Goal: Information Seeking & Learning: Learn about a topic

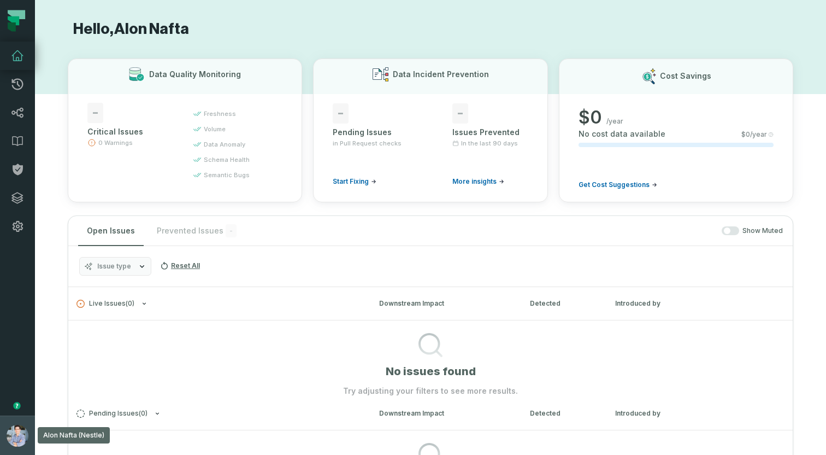
click at [8, 423] on button "Alon Nafta (Nestle) alon@foundational.io" at bounding box center [17, 434] width 35 height 39
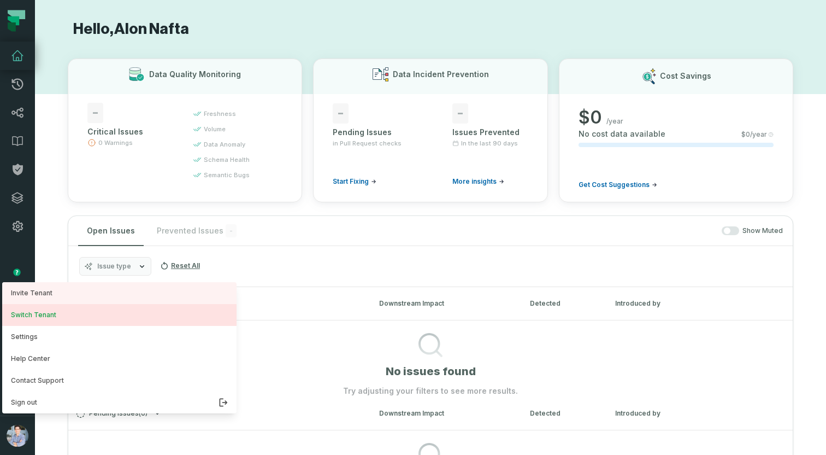
click at [58, 313] on button "Switch Tenant" at bounding box center [119, 315] width 234 height 22
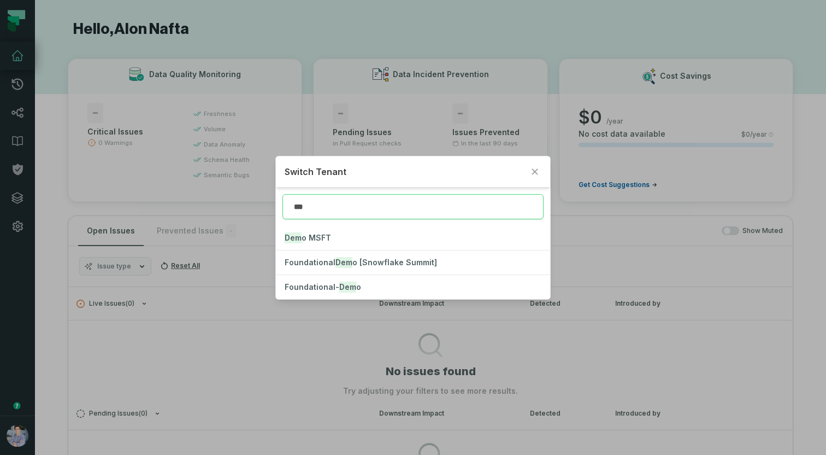
type input "****"
click at [339, 284] on mark "Demo" at bounding box center [350, 286] width 22 height 11
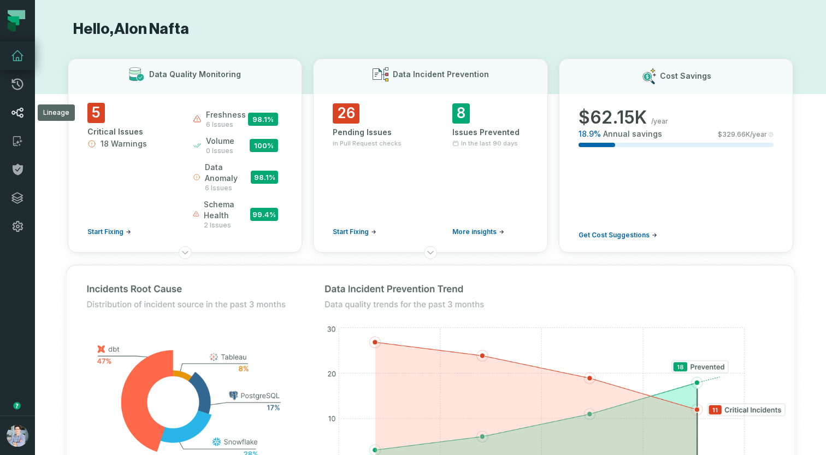
click at [20, 111] on icon at bounding box center [17, 112] width 13 height 13
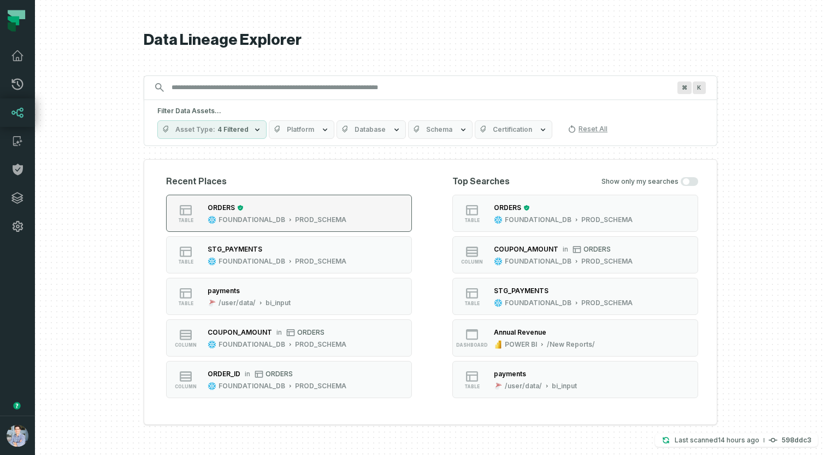
click at [357, 219] on button "table ORDERS FOUNDATIONAL_DB PROD_SCHEMA" at bounding box center [289, 213] width 246 height 37
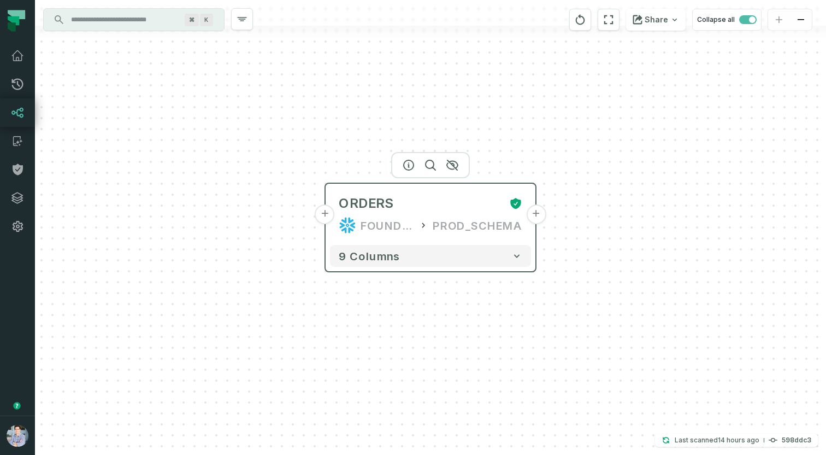
click at [326, 217] on button "+" at bounding box center [325, 214] width 20 height 20
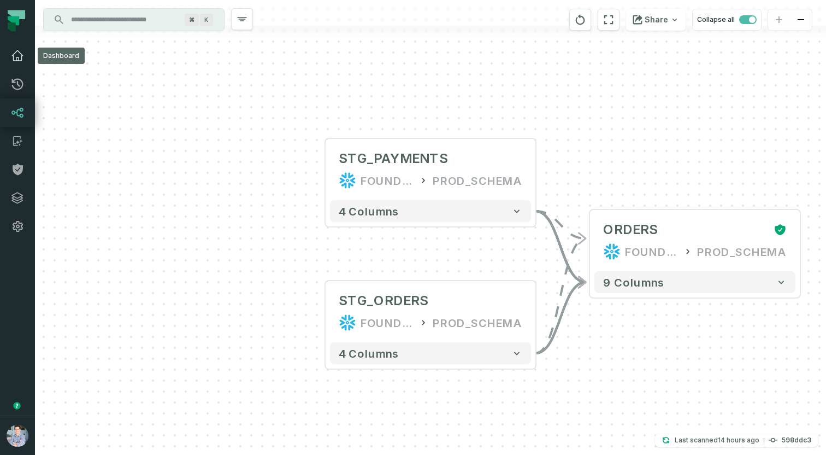
click at [23, 55] on icon at bounding box center [17, 55] width 13 height 13
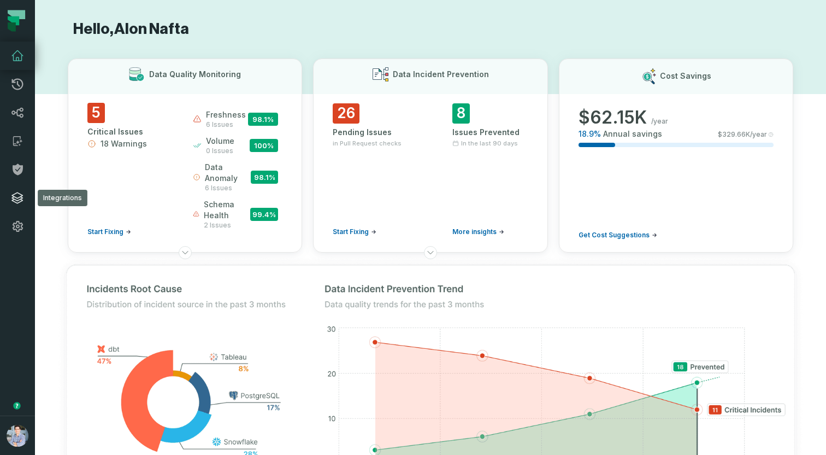
click at [20, 196] on icon at bounding box center [17, 197] width 13 height 13
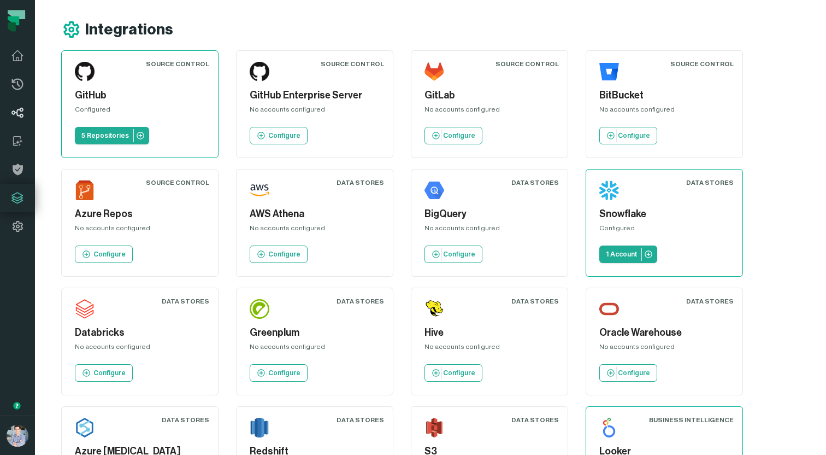
click at [16, 115] on icon at bounding box center [17, 112] width 13 height 13
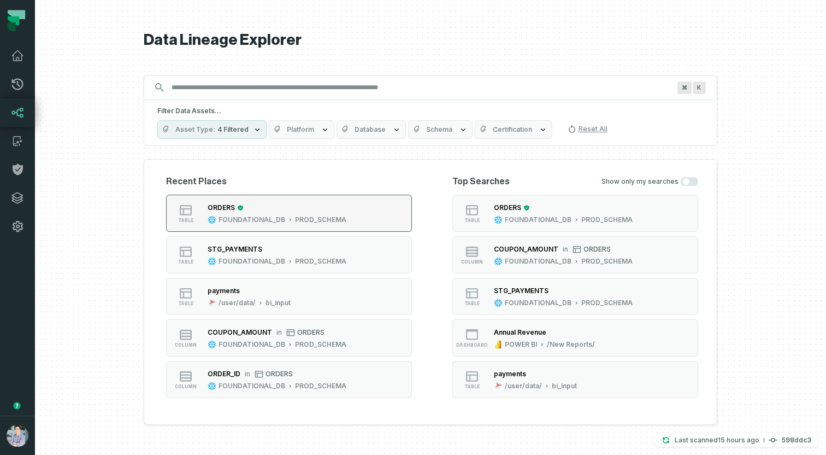
click at [299, 199] on button "table ORDERS FOUNDATIONAL_DB PROD_SCHEMA" at bounding box center [289, 213] width 246 height 37
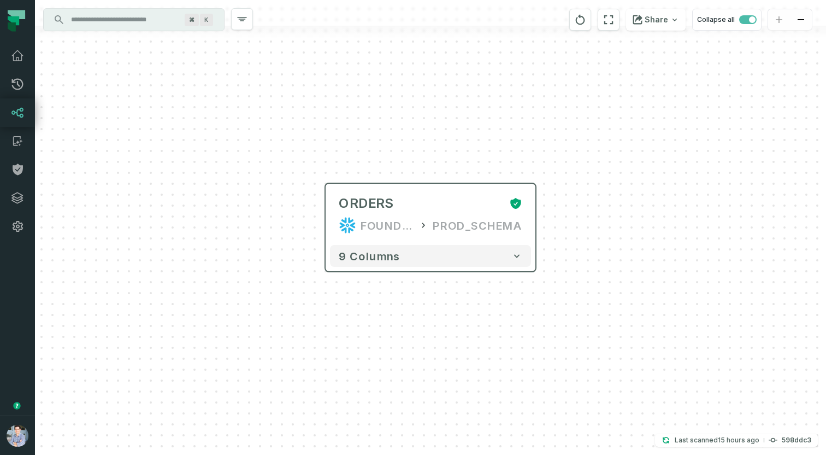
click at [417, 269] on div "9 columns" at bounding box center [431, 255] width 210 height 31
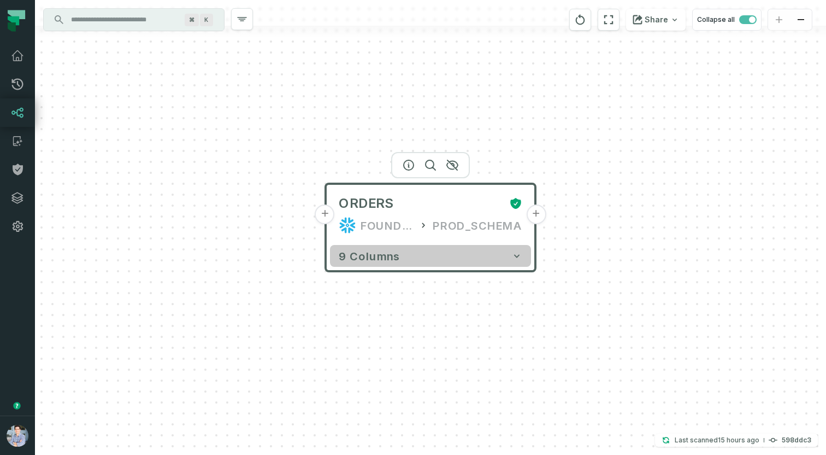
click at [416, 258] on button "9 columns" at bounding box center [430, 256] width 201 height 22
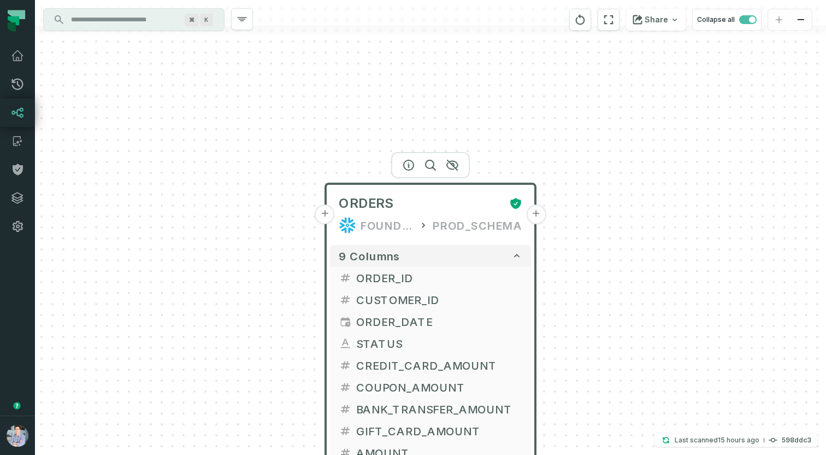
click at [326, 211] on button "+" at bounding box center [325, 214] width 20 height 20
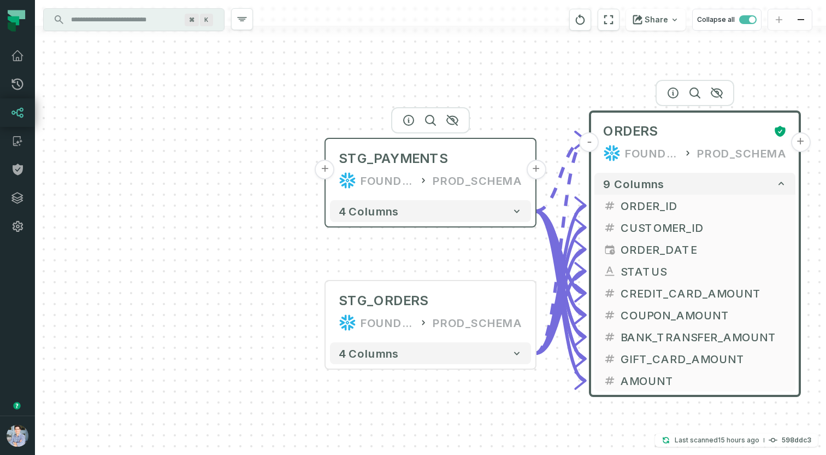
click at [327, 170] on button "+" at bounding box center [325, 170] width 20 height 20
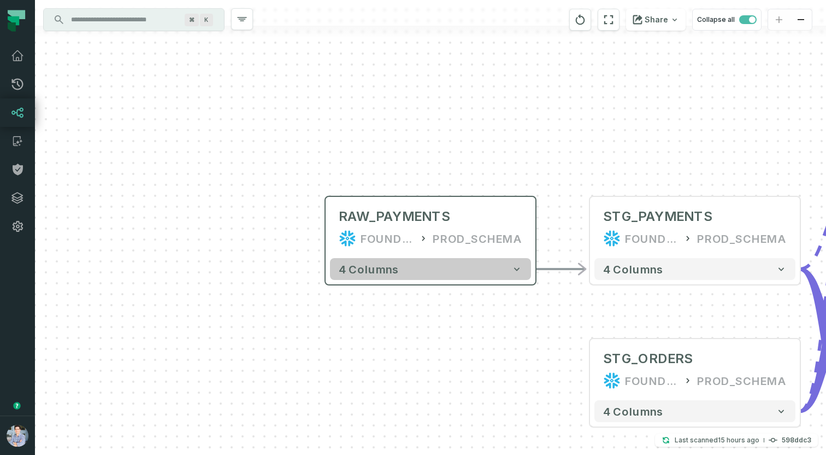
click at [487, 274] on button "4 columns" at bounding box center [430, 269] width 201 height 22
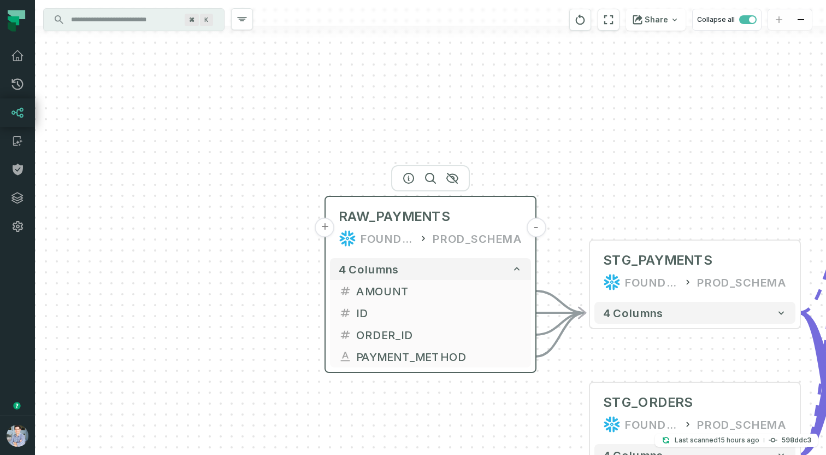
click at [326, 228] on button "+" at bounding box center [325, 227] width 20 height 20
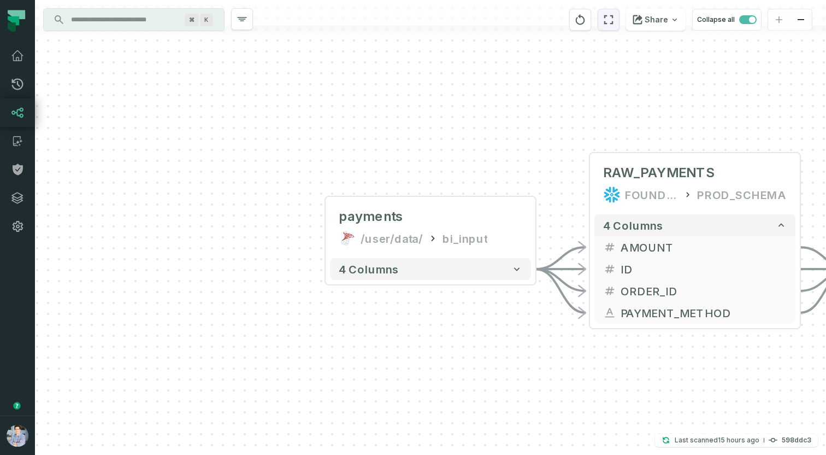
click at [614, 21] on icon "reset" at bounding box center [609, 19] width 12 height 13
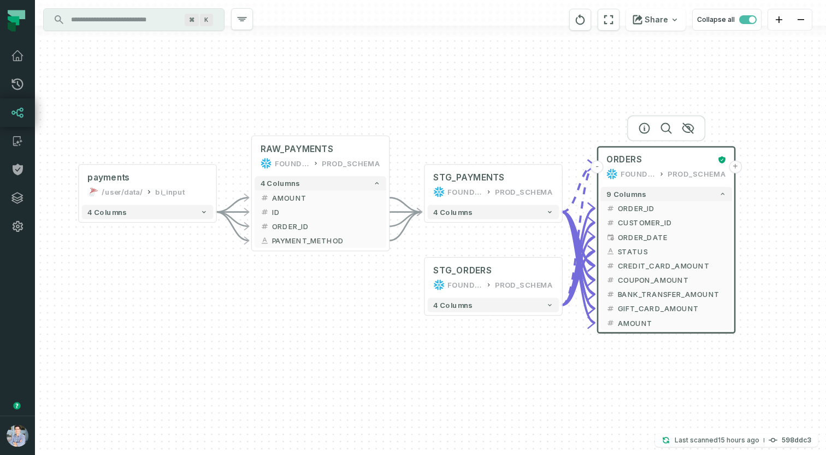
click at [732, 168] on button "+" at bounding box center [735, 166] width 13 height 13
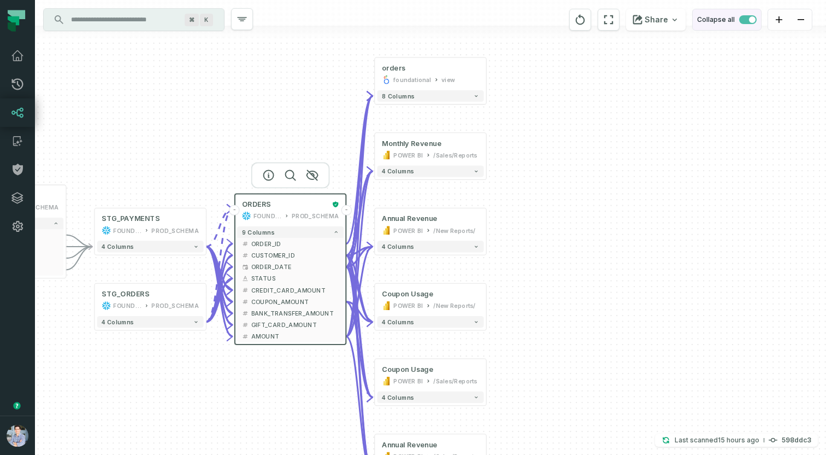
click at [748, 18] on span "button" at bounding box center [747, 19] width 17 height 9
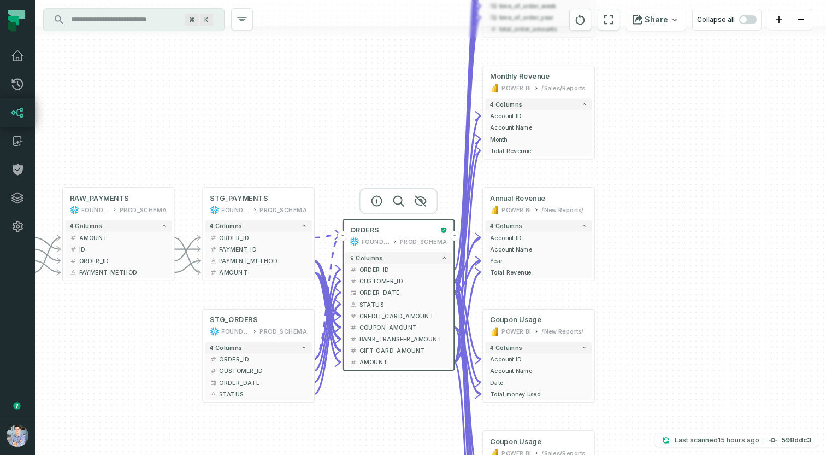
drag, startPoint x: 238, startPoint y: 322, endPoint x: 346, endPoint y: 162, distance: 192.8
click at [346, 162] on div "+ orders foundational view + 8 columns - id - order_amount + time_of_order - ti…" at bounding box center [430, 227] width 791 height 455
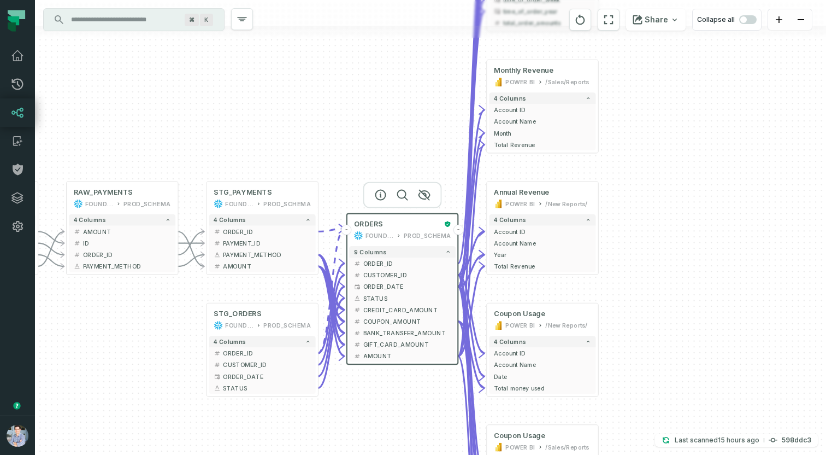
drag, startPoint x: 367, startPoint y: 398, endPoint x: 385, endPoint y: 373, distance: 30.2
click at [385, 373] on div "+ orders foundational view + 8 columns - id - order_amount + time_of_order - ti…" at bounding box center [430, 227] width 791 height 455
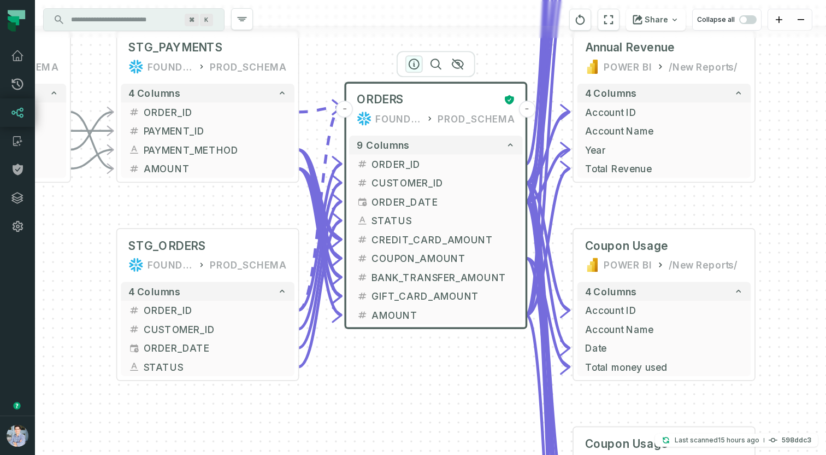
click at [411, 66] on icon "button" at bounding box center [414, 63] width 13 height 13
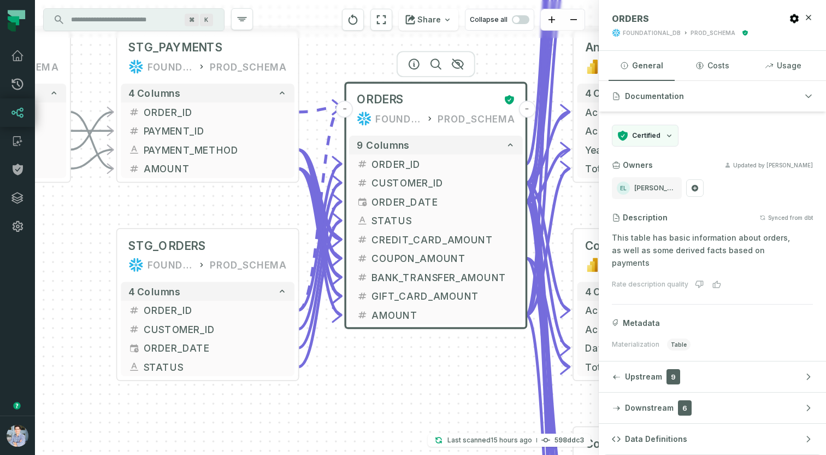
scroll to position [61, 0]
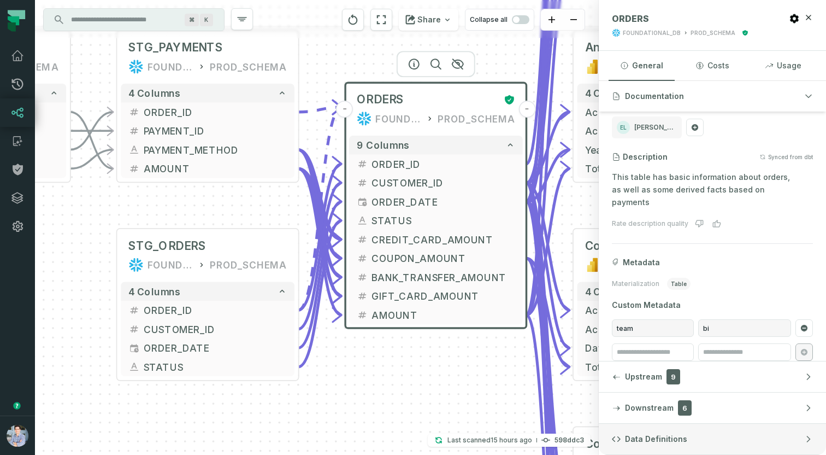
click at [680, 445] on button "Data Definitions" at bounding box center [712, 438] width 227 height 31
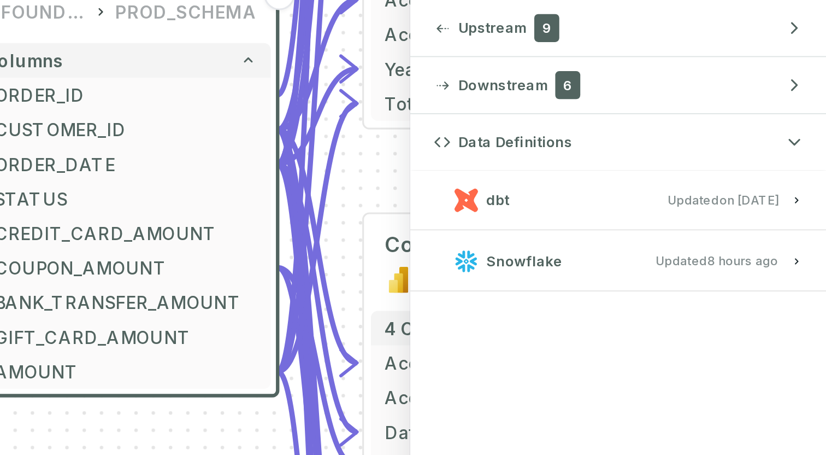
click at [775, 221] on relative-time "1/6/2025, 1:15:21 PM" at bounding box center [784, 221] width 32 height 8
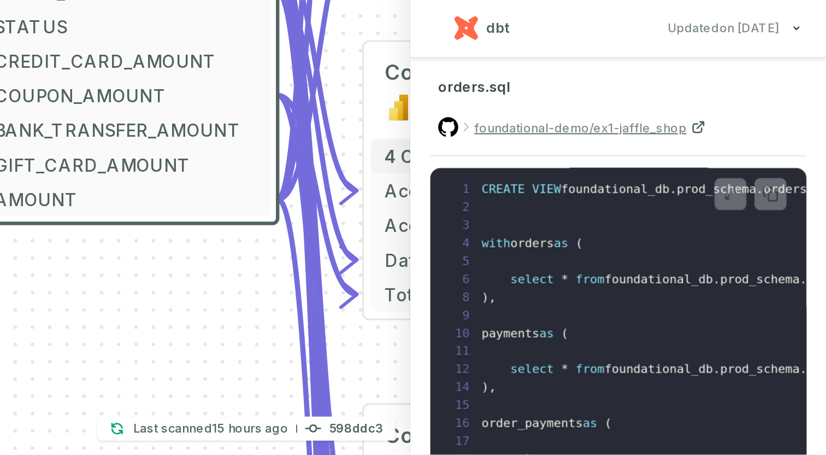
click at [756, 224] on span "Updated 1/6/2025, 1:15:21 PM" at bounding box center [769, 221] width 61 height 8
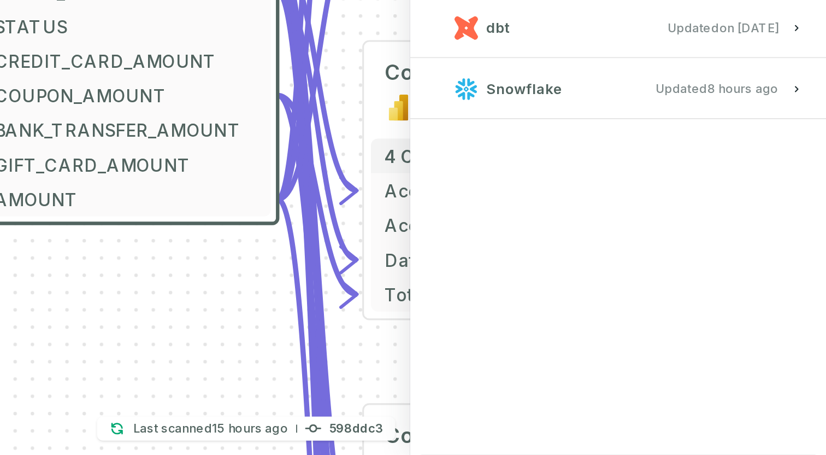
click at [745, 258] on span "Updated 9/25/2025, 1:01:26 AM" at bounding box center [766, 254] width 67 height 8
click at [762, 257] on relative-time "9/25/2025, 1:01:26 AM" at bounding box center [780, 254] width 39 height 8
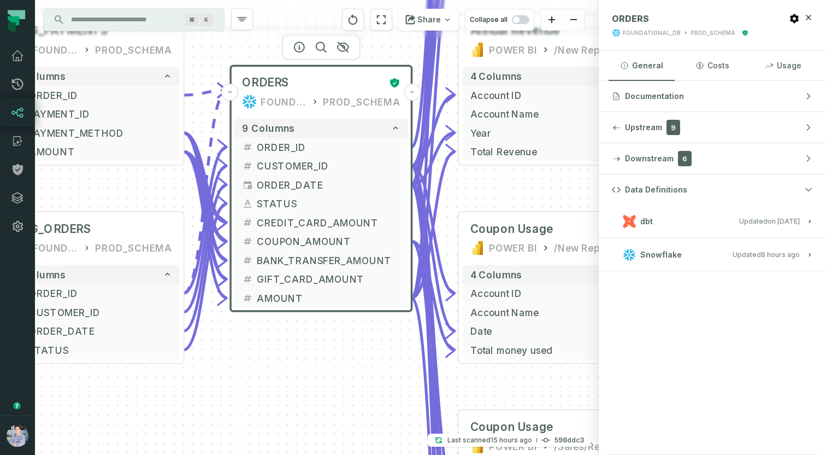
drag, startPoint x: 499, startPoint y: 356, endPoint x: 385, endPoint y: 339, distance: 115.4
click at [385, 339] on div "+ orders foundational view + 8 columns - id - order_amount + time_of_order - ti…" at bounding box center [317, 227] width 564 height 455
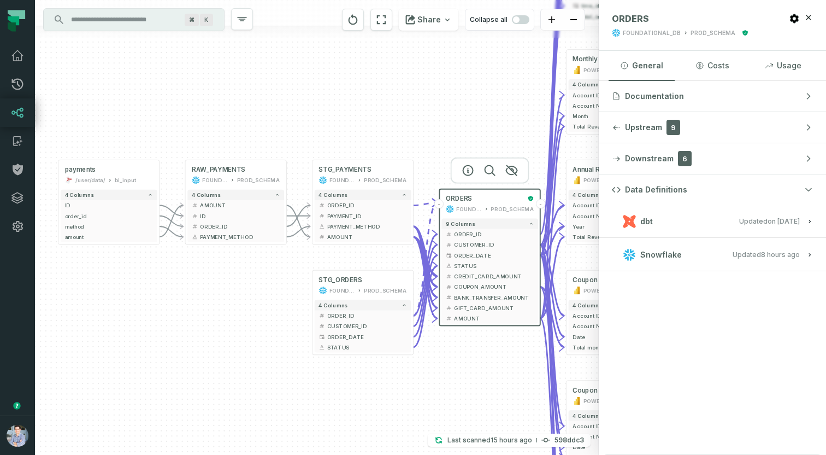
drag, startPoint x: 134, startPoint y: 297, endPoint x: 275, endPoint y: 299, distance: 141.0
click at [275, 299] on div "+ orders foundational view + 8 columns - id - order_amount + time_of_order - ti…" at bounding box center [317, 227] width 564 height 455
click at [119, 177] on div "bi_input" at bounding box center [125, 180] width 21 height 8
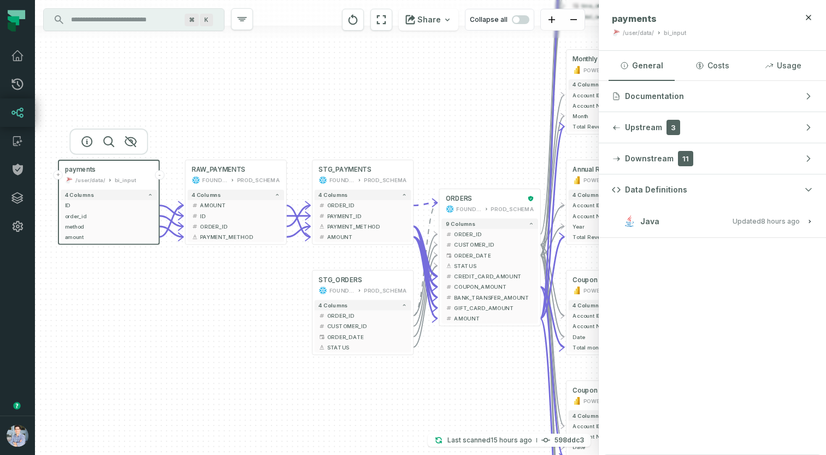
click at [743, 221] on span "Updated 9/25/2025, 1:01:26 AM" at bounding box center [766, 221] width 67 height 8
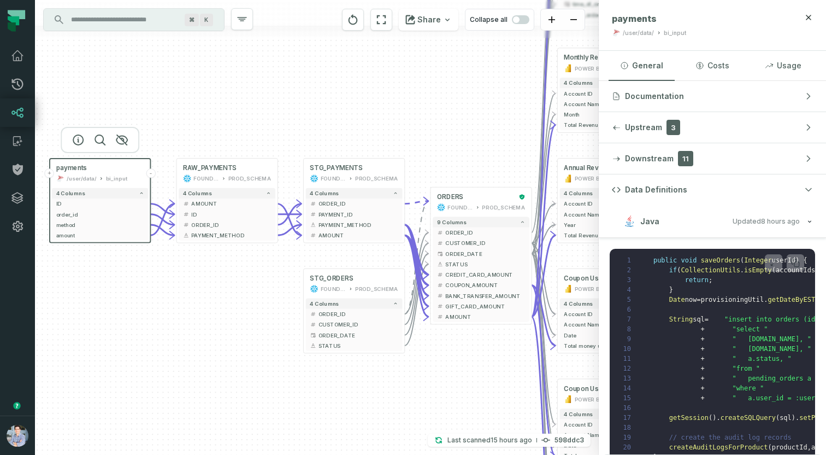
drag, startPoint x: 417, startPoint y: 145, endPoint x: 363, endPoint y: 119, distance: 60.4
click at [363, 119] on div "+ orders foundational view + 8 columns - id - order_amount + time_of_order - ti…" at bounding box center [317, 227] width 564 height 455
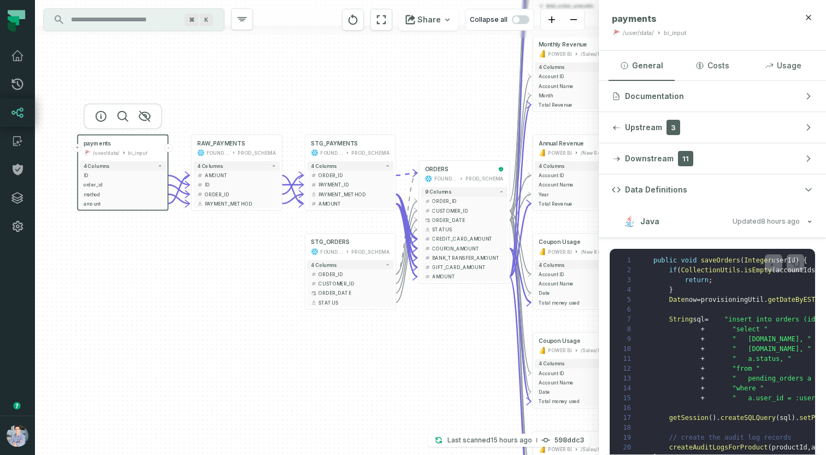
drag, startPoint x: 174, startPoint y: 260, endPoint x: 227, endPoint y: 261, distance: 53.0
click at [227, 261] on div "+ orders foundational view + 8 columns - id - order_amount + time_of_order - ti…" at bounding box center [317, 227] width 564 height 455
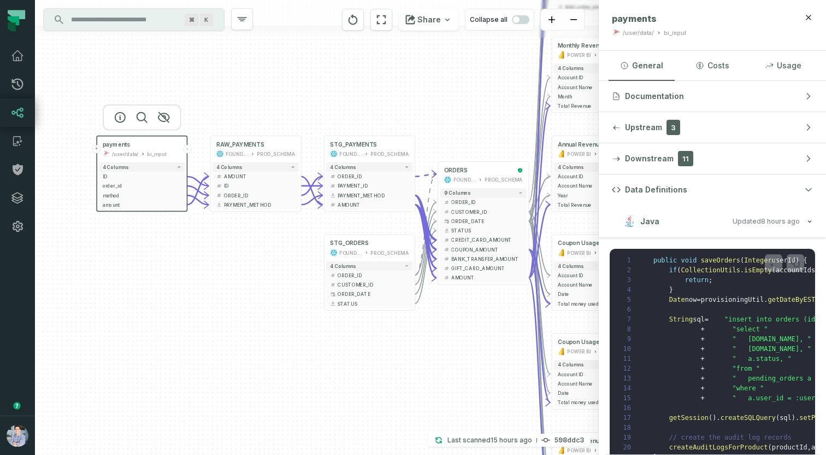
drag, startPoint x: 173, startPoint y: 241, endPoint x: 189, endPoint y: 241, distance: 15.8
click at [189, 241] on div "+ orders foundational view + 8 columns - id - order_amount + time_of_order - ti…" at bounding box center [317, 227] width 564 height 455
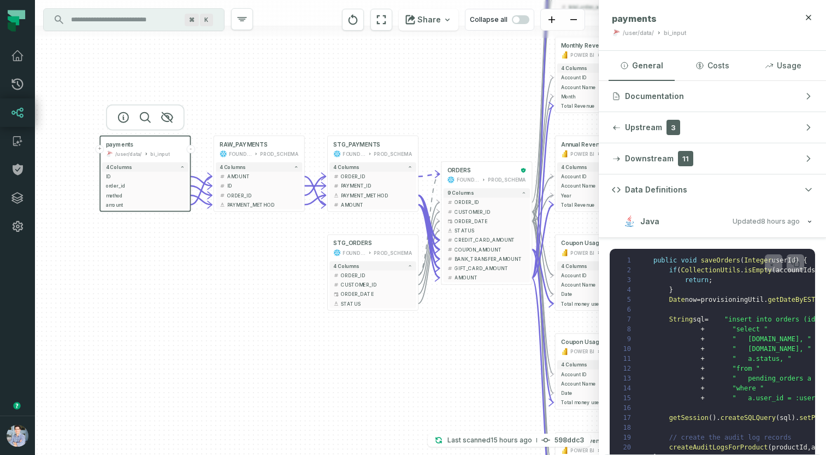
click at [754, 219] on span "Updated 9/25/2025, 1:01:26 AM" at bounding box center [766, 221] width 67 height 8
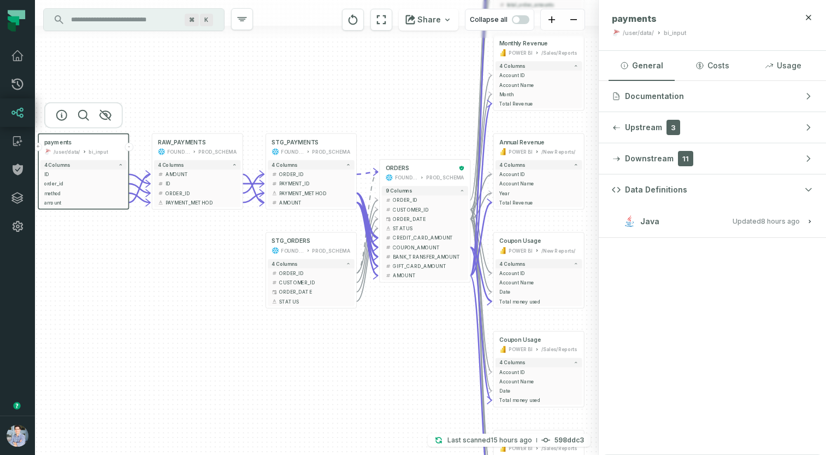
drag, startPoint x: 283, startPoint y: 248, endPoint x: 194, endPoint y: 247, distance: 89.1
click at [194, 247] on div "+ orders foundational view + 8 columns - id - order_amount + time_of_order - ti…" at bounding box center [317, 227] width 564 height 455
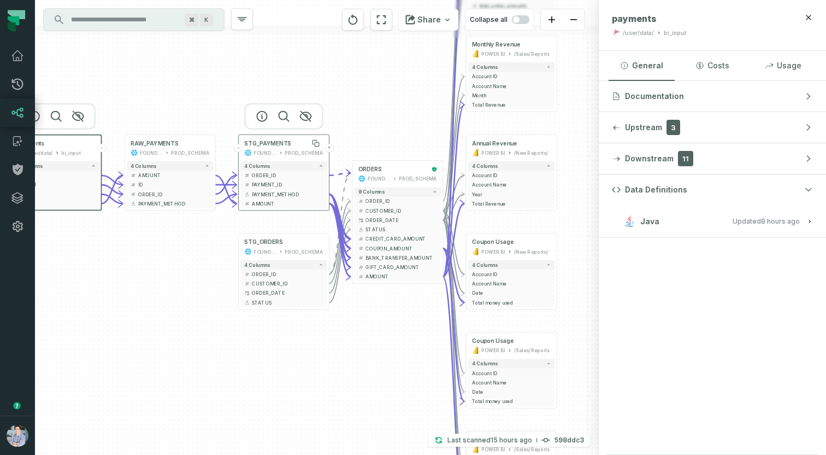
click at [297, 146] on div "STG_PAYMENTS" at bounding box center [283, 143] width 79 height 8
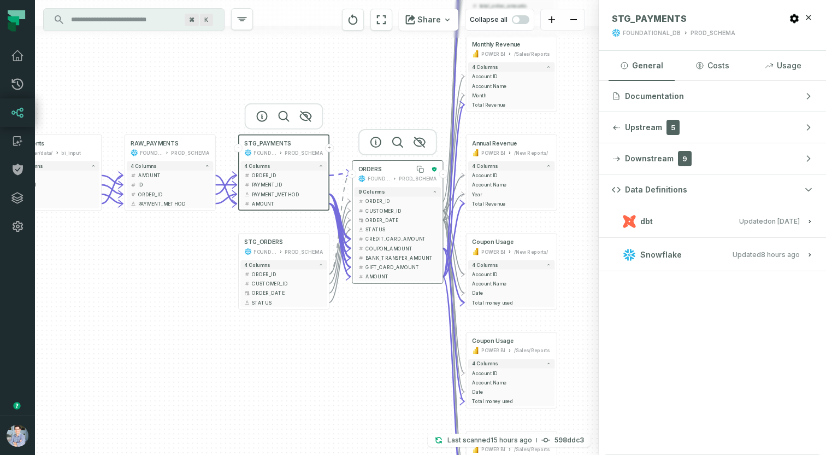
click at [394, 171] on div "ORDERS" at bounding box center [392, 170] width 69 height 8
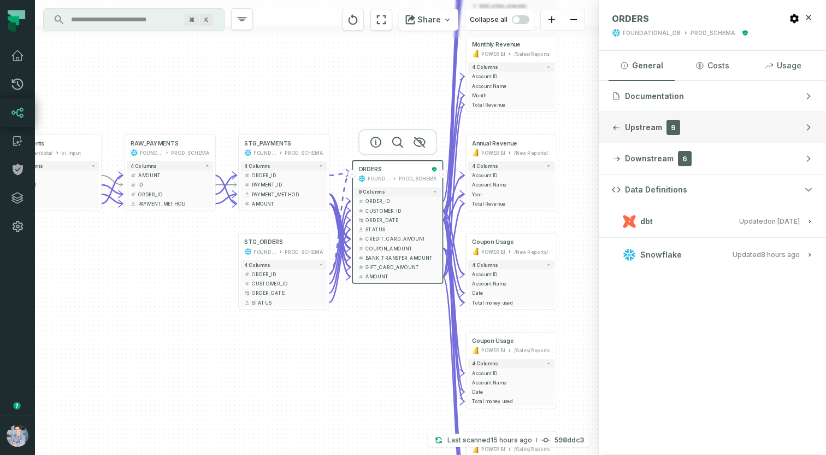
click at [685, 116] on button "Upstream 9" at bounding box center [712, 127] width 227 height 31
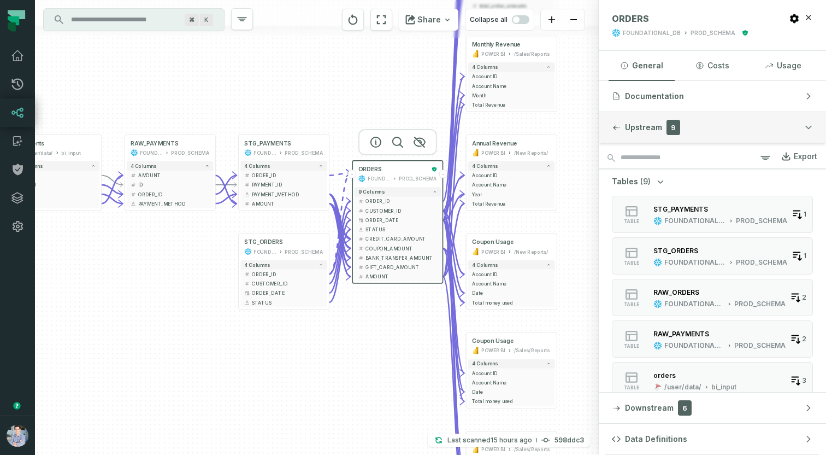
click at [704, 127] on button "Upstream 9" at bounding box center [712, 127] width 227 height 31
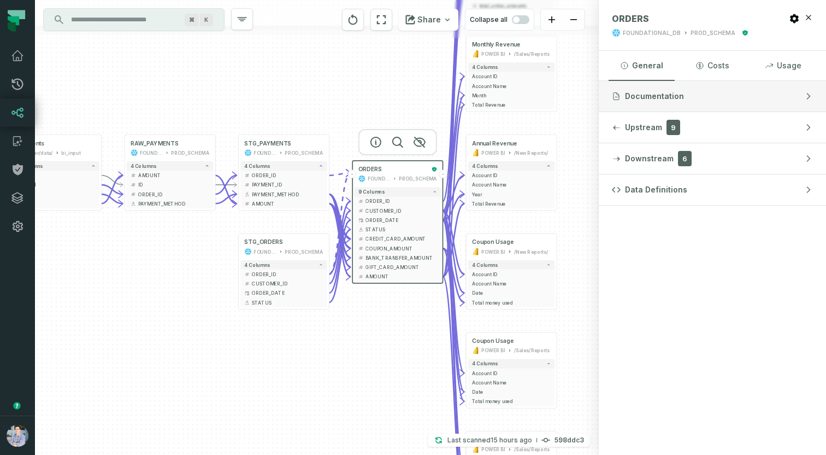
click at [690, 96] on button "Documentation" at bounding box center [712, 96] width 227 height 31
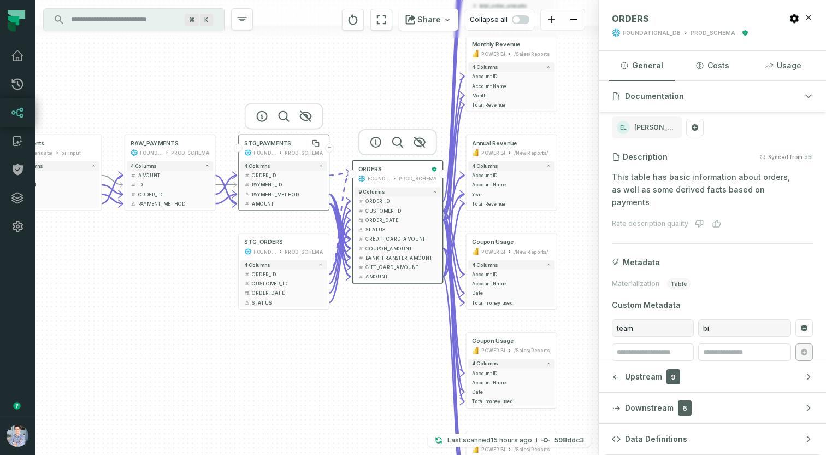
click at [289, 145] on span "STG_PAYMENTS" at bounding box center [267, 143] width 47 height 8
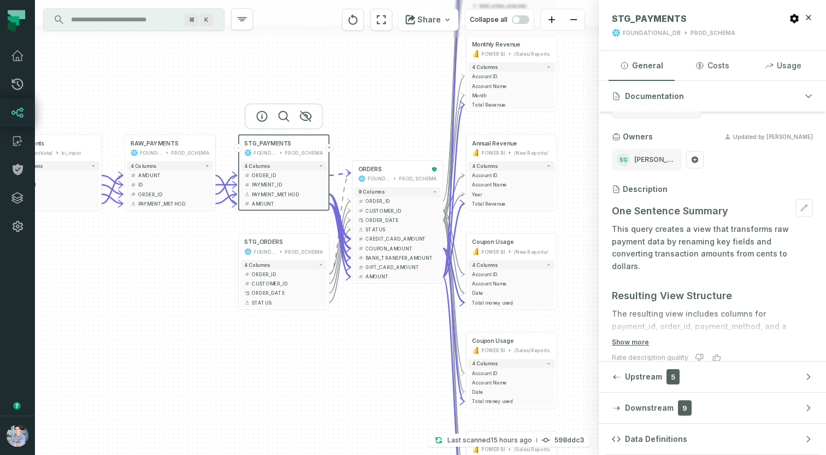
scroll to position [52, 0]
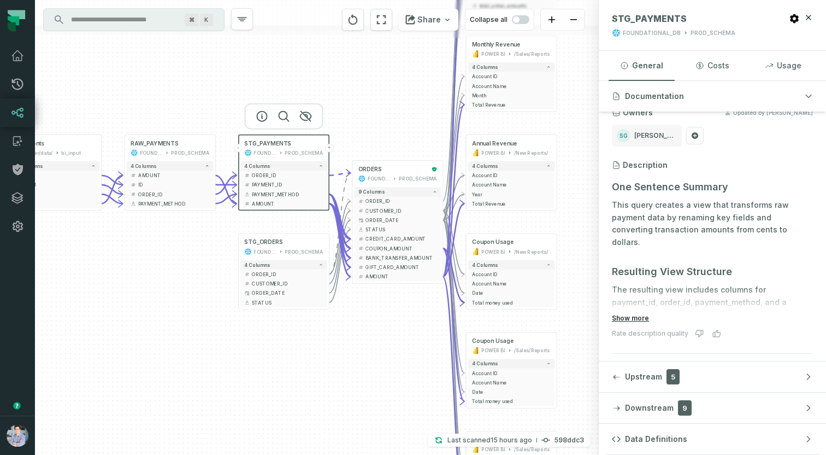
click at [639, 316] on button "Show more" at bounding box center [630, 318] width 37 height 9
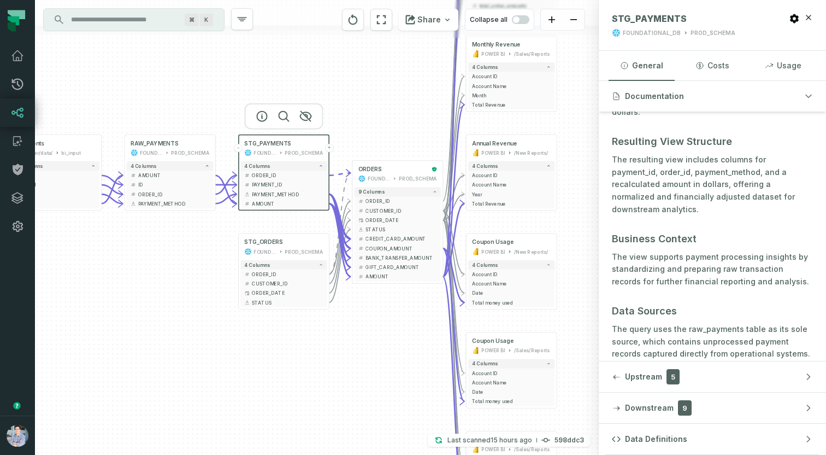
scroll to position [183, 0]
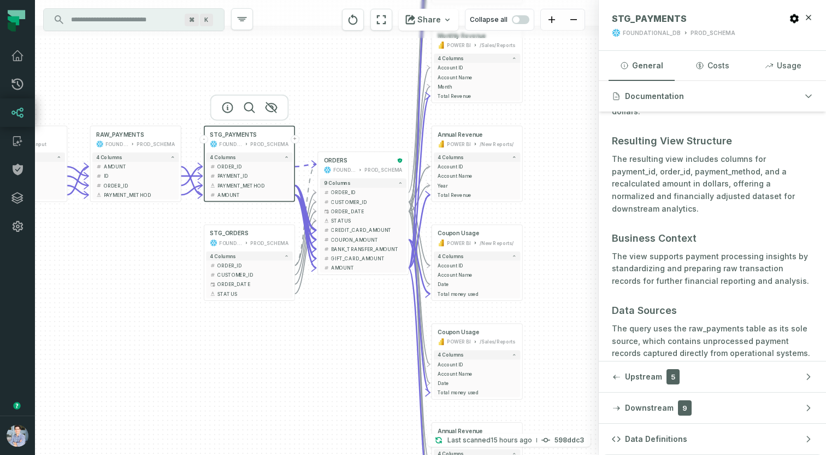
drag, startPoint x: 365, startPoint y: 361, endPoint x: 298, endPoint y: 337, distance: 71.4
click at [298, 337] on div "+ orders foundational view + 8 columns - id - order_amount + time_of_order - ti…" at bounding box center [317, 227] width 564 height 455
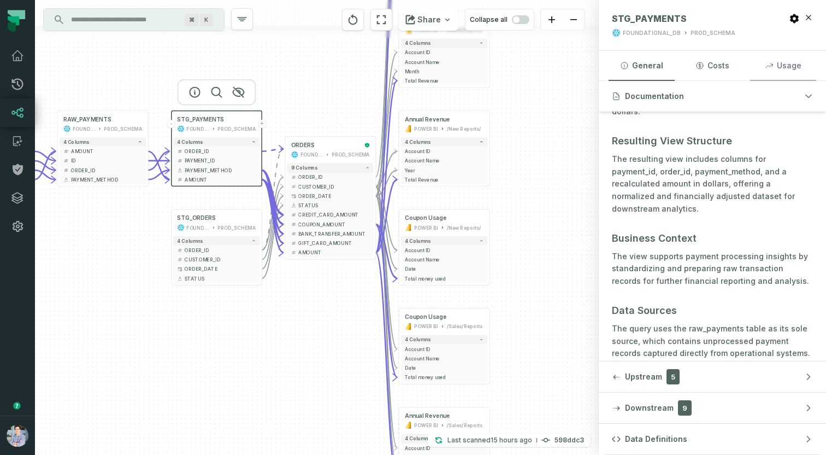
click at [780, 72] on button "Usage" at bounding box center [783, 66] width 66 height 30
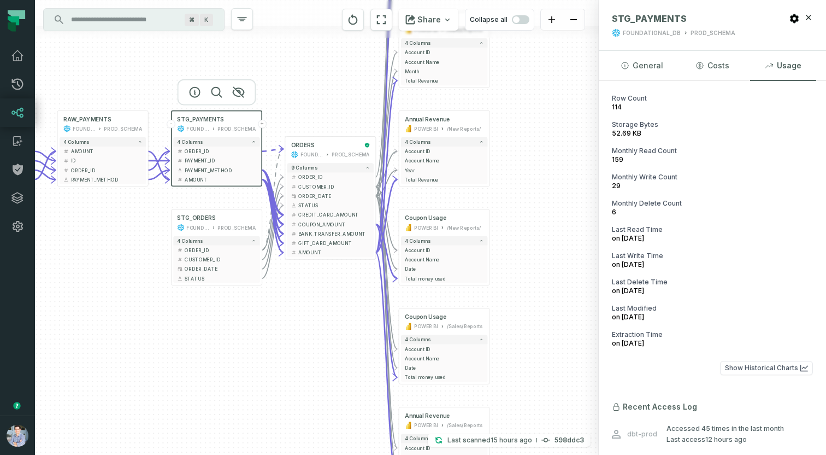
click at [234, 341] on div "+ orders foundational view + 8 columns - id - order_amount + time_of_order - ti…" at bounding box center [317, 227] width 564 height 455
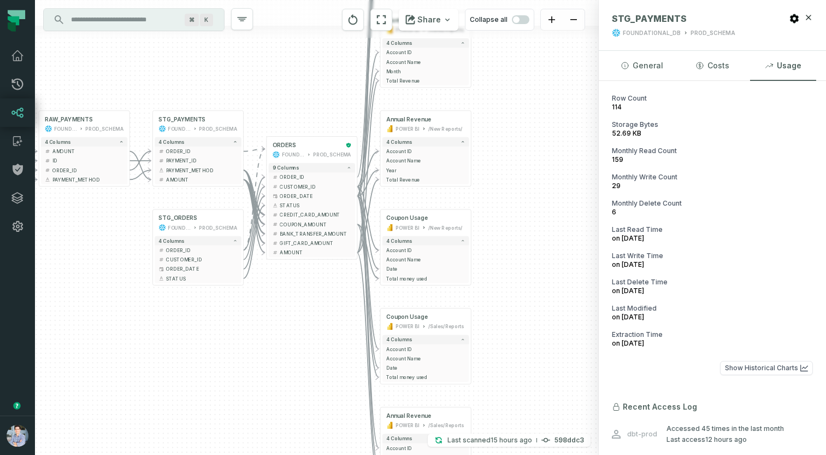
drag, startPoint x: 226, startPoint y: 320, endPoint x: 202, endPoint y: 320, distance: 24.0
click at [202, 320] on div "+ orders foundational view + 8 columns - id - order_amount + time_of_order - ti…" at bounding box center [317, 227] width 564 height 455
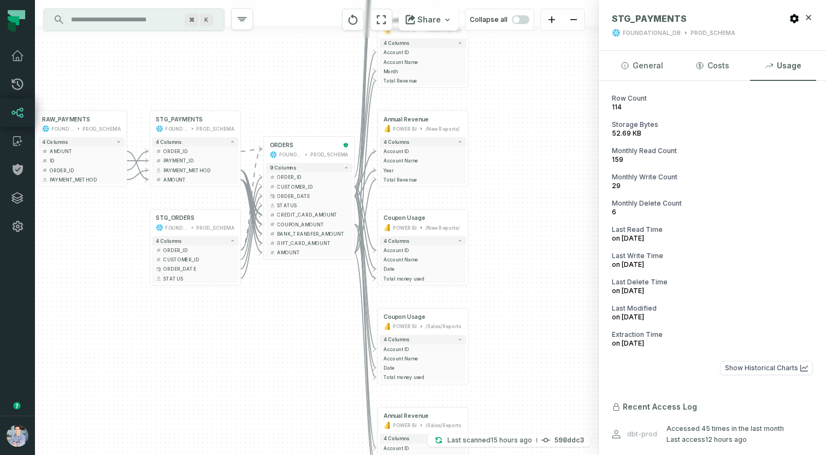
drag, startPoint x: 202, startPoint y: 320, endPoint x: 225, endPoint y: 325, distance: 23.5
click at [225, 325] on div "+ orders foundational view + 8 columns - id - order_amount + time_of_order - ti…" at bounding box center [317, 227] width 564 height 455
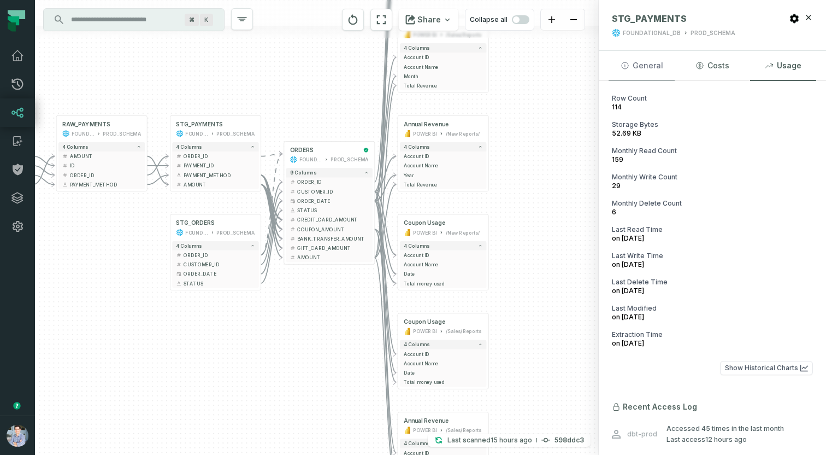
click at [643, 72] on button "General" at bounding box center [642, 66] width 66 height 30
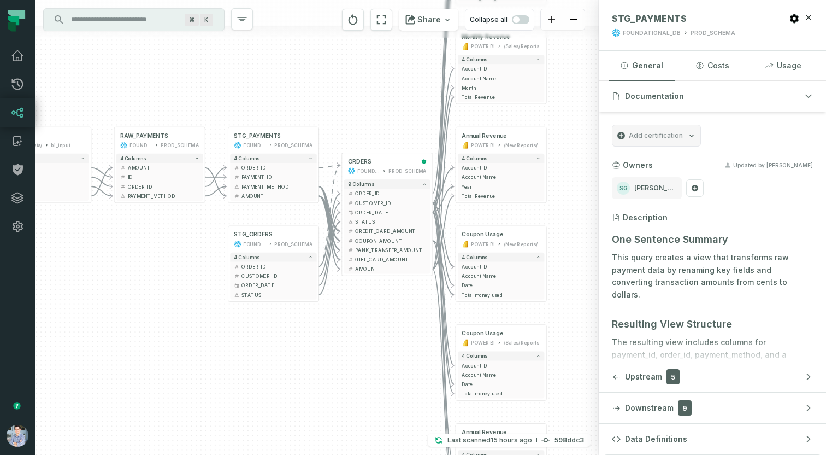
drag, startPoint x: 145, startPoint y: 227, endPoint x: 209, endPoint y: 238, distance: 64.3
click at [209, 238] on div "+ orders foundational view + 8 columns - id - order_amount + time_of_order - ti…" at bounding box center [317, 227] width 564 height 455
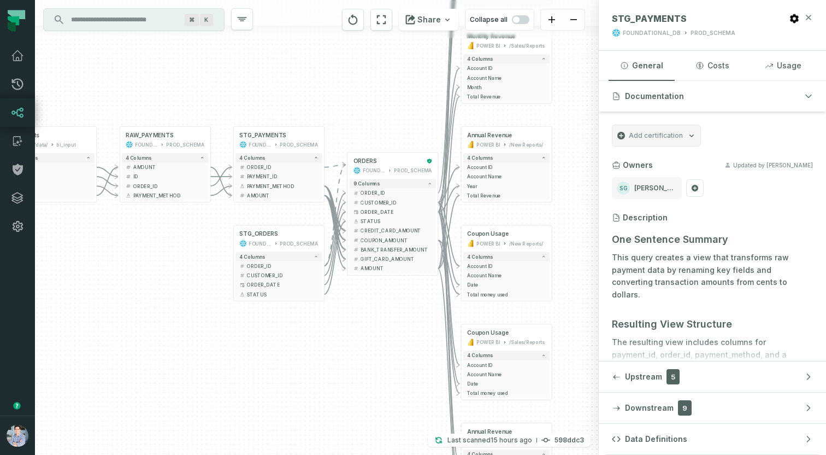
click at [810, 19] on icon "button" at bounding box center [808, 17] width 5 height 5
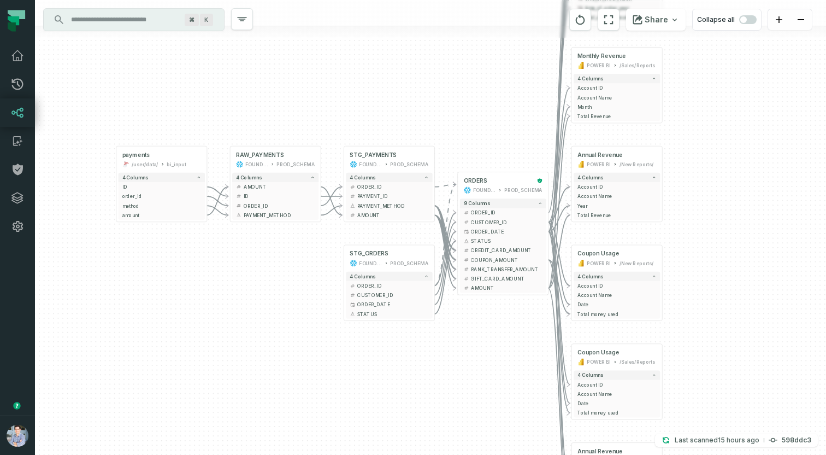
drag, startPoint x: 184, startPoint y: 221, endPoint x: 292, endPoint y: 240, distance: 109.8
click at [292, 240] on div "+ orders foundational view + 8 columns - id - order_amount + time_of_order - ti…" at bounding box center [430, 227] width 791 height 455
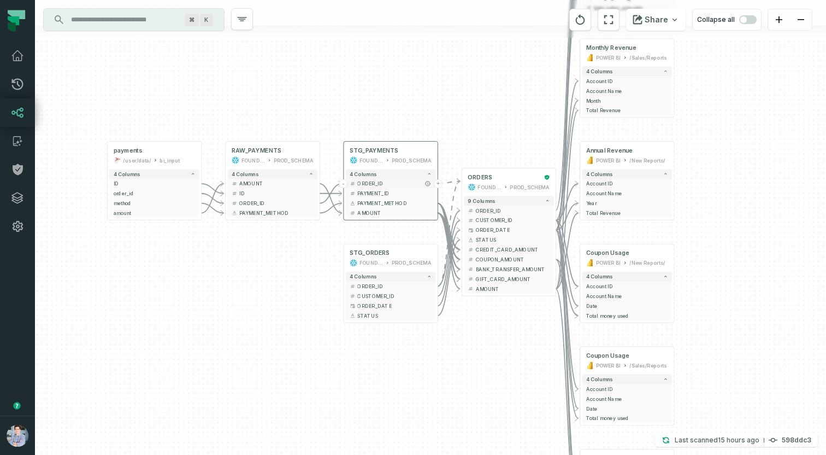
click at [368, 185] on span "ORDER_ID" at bounding box center [394, 183] width 74 height 7
click at [366, 121] on icon "button" at bounding box center [368, 122] width 13 height 13
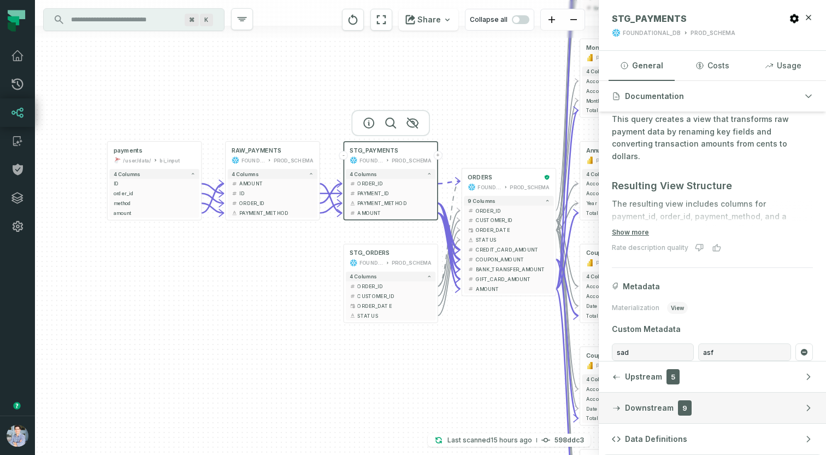
scroll to position [140, 0]
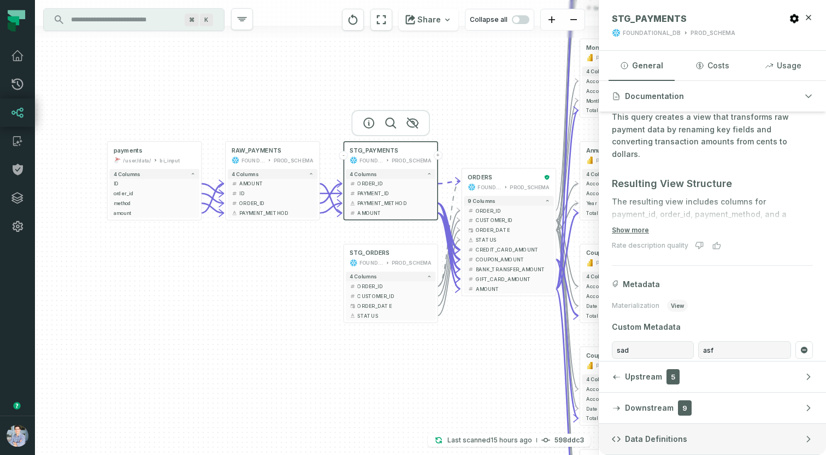
click at [694, 431] on button "Data Definitions" at bounding box center [712, 438] width 227 height 31
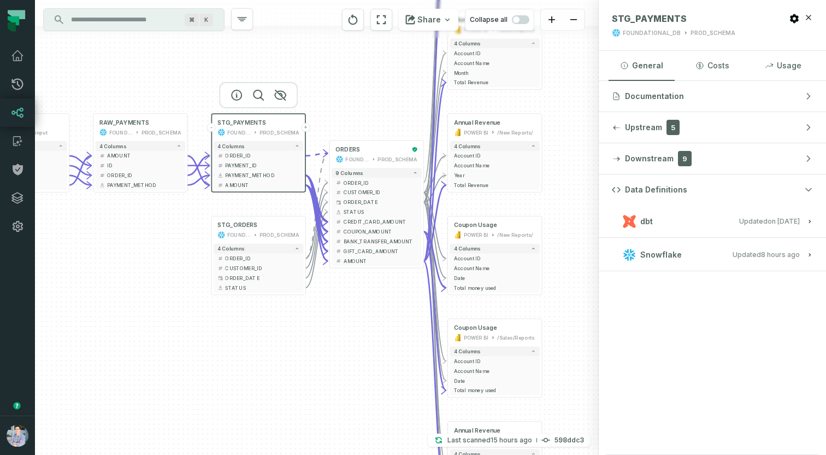
drag, startPoint x: 503, startPoint y: 351, endPoint x: 370, endPoint y: 323, distance: 135.1
click at [370, 323] on div "+ orders foundational view + 8 columns - id - order_amount + time_of_order - ti…" at bounding box center [317, 227] width 564 height 455
click at [484, 256] on span "Account ID" at bounding box center [495, 258] width 82 height 7
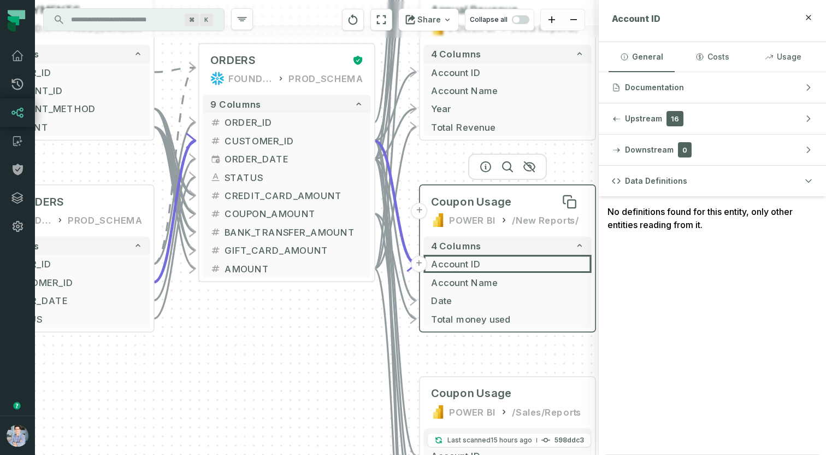
click at [497, 201] on span "Coupon Usage" at bounding box center [471, 202] width 81 height 15
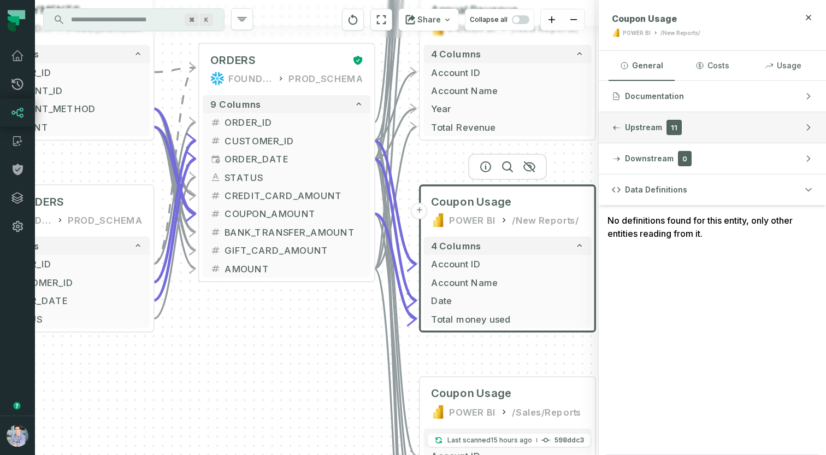
click at [696, 132] on button "Upstream 11" at bounding box center [712, 127] width 227 height 31
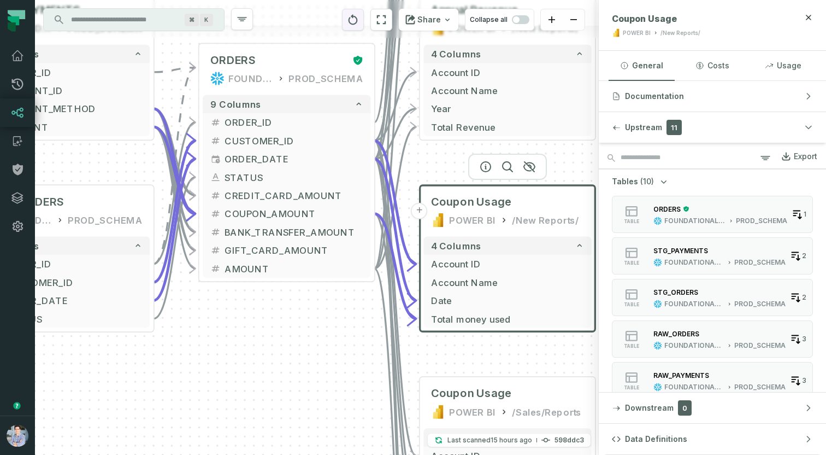
click at [359, 21] on icon "reset" at bounding box center [353, 19] width 12 height 13
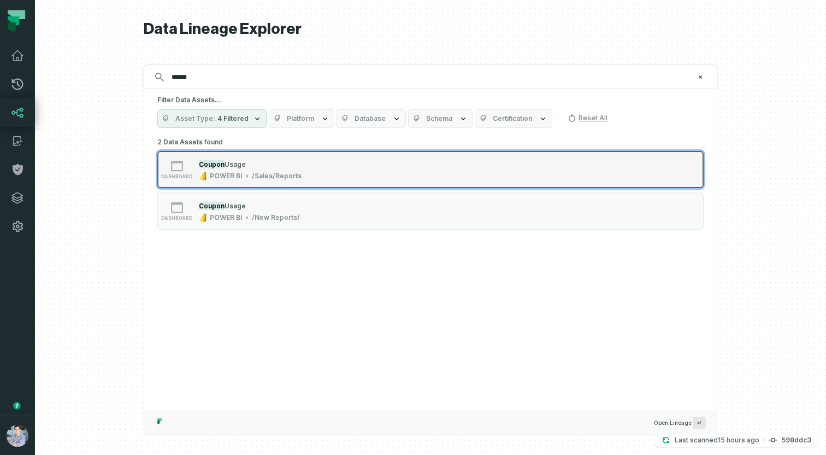
type input "******"
click at [240, 159] on div "Coupon Usage" at bounding box center [250, 163] width 103 height 11
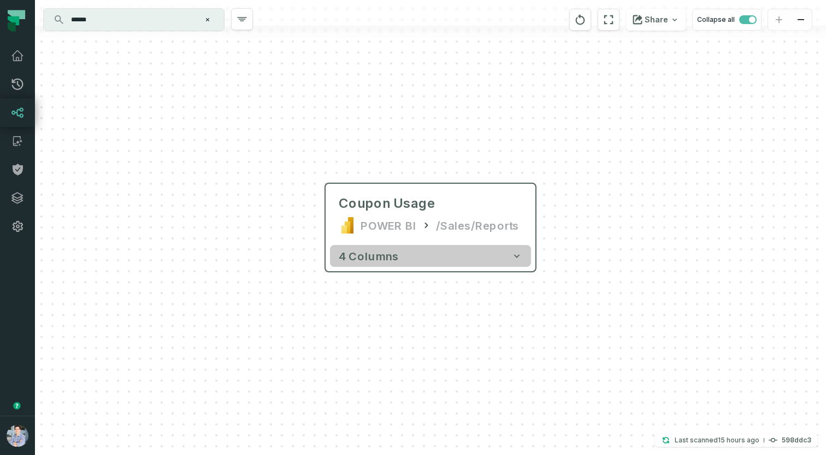
click at [488, 265] on button "4 columns" at bounding box center [430, 256] width 201 height 22
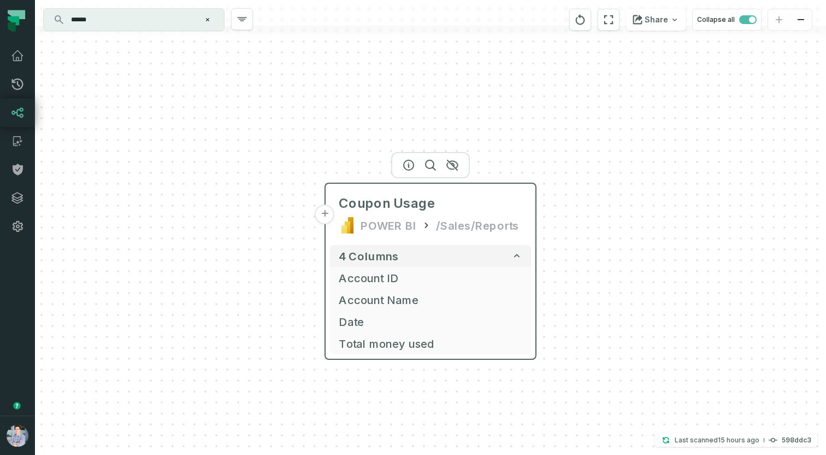
click at [442, 213] on div "Coupon Usage POWER BI /Sales/Reports" at bounding box center [430, 214] width 201 height 52
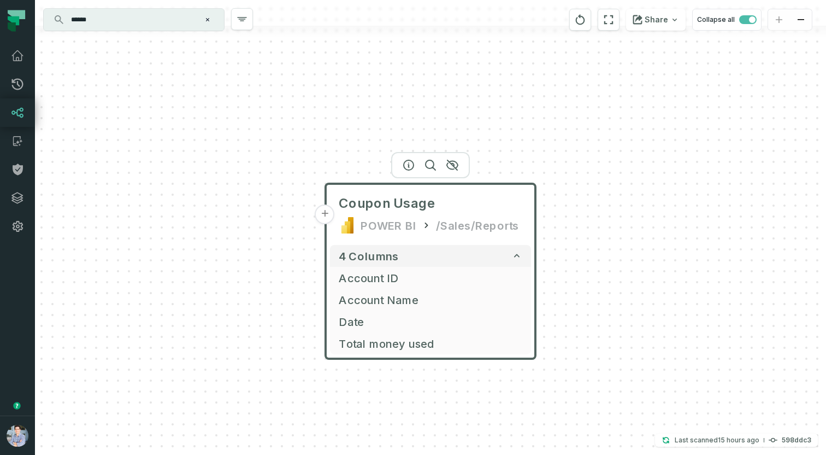
click at [328, 212] on button "+" at bounding box center [325, 214] width 20 height 20
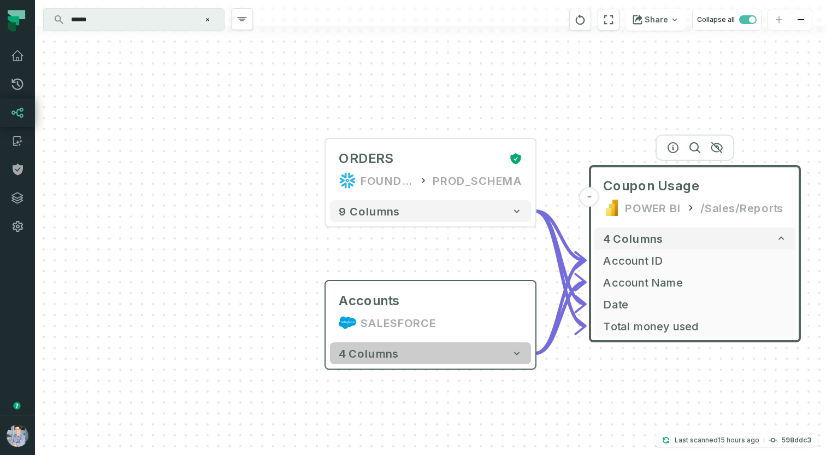
click at [447, 357] on button "4 columns" at bounding box center [430, 353] width 201 height 22
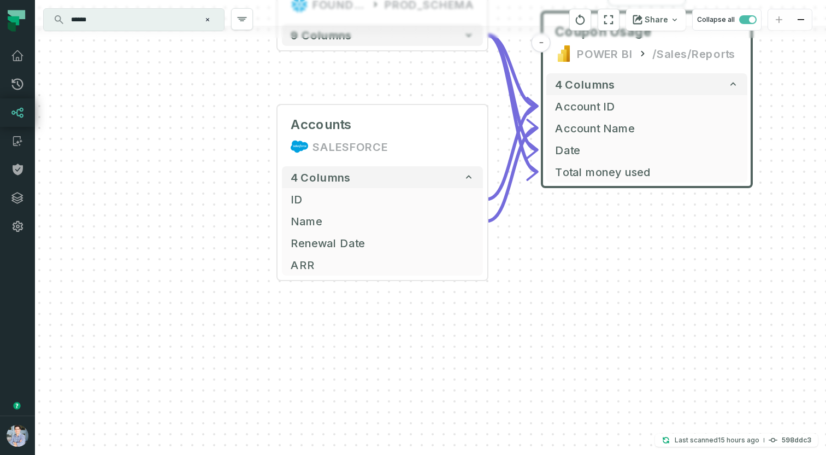
drag, startPoint x: 263, startPoint y: 349, endPoint x: 214, endPoint y: 172, distance: 184.1
click at [214, 172] on div "+ ORDERS FOUNDATIONAL_DB PROD_SCHEMA + 9 columns Accounts SALESFORCE + 4 column…" at bounding box center [430, 227] width 791 height 455
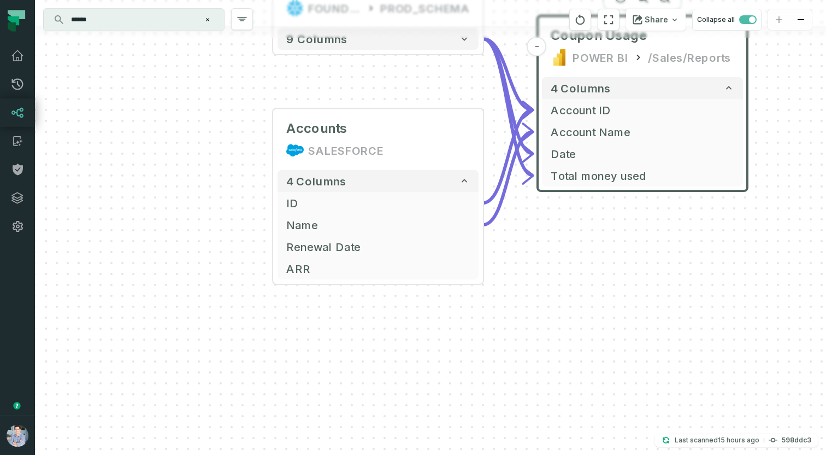
drag, startPoint x: 234, startPoint y: 191, endPoint x: 213, endPoint y: 226, distance: 41.4
click at [213, 226] on div "+ ORDERS FOUNDATIONAL_DB PROD_SCHEMA + 9 columns Accounts SALESFORCE + 4 column…" at bounding box center [430, 227] width 791 height 455
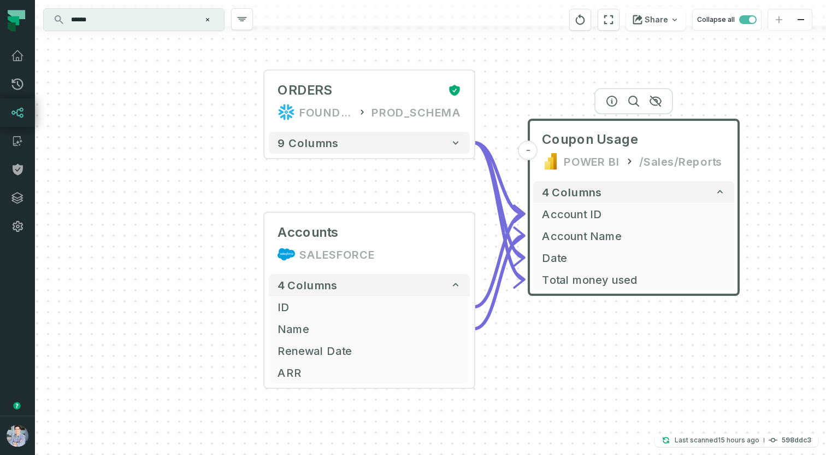
drag, startPoint x: 508, startPoint y: 274, endPoint x: 518, endPoint y: 351, distance: 78.3
click at [518, 351] on div "+ ORDERS FOUNDATIONAL_DB PROD_SCHEMA + 9 columns Accounts SALESFORCE + 4 column…" at bounding box center [430, 227] width 791 height 455
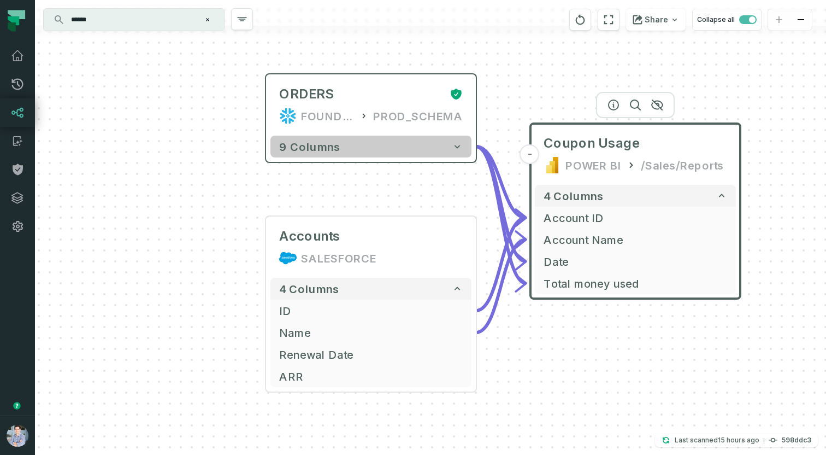
click at [392, 139] on button "9 columns" at bounding box center [370, 146] width 201 height 22
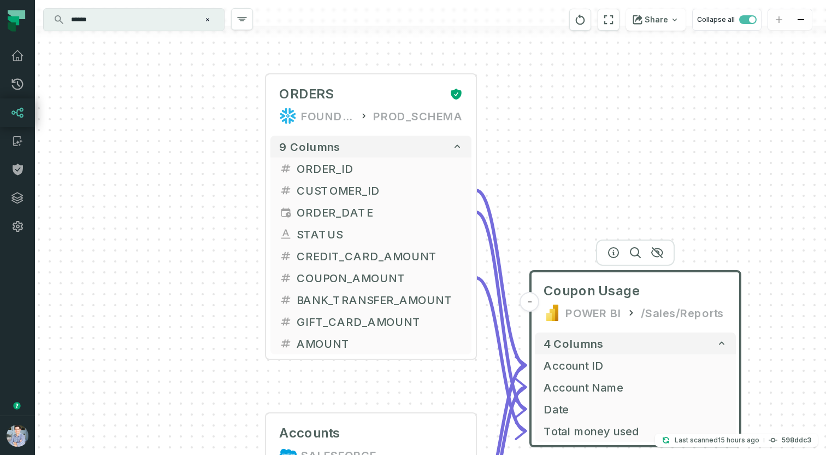
drag, startPoint x: 533, startPoint y: 204, endPoint x: 558, endPoint y: 114, distance: 93.1
click at [558, 114] on div "+ ORDERS FOUNDATIONAL_DB PROD_SCHEMA + 9 columns + ORDER_ID + + CUSTOMER_ID + +…" at bounding box center [430, 227] width 791 height 455
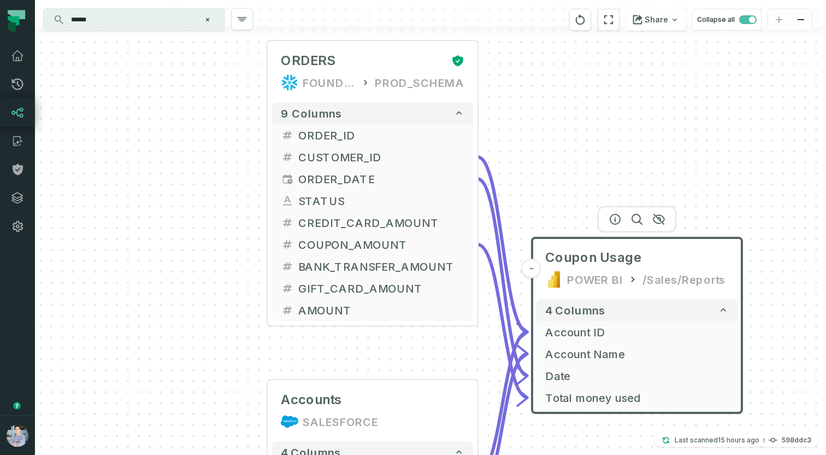
drag, startPoint x: 219, startPoint y: 96, endPoint x: 195, endPoint y: 154, distance: 62.7
click at [195, 153] on div "+ ORDERS FOUNDATIONAL_DB PROD_SCHEMA + 9 columns + ORDER_ID + + CUSTOMER_ID + +…" at bounding box center [430, 227] width 791 height 455
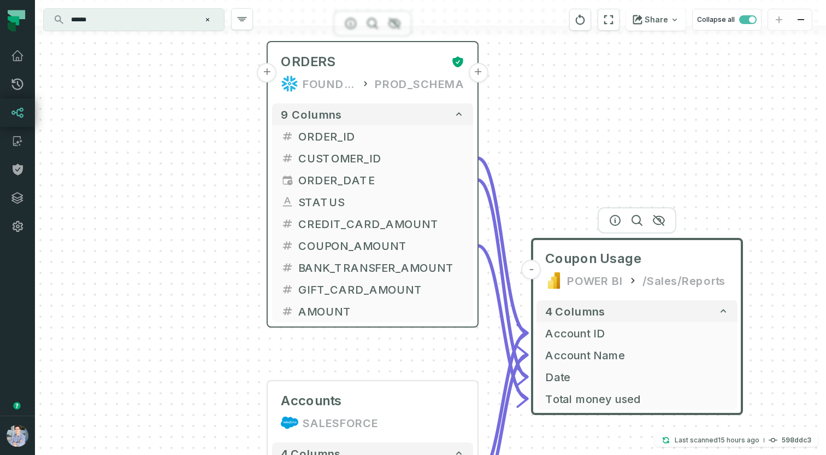
click at [266, 70] on button "+" at bounding box center [267, 73] width 20 height 20
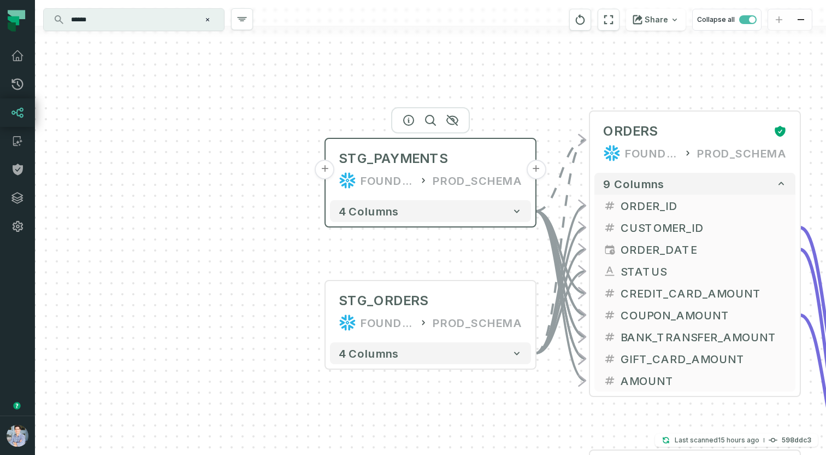
click at [372, 181] on div "FOUNDATIONAL_DB" at bounding box center [388, 180] width 54 height 17
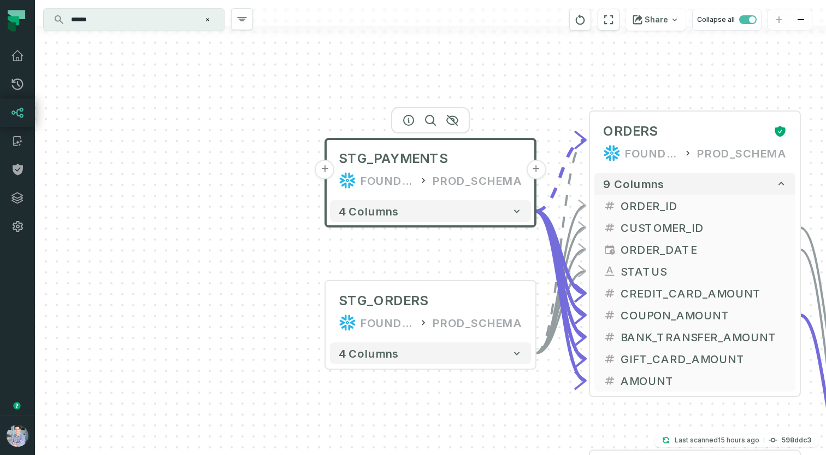
click at [329, 170] on button "+" at bounding box center [325, 170] width 20 height 20
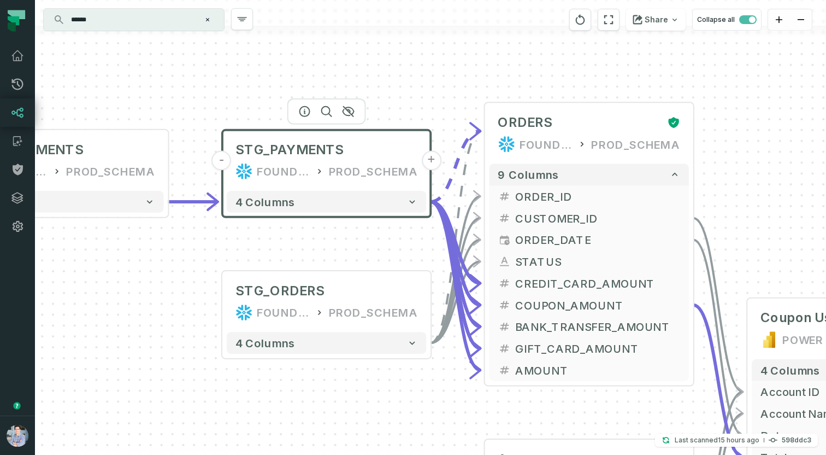
drag, startPoint x: 599, startPoint y: 123, endPoint x: 181, endPoint y: 54, distance: 423.8
click at [181, 54] on div "+ RAW_PAYMENTS FOUNDATIONAL_DB PROD_SCHEMA - 4 columns - STG_PAYMENTS FOUNDATIO…" at bounding box center [430, 227] width 791 height 455
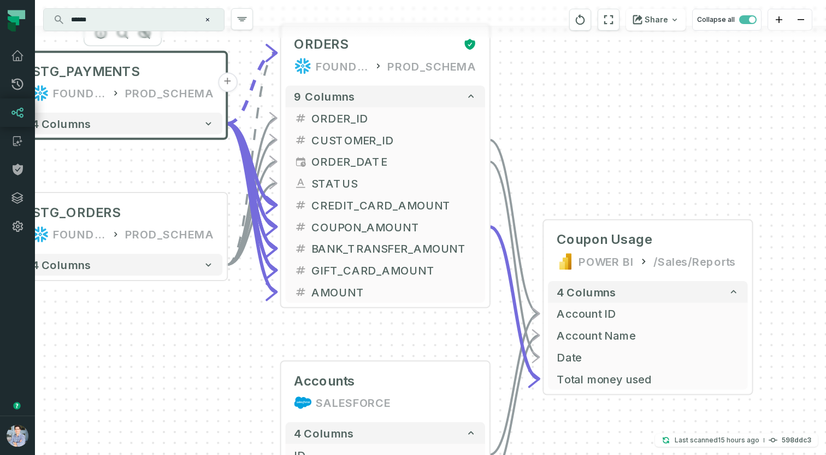
drag, startPoint x: 740, startPoint y: 220, endPoint x: 541, endPoint y: 105, distance: 229.3
click at [541, 105] on div "+ RAW_PAYMENTS FOUNDATIONAL_DB PROD_SCHEMA - 4 columns - STG_PAYMENTS FOUNDATIO…" at bounding box center [430, 227] width 791 height 455
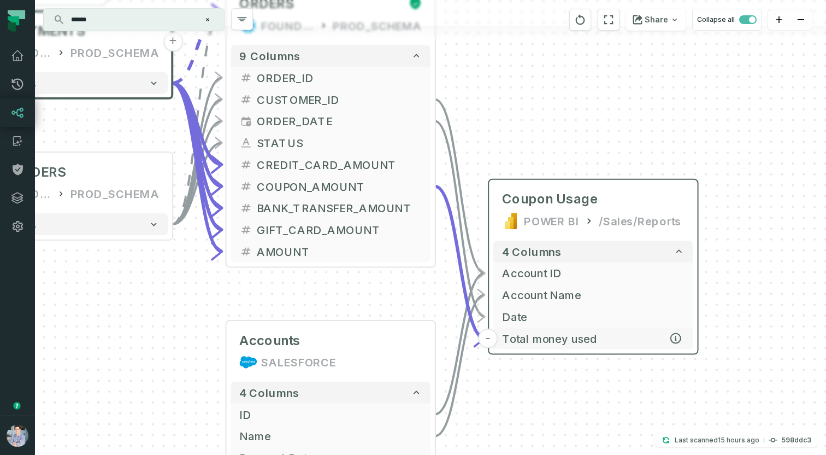
click at [528, 337] on span "Total money used" at bounding box center [593, 338] width 182 height 16
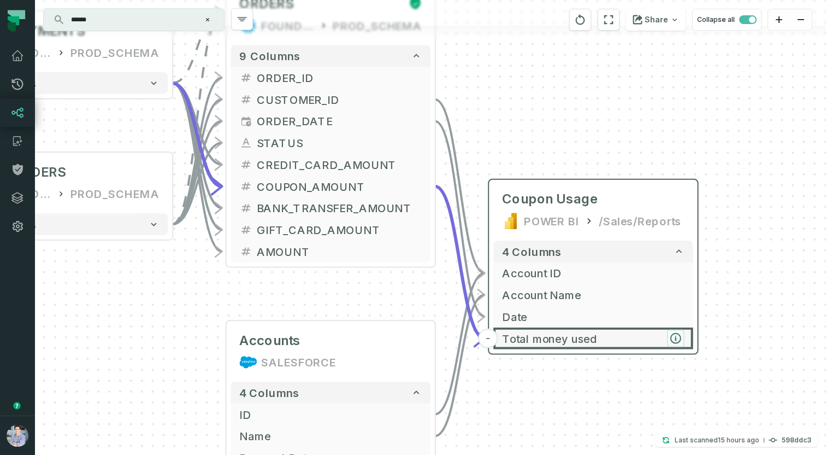
click at [677, 337] on icon "button" at bounding box center [676, 338] width 10 height 10
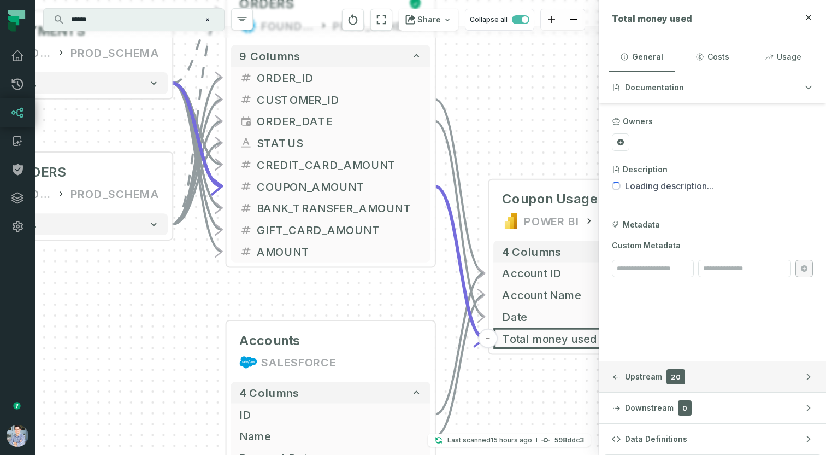
click at [698, 382] on button "Upstream 20" at bounding box center [712, 376] width 227 height 31
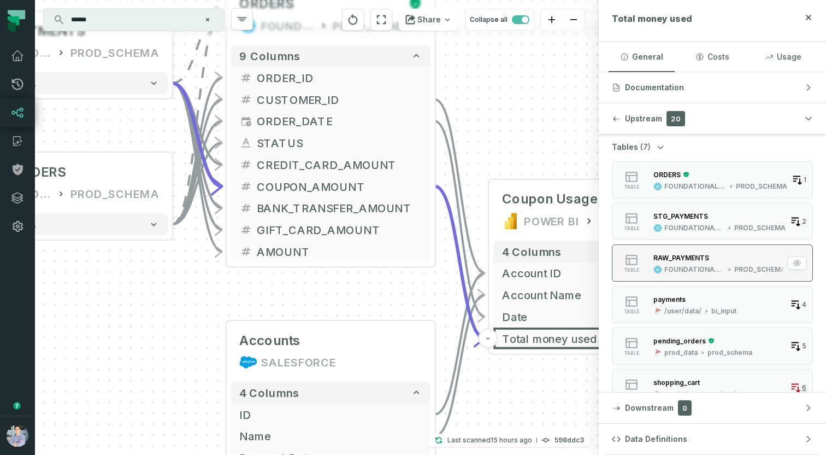
scroll to position [28, 0]
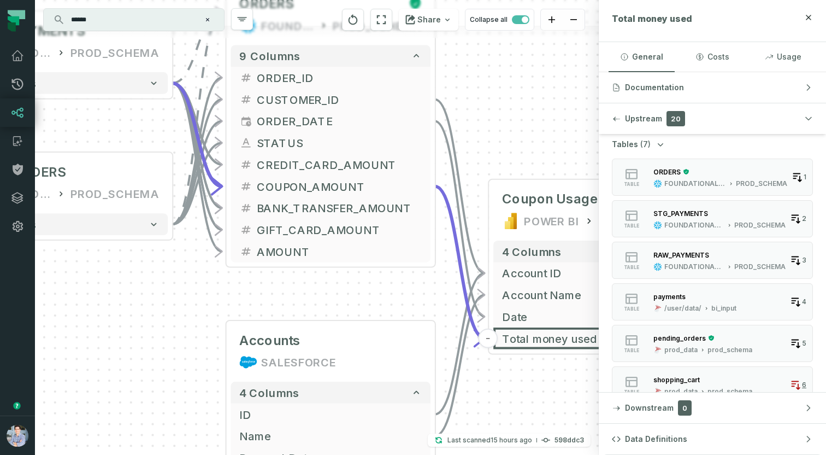
click at [651, 141] on button "Tables (7)" at bounding box center [639, 144] width 54 height 11
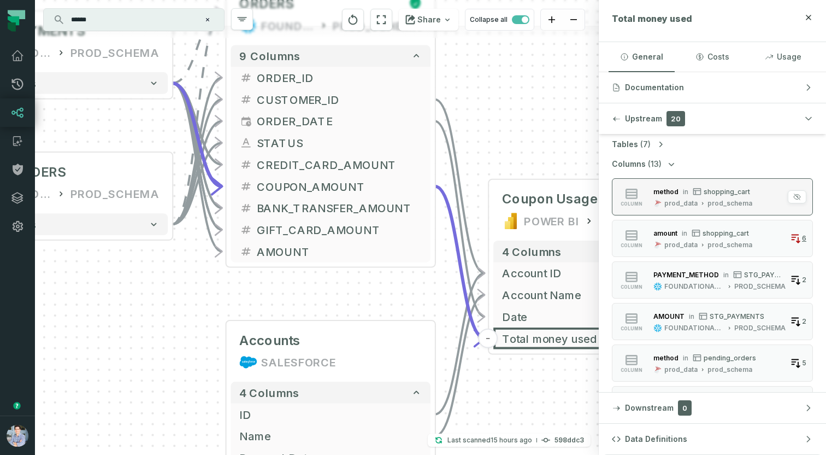
click at [729, 201] on div "prod_schema" at bounding box center [730, 203] width 45 height 9
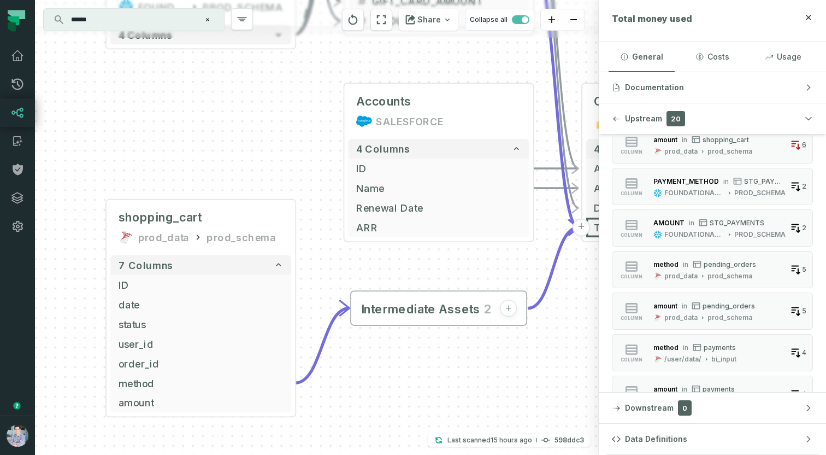
scroll to position [123, 0]
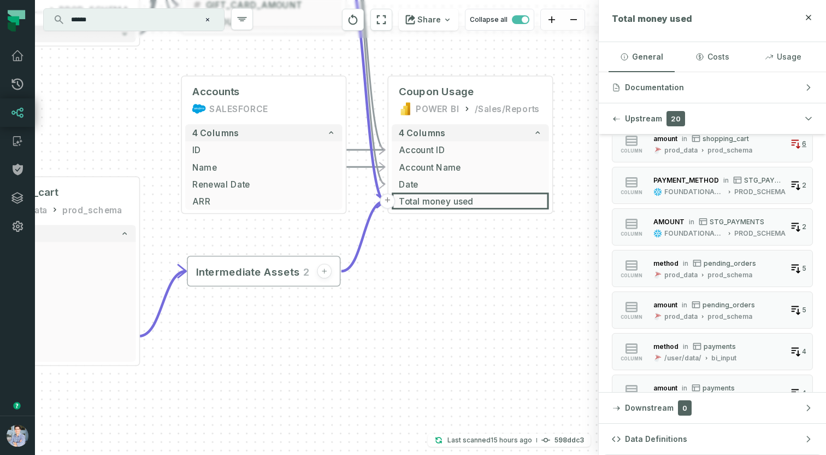
drag, startPoint x: 462, startPoint y: 408, endPoint x: 290, endPoint y: 364, distance: 177.7
click at [290, 364] on div "+ RAW_PAYMENTS FOUNDATIONAL_DB PROD_SCHEMA - 4 columns - STG_PAYMENTS FOUNDATIO…" at bounding box center [317, 227] width 564 height 455
click at [325, 268] on icon "button" at bounding box center [324, 270] width 7 height 7
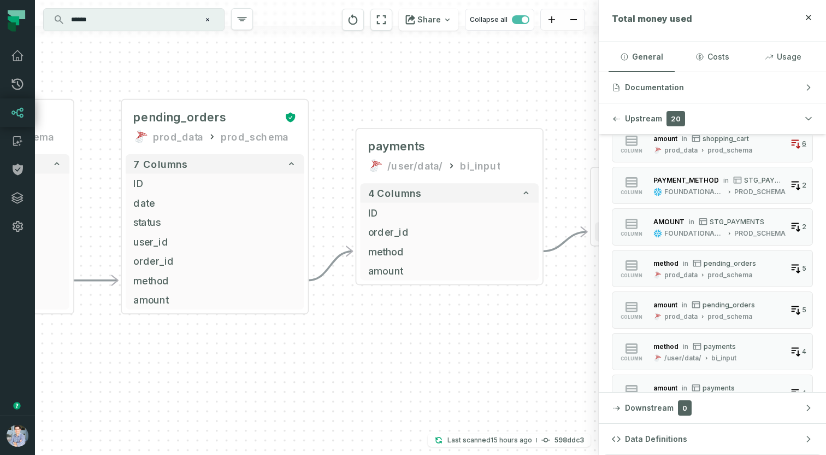
drag, startPoint x: 352, startPoint y: 263, endPoint x: 368, endPoint y: 113, distance: 151.6
click at [368, 113] on div "+ RAW_PAYMENTS FOUNDATIONAL_DB PROD_SCHEMA - 4 columns - STG_PAYMENTS FOUNDATIO…" at bounding box center [317, 227] width 564 height 455
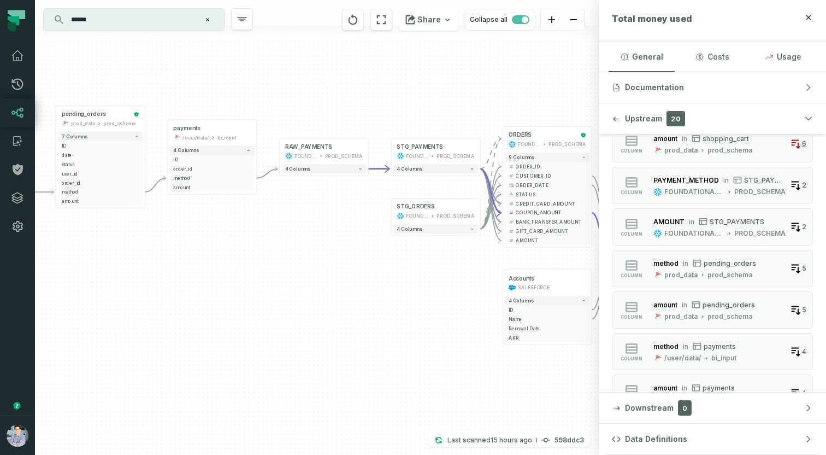
drag, startPoint x: 508, startPoint y: 257, endPoint x: 311, endPoint y: 256, distance: 197.2
click at [311, 256] on div "+ RAW_PAYMENTS FOUNDATIONAL_DB PROD_SCHEMA - 4 columns - STG_PAYMENTS FOUNDATIO…" at bounding box center [317, 227] width 564 height 455
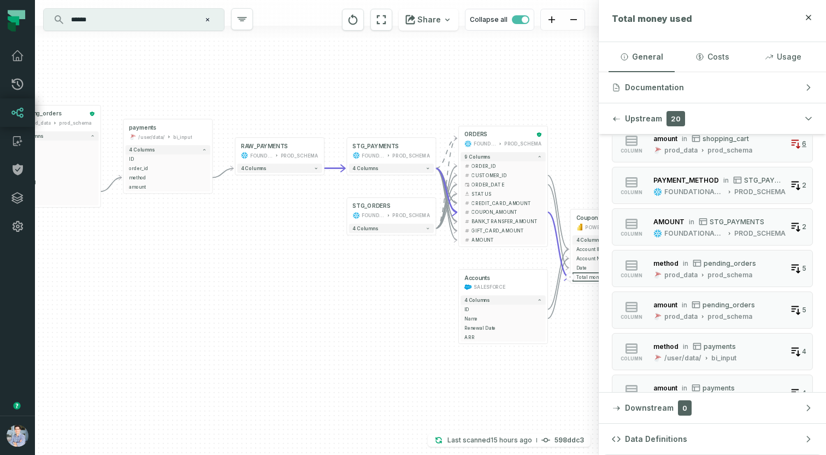
drag, startPoint x: 393, startPoint y: 268, endPoint x: 142, endPoint y: 257, distance: 251.6
click at [142, 257] on div "+ RAW_PAYMENTS FOUNDATIONAL_DB PROD_SCHEMA - 4 columns - STG_PAYMENTS FOUNDATIO…" at bounding box center [317, 227] width 564 height 455
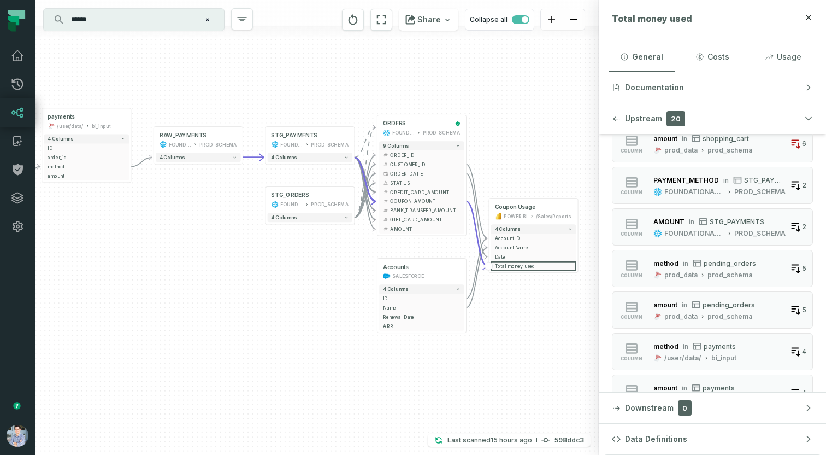
drag, startPoint x: 172, startPoint y: 260, endPoint x: 374, endPoint y: 259, distance: 202.7
click at [374, 259] on div "+ RAW_PAYMENTS FOUNDATIONAL_DB PROD_SCHEMA - 4 columns - STG_PAYMENTS FOUNDATIO…" at bounding box center [317, 227] width 564 height 455
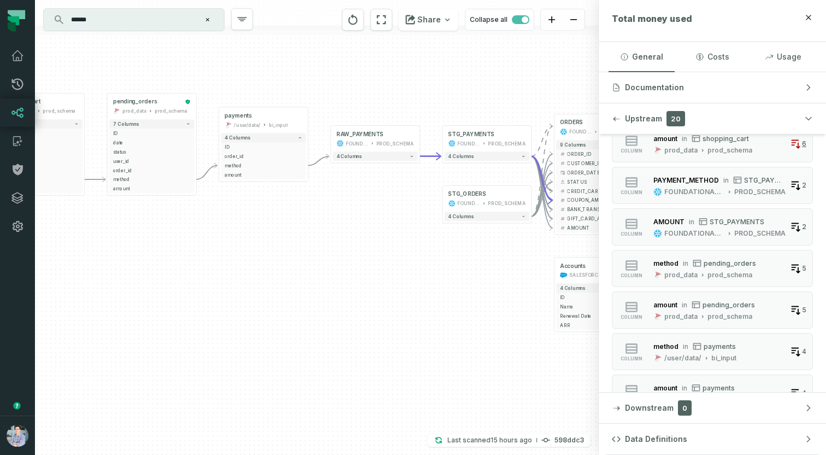
drag, startPoint x: 245, startPoint y: 238, endPoint x: 393, endPoint y: 238, distance: 148.1
click at [393, 238] on div "+ RAW_PAYMENTS FOUNDATIONAL_DB PROD_SCHEMA - 4 columns - STG_PAYMENTS FOUNDATIO…" at bounding box center [317, 227] width 564 height 455
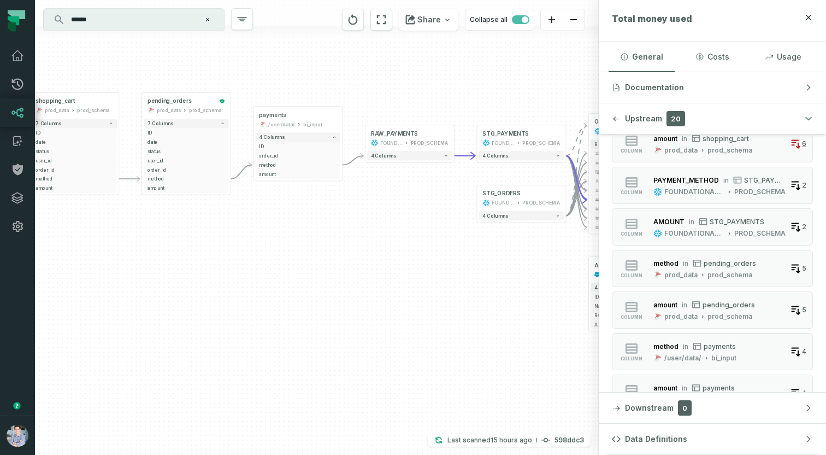
drag, startPoint x: 440, startPoint y: 258, endPoint x: 429, endPoint y: 258, distance: 10.9
click at [429, 258] on div "+ RAW_PAYMENTS FOUNDATIONAL_DB PROD_SCHEMA - 4 columns - STG_PAYMENTS FOUNDATIO…" at bounding box center [317, 227] width 564 height 455
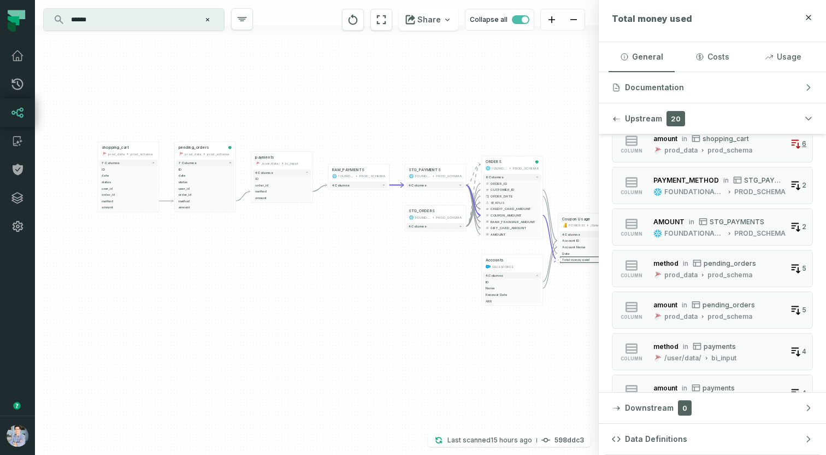
drag, startPoint x: 429, startPoint y: 258, endPoint x: 374, endPoint y: 255, distance: 55.3
click at [374, 255] on div "+ RAW_PAYMENTS FOUNDATIONAL_DB PROD_SCHEMA - 4 columns - STG_PAYMENTS FOUNDATIO…" at bounding box center [317, 227] width 564 height 455
click at [276, 162] on div "/user/data/" at bounding box center [272, 163] width 18 height 5
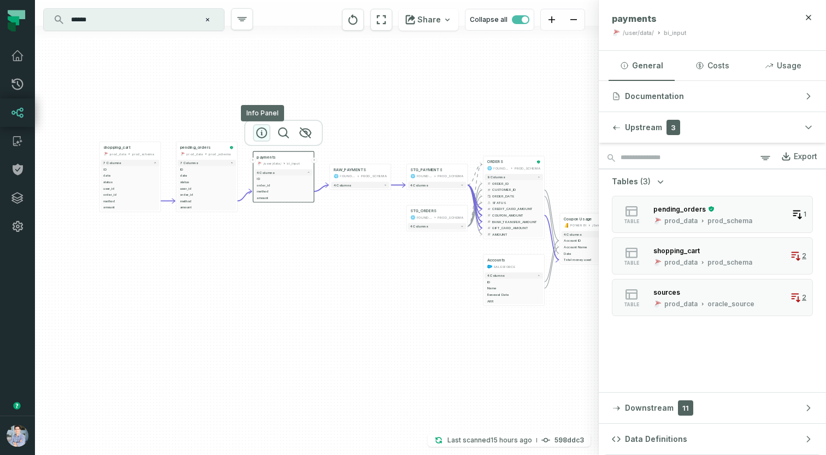
click at [263, 132] on icon "button" at bounding box center [261, 132] width 13 height 13
click at [771, 443] on button "Data Definitions" at bounding box center [712, 438] width 227 height 31
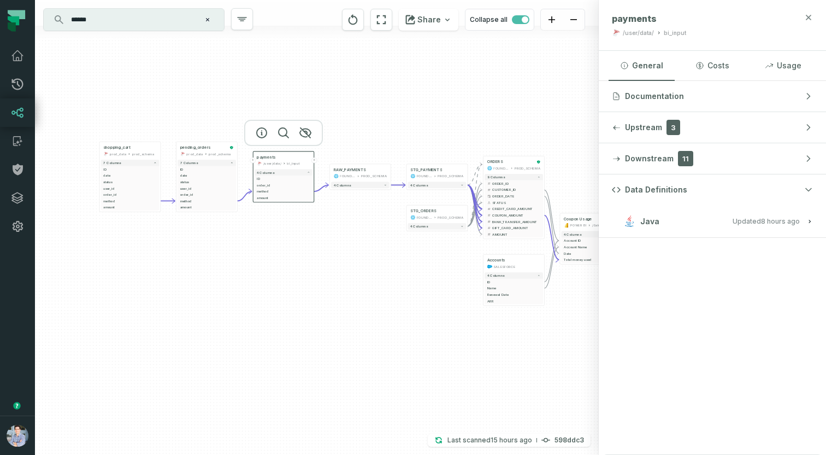
click at [808, 16] on icon "button" at bounding box center [808, 17] width 5 height 5
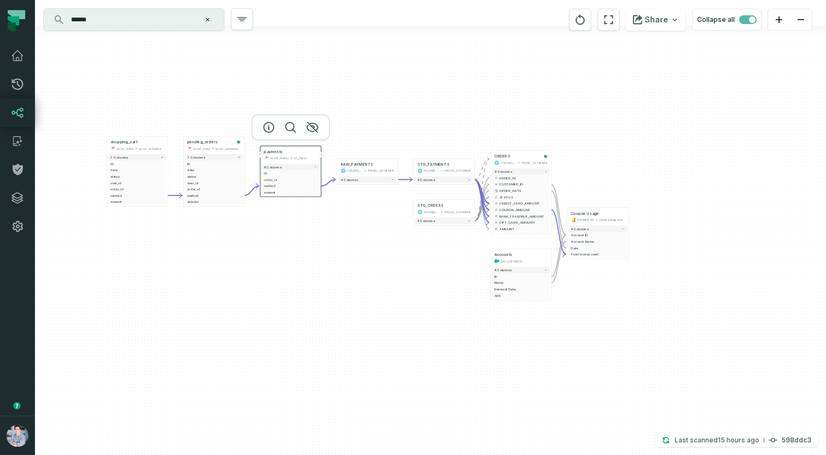
drag, startPoint x: 448, startPoint y: 145, endPoint x: 455, endPoint y: 140, distance: 9.0
click at [455, 140] on div "+ RAW_PAYMENTS FOUNDATIONAL_DB PROD_SCHEMA - 4 columns - STG_PAYMENTS FOUNDATIO…" at bounding box center [430, 227] width 791 height 455
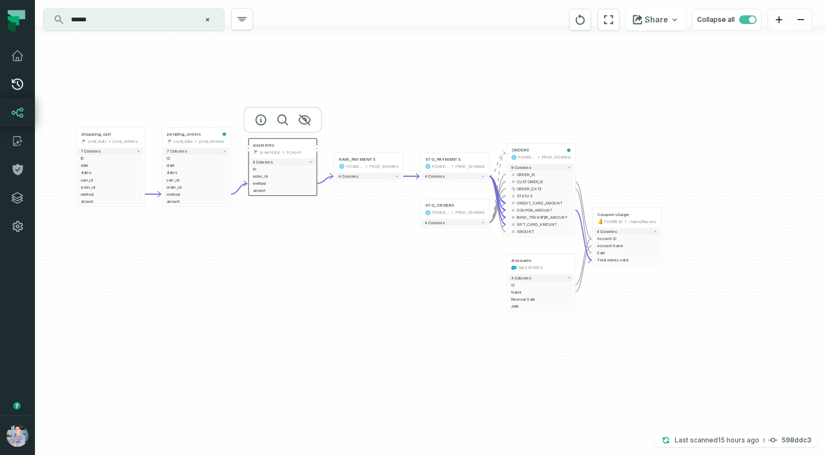
click at [21, 92] on link "Pull Requests" at bounding box center [17, 84] width 35 height 28
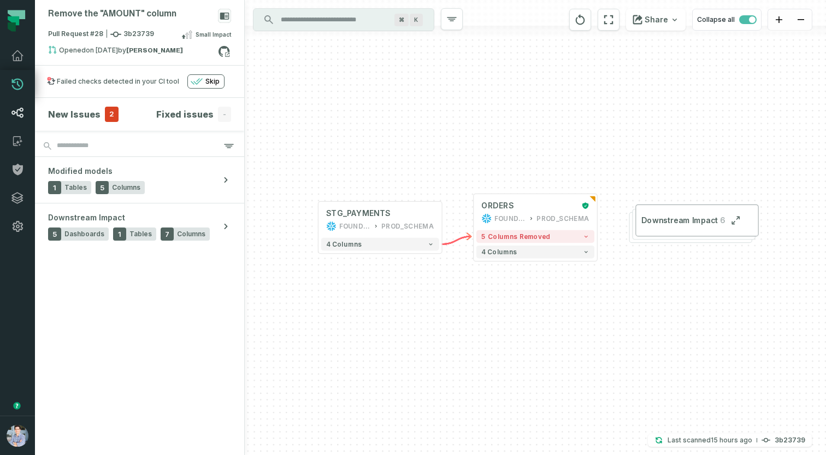
click at [22, 110] on icon at bounding box center [17, 113] width 12 height 10
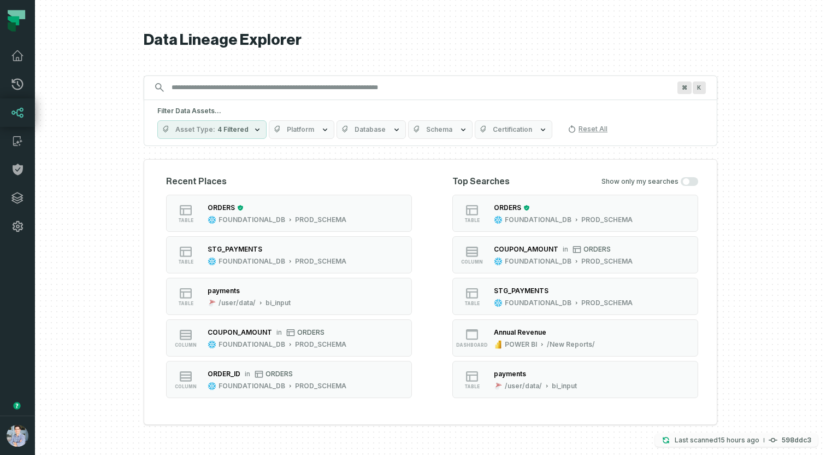
click at [745, 435] on relative-time "[DATE] 6:14:54 PM" at bounding box center [739, 439] width 42 height 8
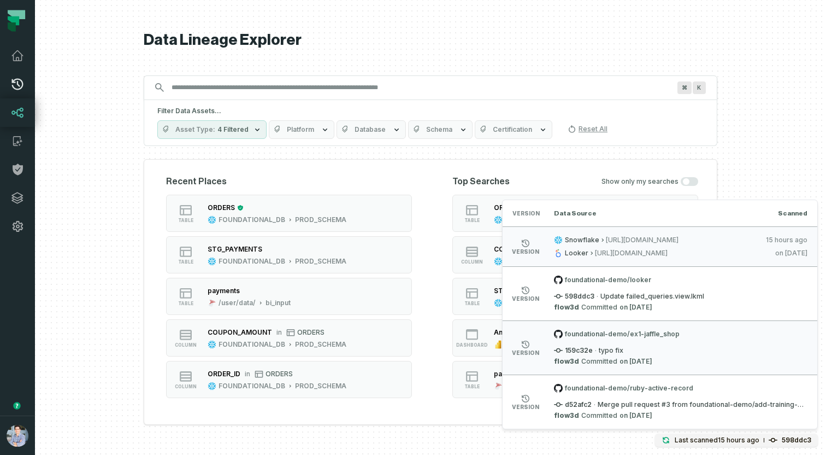
click at [16, 89] on icon at bounding box center [17, 84] width 11 height 11
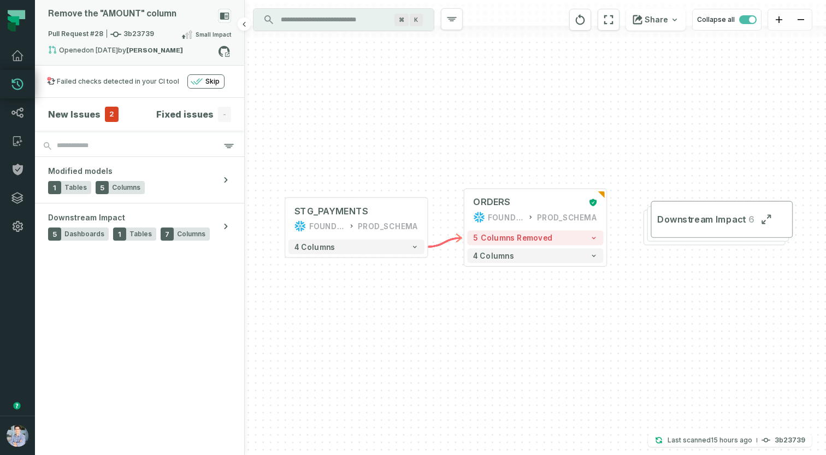
click at [143, 36] on span "Pull Request #28 3b23739" at bounding box center [101, 34] width 106 height 11
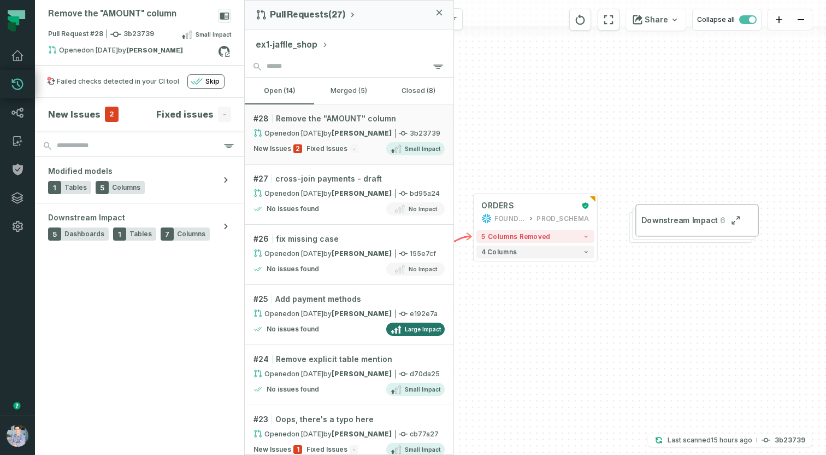
click at [291, 40] on button "ex1-jaffle_shop" at bounding box center [292, 44] width 73 height 13
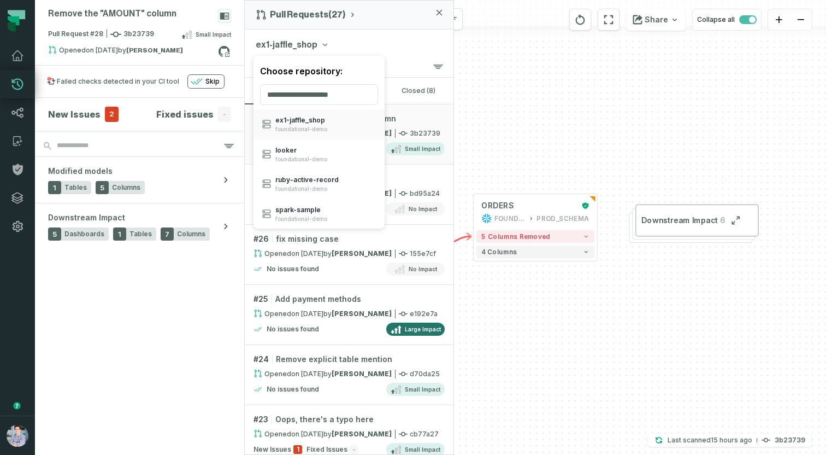
click at [538, 152] on div "Remove the "AMOUNT" column Pull Request #28 3b23739 Small Impact Opened 3/10/20…" at bounding box center [430, 227] width 791 height 455
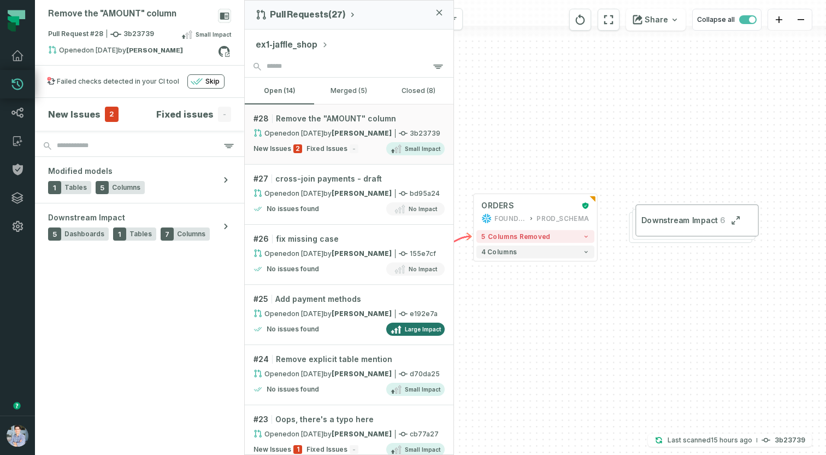
click at [476, 125] on div "+ STG_PAYMENTS FOUNDATIONAL_DB PROD_SCHEMA + 4 columns + ORDERS FOUNDATIONAL_DB…" at bounding box center [535, 227] width 581 height 455
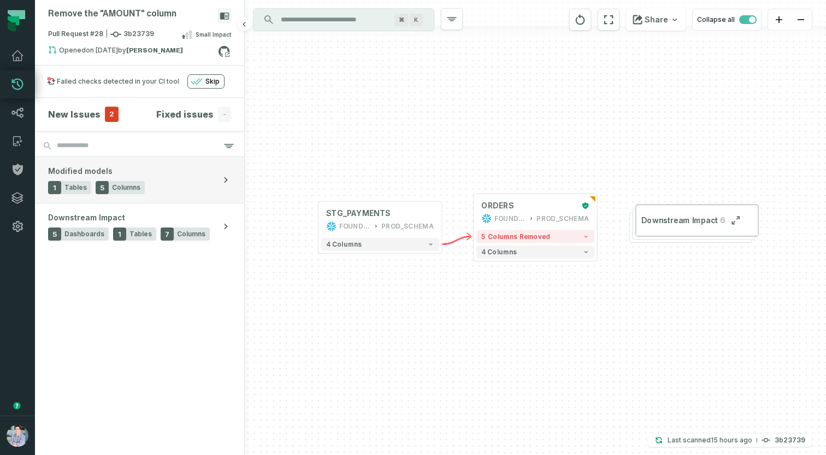
click at [170, 187] on button "Modified models 1 Tables 5 Columns" at bounding box center [139, 180] width 209 height 46
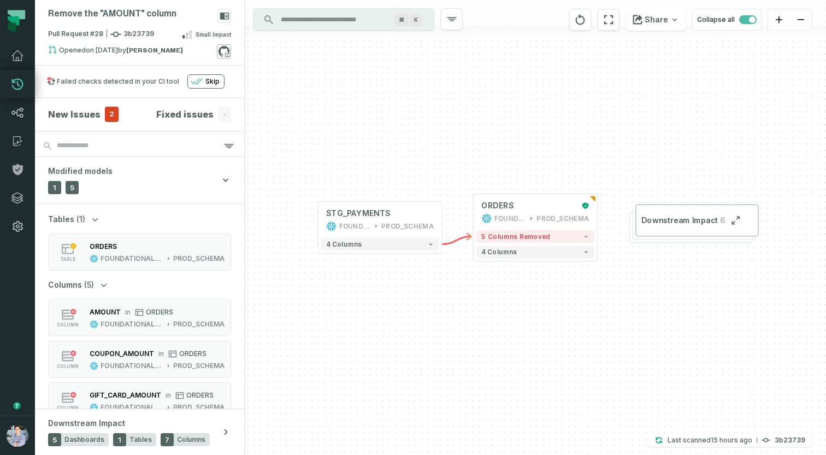
click at [228, 50] on icon at bounding box center [224, 51] width 11 height 11
click at [534, 239] on span "5 columns removed" at bounding box center [515, 236] width 69 height 8
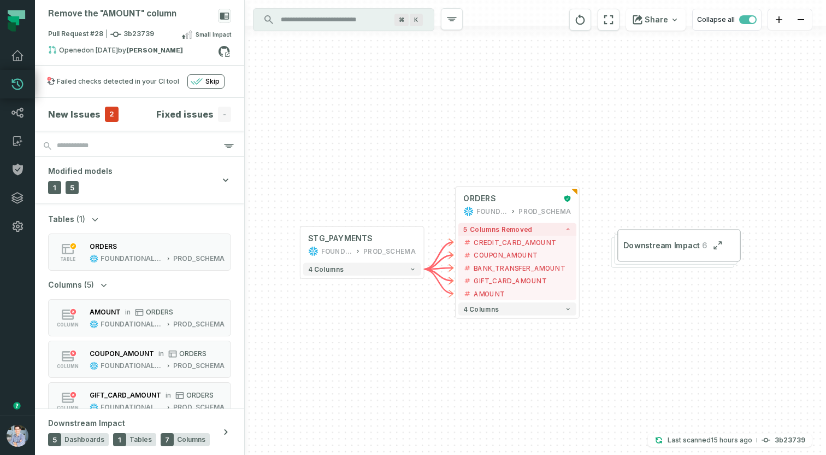
drag, startPoint x: 523, startPoint y: 385, endPoint x: 503, endPoint y: 375, distance: 22.5
click at [503, 375] on div "+ STG_PAYMENTS FOUNDATIONAL_DB PROD_SCHEMA + 4 columns + ORDERS FOUNDATIONAL_DB…" at bounding box center [535, 227] width 581 height 455
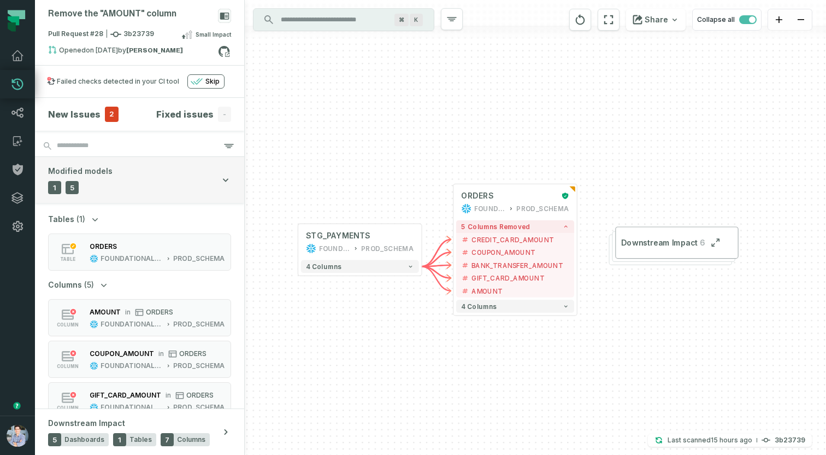
click at [160, 172] on button "Modified models 1 Tables 5 Columns" at bounding box center [139, 180] width 209 height 46
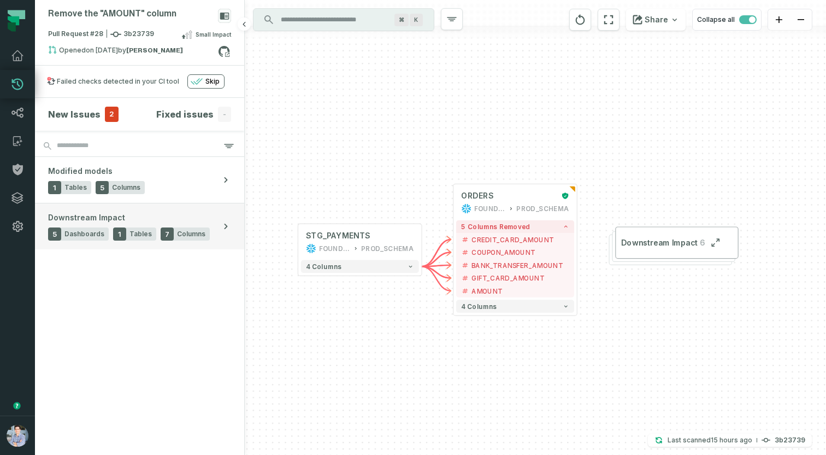
click at [105, 217] on span "Downstream Impact" at bounding box center [86, 217] width 77 height 11
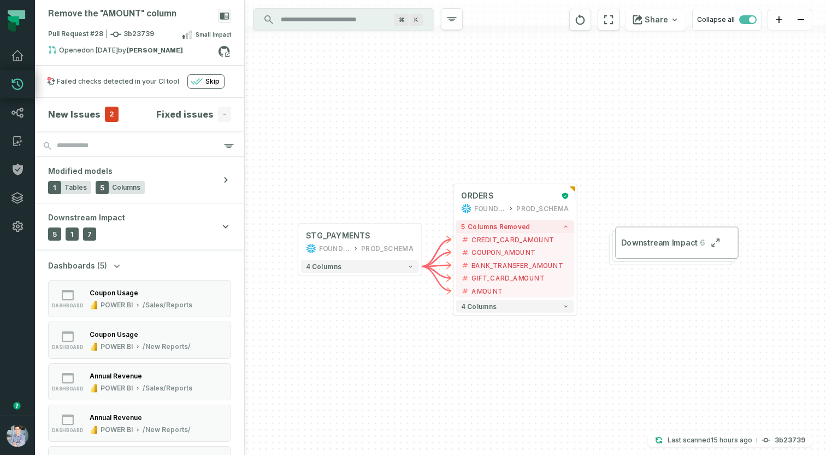
click at [96, 113] on h4 "New Issues" at bounding box center [74, 114] width 52 height 13
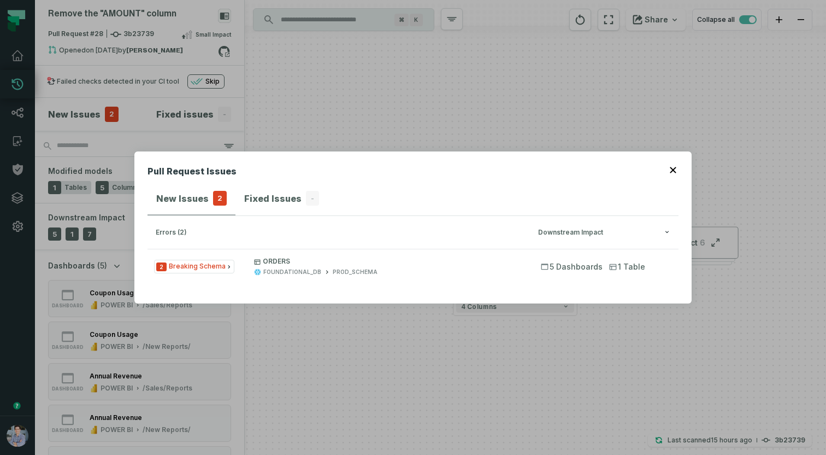
click at [299, 327] on div "Pull Request Issues New Issues 2 Fixed Issues - errors (2) Downstream Impact 2 …" at bounding box center [413, 227] width 826 height 455
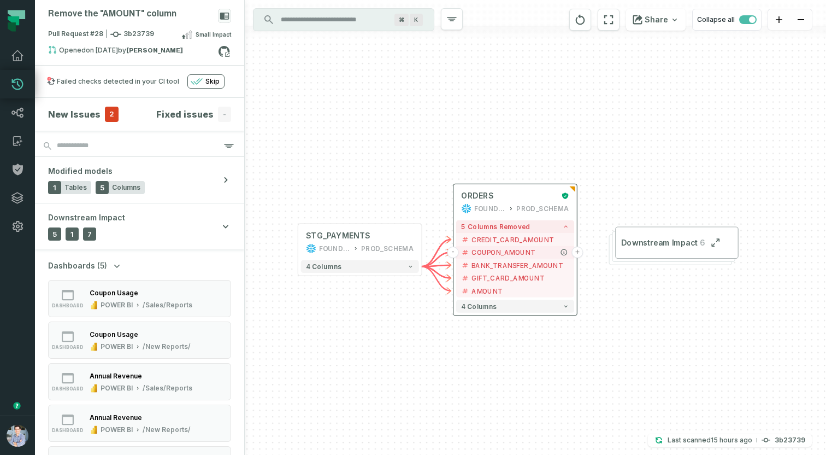
click at [577, 252] on button "+" at bounding box center [576, 251] width 11 height 11
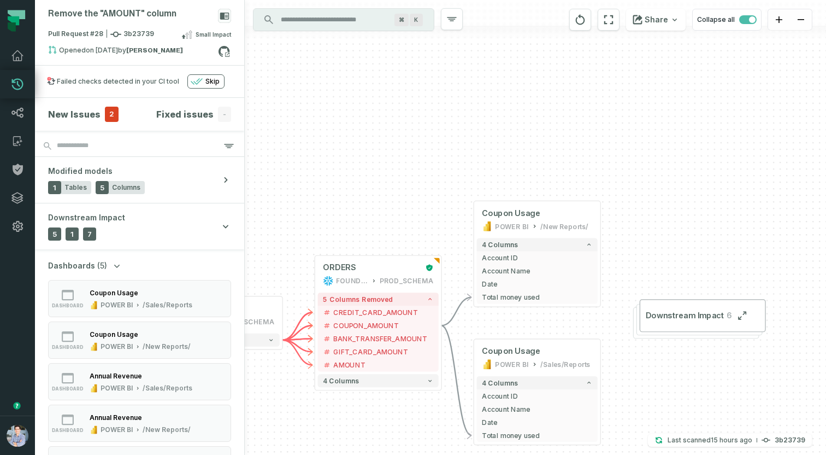
drag, startPoint x: 633, startPoint y: 374, endPoint x: 670, endPoint y: 356, distance: 40.6
click at [670, 356] on div "+ Coupon Usage POWER BI /New Reports/ 4 columns + Account ID + Account Name + D…" at bounding box center [535, 227] width 581 height 455
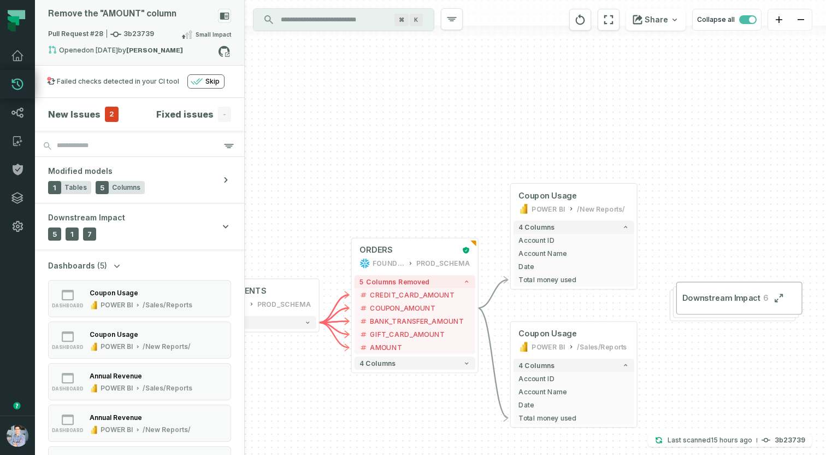
click at [151, 19] on div "Remove the "AMOUNT" column" at bounding box center [139, 18] width 183 height 19
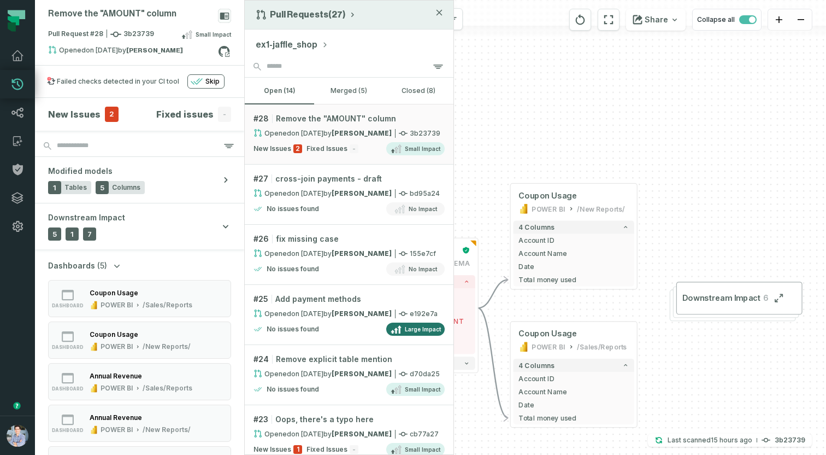
click at [282, 7] on div "Pull Requests (27)" at bounding box center [349, 15] width 209 height 29
click at [288, 12] on button "Pull Requests (27)" at bounding box center [306, 14] width 101 height 11
click at [286, 60] on div "History of Changes" at bounding box center [310, 62] width 113 height 22
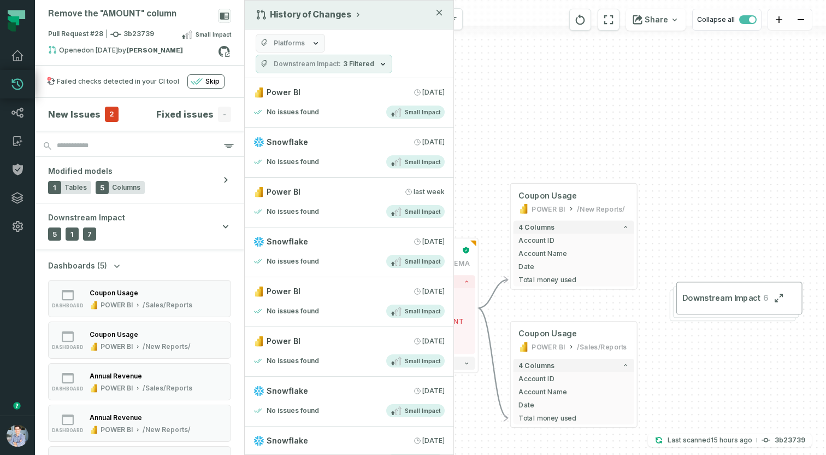
click at [562, 86] on div "+ Coupon Usage POWER BI /New Reports/ 4 columns + Account ID + Account Name + D…" at bounding box center [535, 227] width 581 height 455
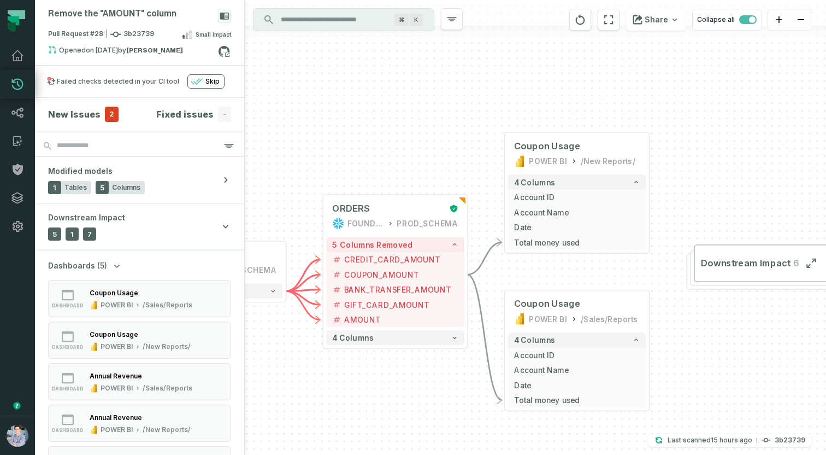
drag, startPoint x: 435, startPoint y: 387, endPoint x: 420, endPoint y: 378, distance: 17.6
click at [420, 378] on div "+ Coupon Usage POWER BI /New Reports/ 4 columns + Account ID + Account Name + D…" at bounding box center [535, 227] width 581 height 455
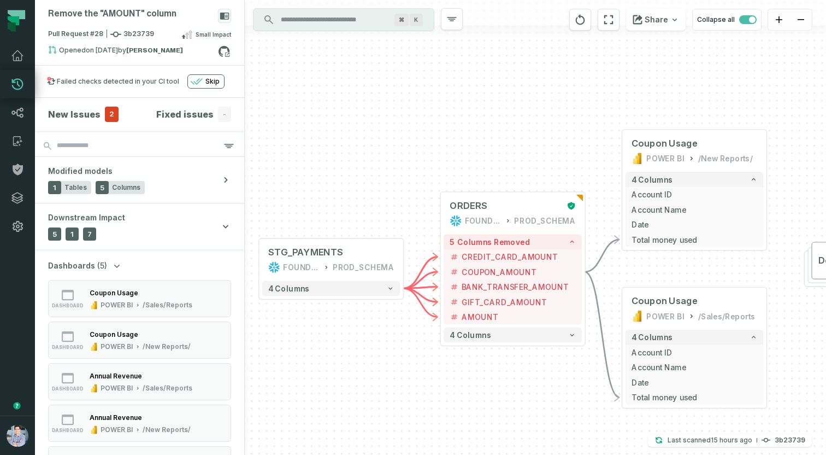
drag, startPoint x: 384, startPoint y: 378, endPoint x: 577, endPoint y: 375, distance: 193.4
click at [577, 375] on div "+ Coupon Usage POWER BI /New Reports/ 4 columns + Account ID + Account Name + D…" at bounding box center [535, 227] width 581 height 455
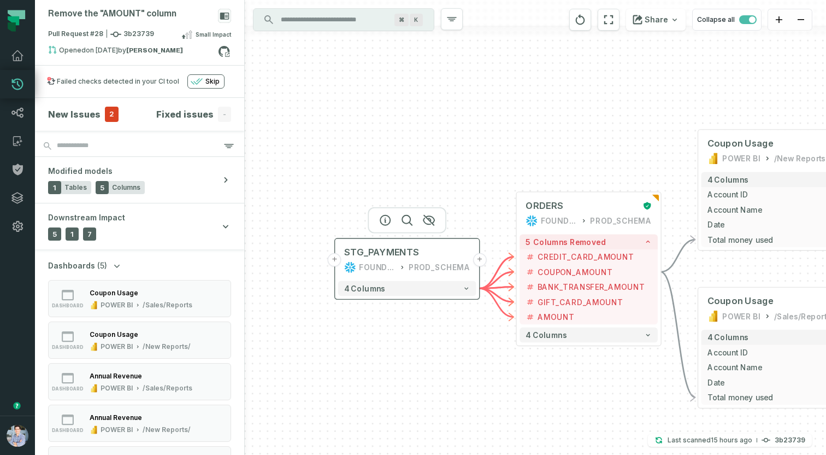
click at [335, 256] on button "+" at bounding box center [335, 260] width 14 height 14
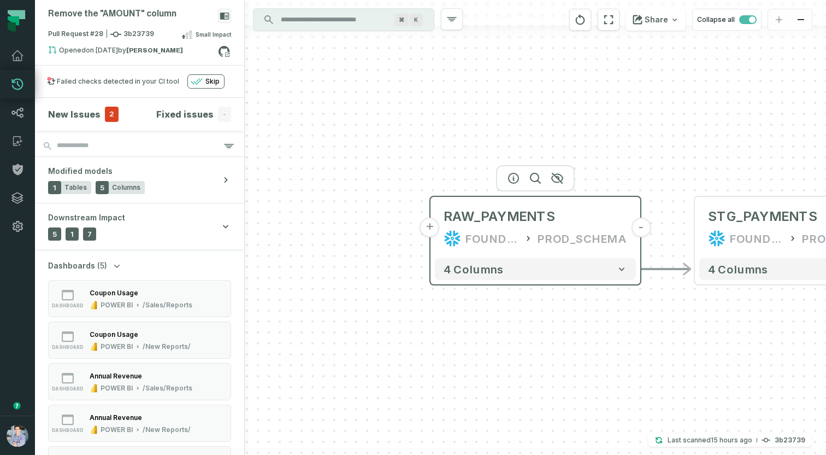
click at [432, 225] on button "+" at bounding box center [430, 227] width 20 height 20
click at [432, 228] on button "+" at bounding box center [430, 227] width 20 height 20
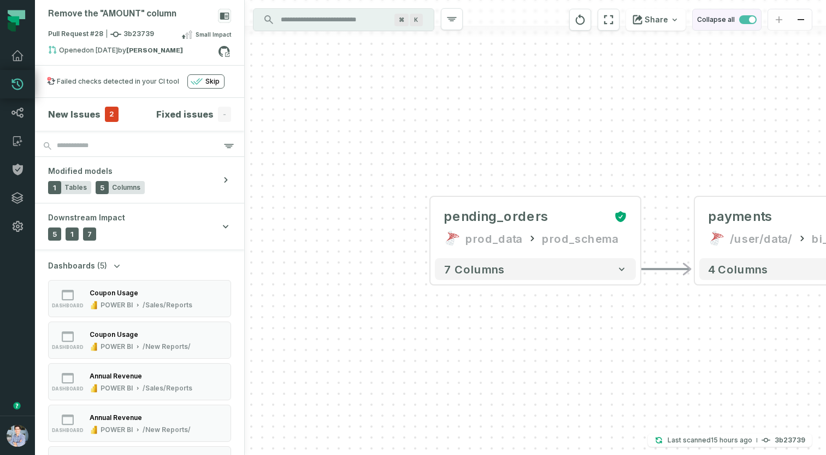
click at [745, 20] on span "button" at bounding box center [747, 19] width 17 height 9
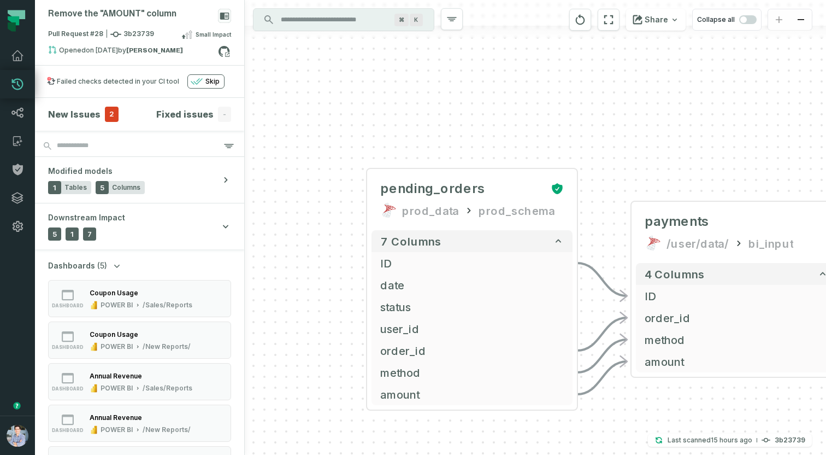
drag, startPoint x: 714, startPoint y: 162, endPoint x: 535, endPoint y: 101, distance: 189.4
click at [535, 101] on div "+ pending_orders prod_data prod_schema + 7 columns + ID + + date + + status + +…" at bounding box center [535, 227] width 581 height 455
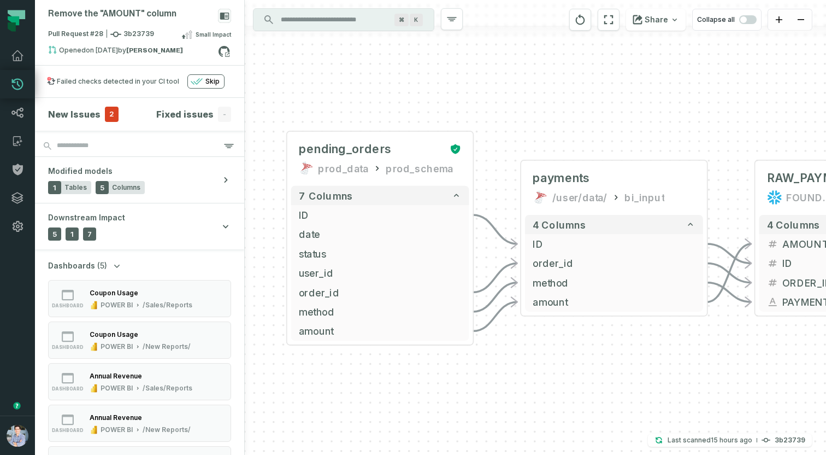
drag, startPoint x: 535, startPoint y: 101, endPoint x: 559, endPoint y: 100, distance: 24.0
click at [559, 100] on div "+ pending_orders prod_data prod_schema + 7 columns + ID + + date + + status + +…" at bounding box center [535, 227] width 581 height 455
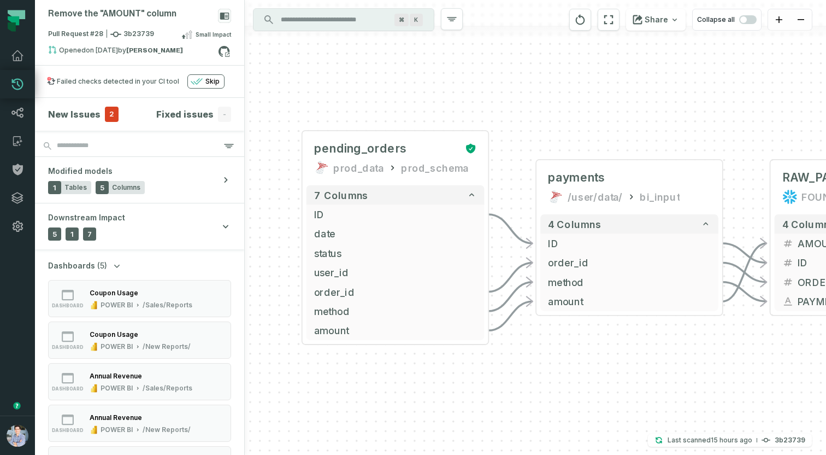
drag, startPoint x: 655, startPoint y: 104, endPoint x: 622, endPoint y: 93, distance: 34.6
click at [622, 93] on div "+ pending_orders prod_data prod_schema + 7 columns + ID + + date + + status + +…" at bounding box center [535, 227] width 581 height 455
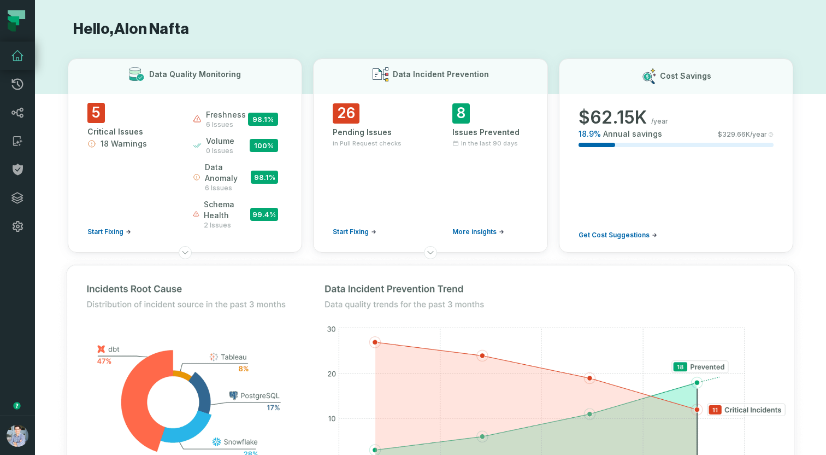
click at [54, 224] on div "Settings Settings" at bounding box center [57, 226] width 38 height 16
click at [23, 199] on icon at bounding box center [17, 197] width 13 height 13
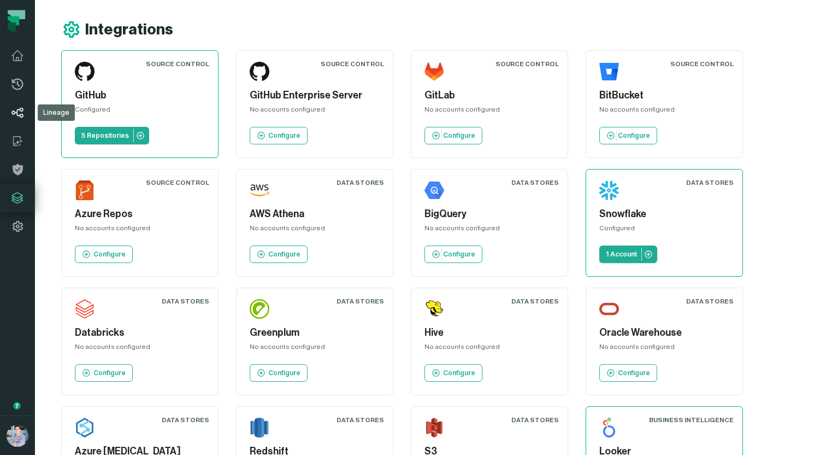
click at [22, 117] on icon at bounding box center [17, 112] width 13 height 13
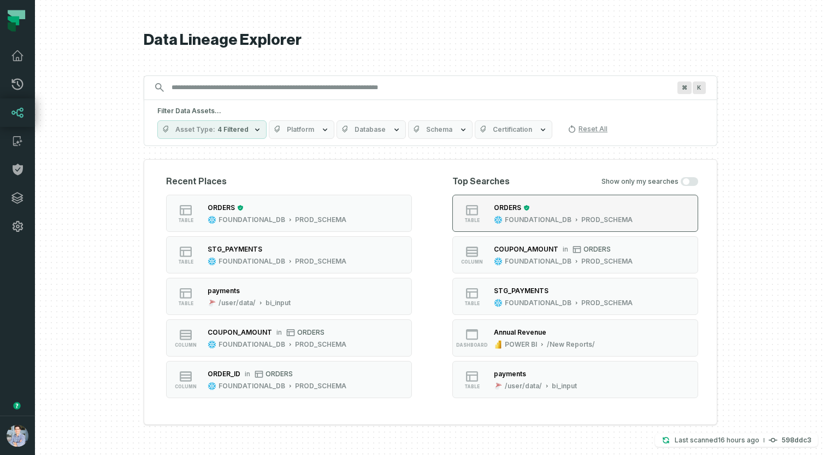
click at [474, 217] on span "table" at bounding box center [471, 219] width 15 height 5
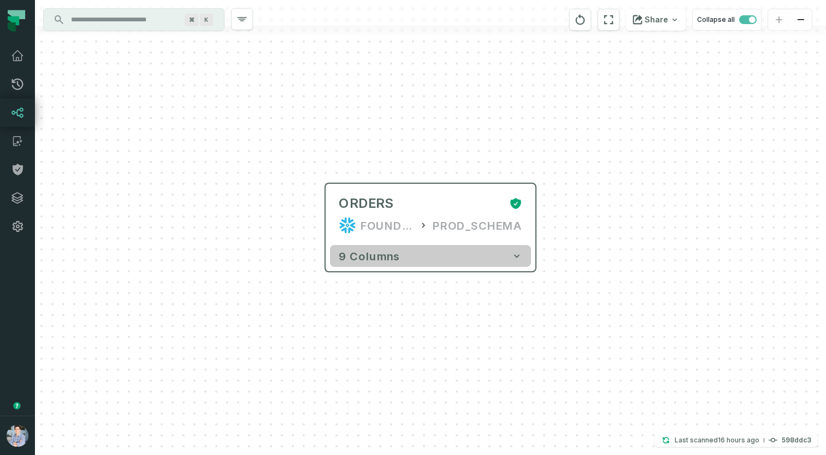
click at [429, 260] on button "9 columns" at bounding box center [430, 256] width 201 height 22
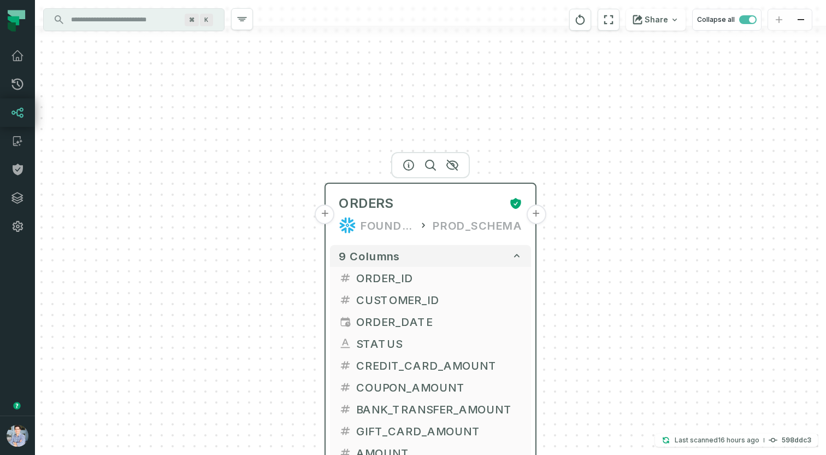
click at [329, 215] on button "+" at bounding box center [325, 214] width 20 height 20
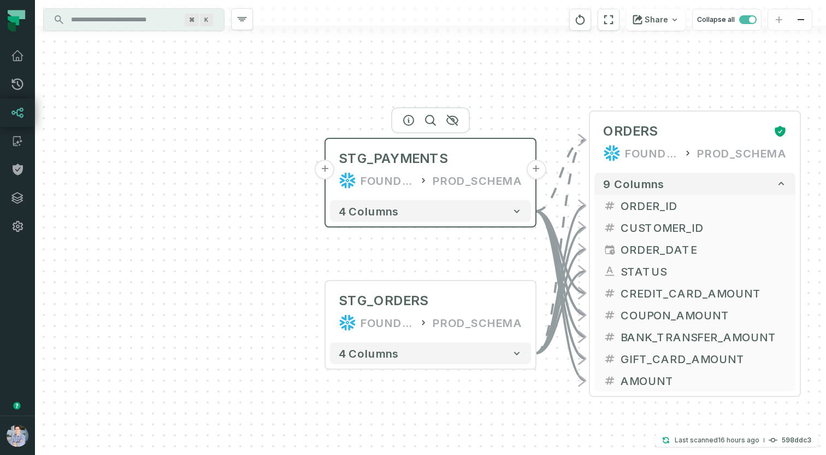
click at [328, 165] on button "+" at bounding box center [325, 170] width 20 height 20
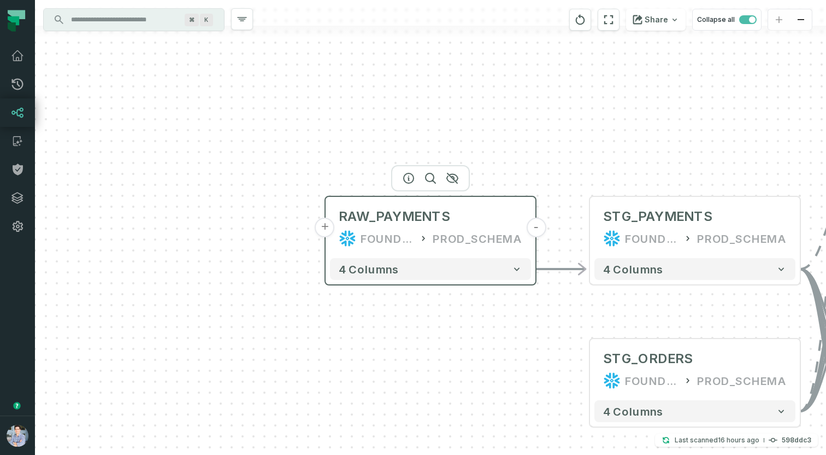
click at [330, 223] on button "+" at bounding box center [325, 227] width 20 height 20
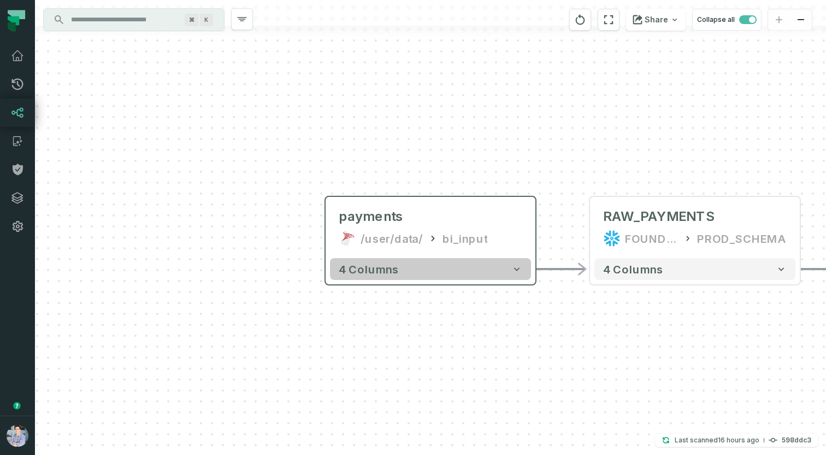
click at [393, 264] on span "4 columns" at bounding box center [369, 268] width 60 height 13
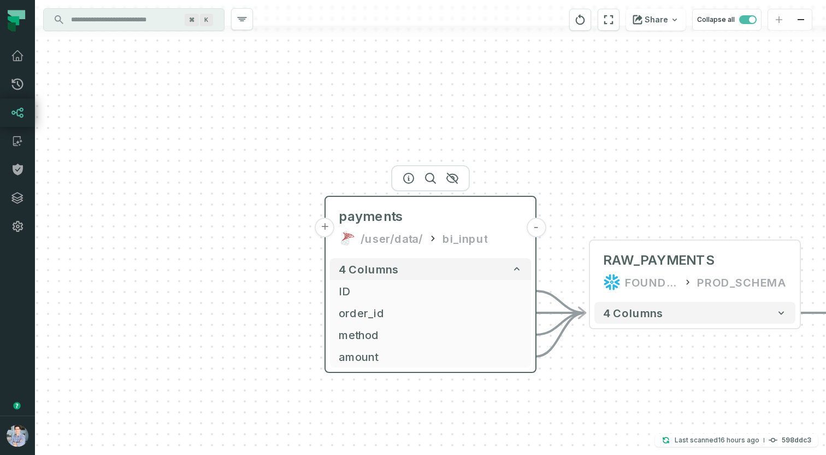
click at [327, 226] on button "+" at bounding box center [325, 227] width 20 height 20
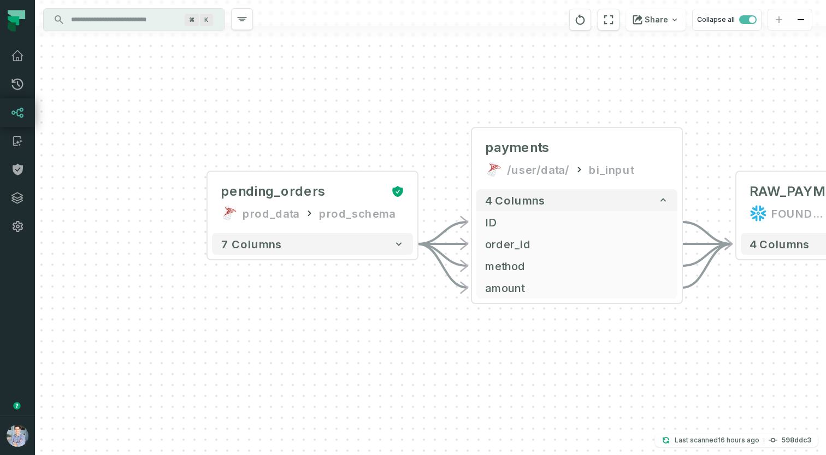
drag, startPoint x: 514, startPoint y: 338, endPoint x: 393, endPoint y: 312, distance: 123.4
click at [393, 312] on div "+ pending_orders prod_data prod_schema + 7 columns - payments /user/data/ bi_in…" at bounding box center [430, 227] width 791 height 455
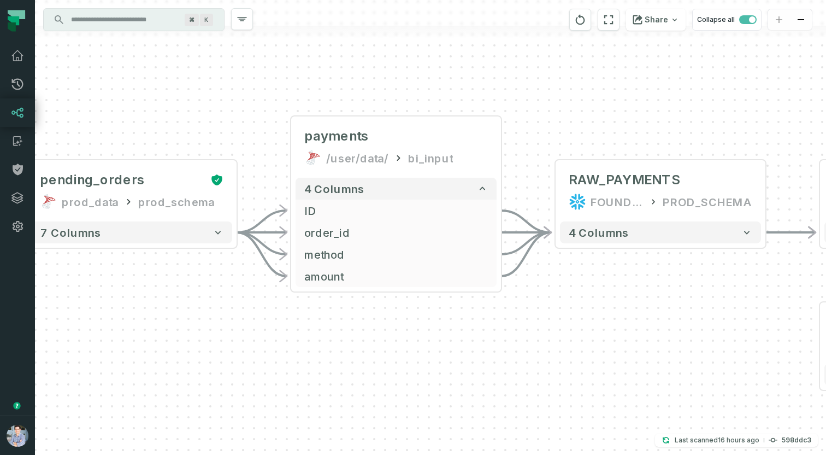
drag, startPoint x: 639, startPoint y: 337, endPoint x: 390, endPoint y: 328, distance: 249.3
click at [390, 328] on div "+ pending_orders prod_data prod_schema + 7 columns - payments /user/data/ bi_in…" at bounding box center [430, 227] width 791 height 455
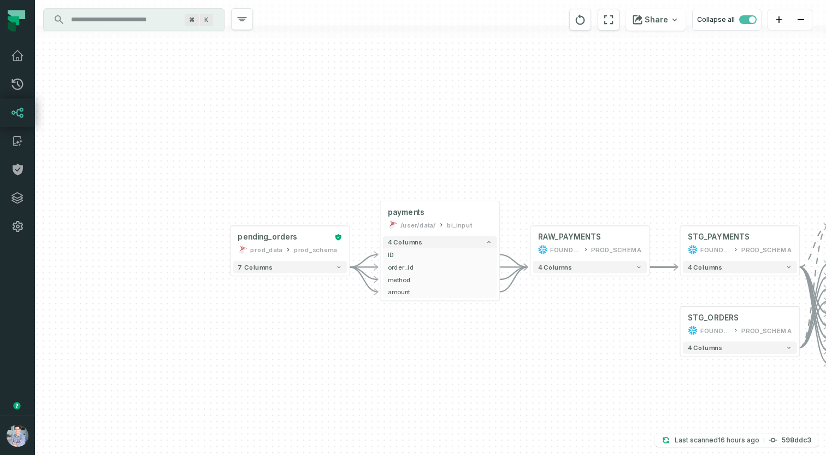
click at [595, 317] on div "+ pending_orders prod_data prod_schema + 7 columns - payments /user/data/ bi_in…" at bounding box center [430, 227] width 791 height 455
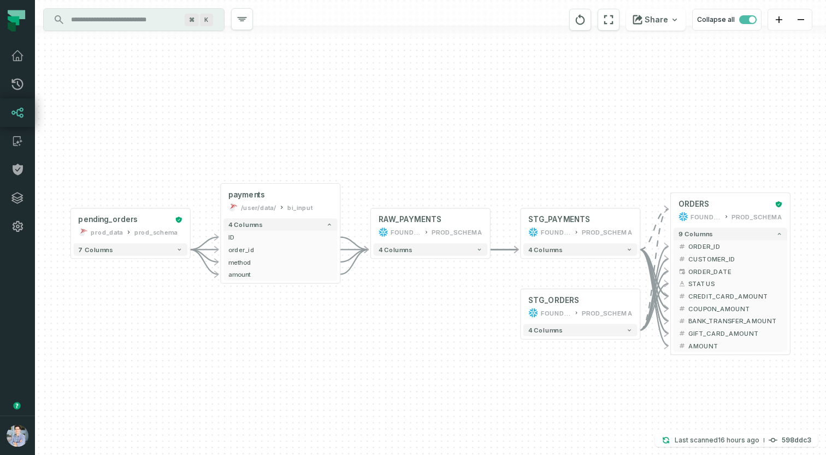
drag, startPoint x: 595, startPoint y: 317, endPoint x: 434, endPoint y: 299, distance: 161.6
click at [434, 299] on div "+ pending_orders prod_data prod_schema + 7 columns - payments /user/data/ bi_in…" at bounding box center [430, 227] width 791 height 455
click at [707, 173] on icon "button" at bounding box center [708, 174] width 10 height 10
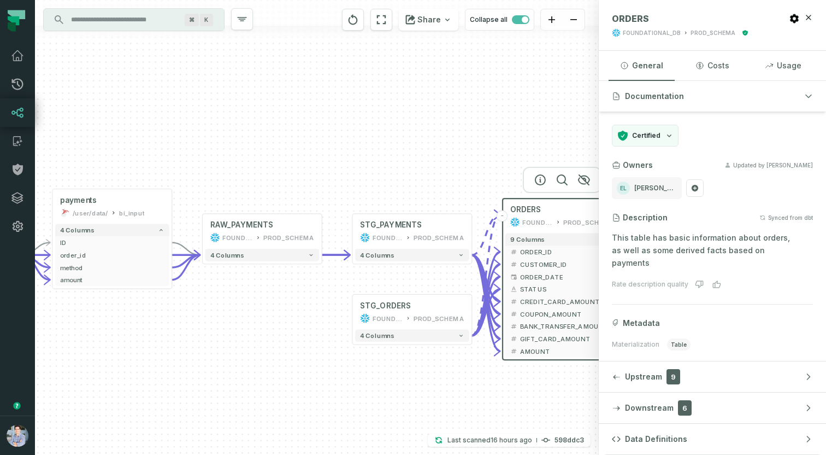
drag, startPoint x: 472, startPoint y: 294, endPoint x: 304, endPoint y: 300, distance: 167.3
click at [304, 300] on div "+ pending_orders prod_data prod_schema + 7 columns - payments /user/data/ bi_in…" at bounding box center [317, 227] width 564 height 455
click at [393, 198] on icon "button" at bounding box center [390, 195] width 10 height 10
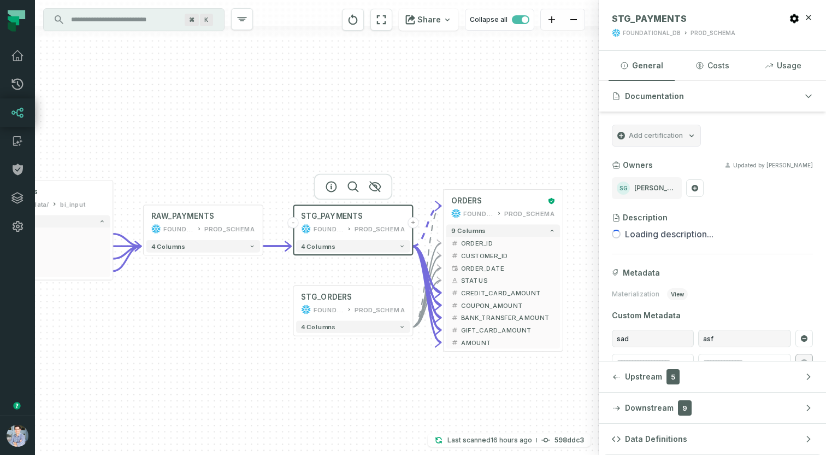
drag, startPoint x: 511, startPoint y: 164, endPoint x: 452, endPoint y: 156, distance: 59.7
click at [452, 156] on div "+ pending_orders prod_data prod_schema + 7 columns - payments /user/data/ bi_in…" at bounding box center [317, 227] width 564 height 455
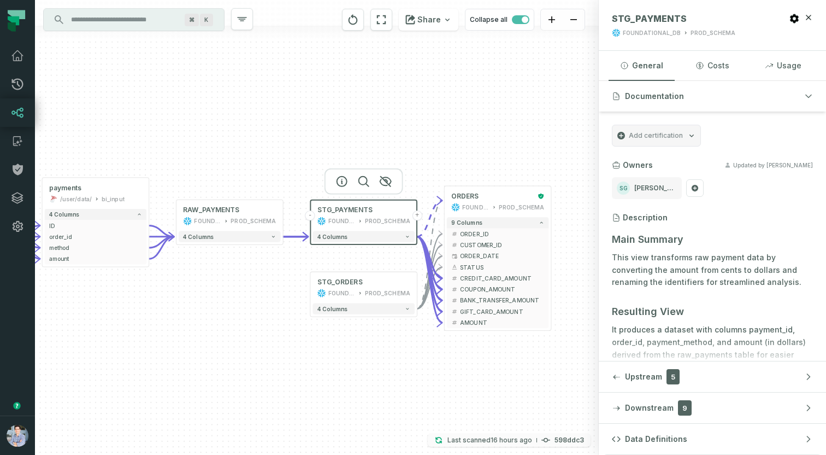
click at [482, 441] on p "Last scanned [DATE] 6:14:54 PM" at bounding box center [489, 439] width 85 height 11
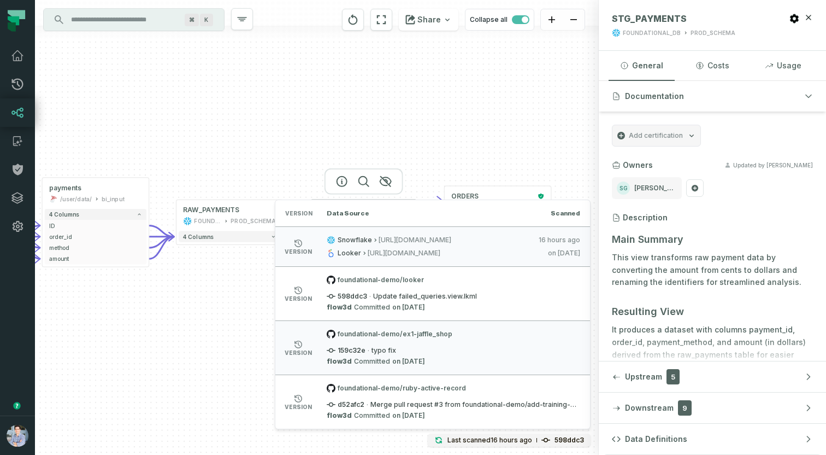
drag, startPoint x: 337, startPoint y: 240, endPoint x: 577, endPoint y: 241, distance: 239.9
click at [577, 241] on div "Snowflake [URL][DOMAIN_NAME] [DATE] 6:01:26 PM" at bounding box center [454, 239] width 254 height 9
click at [229, 100] on div "+ pending_orders prod_data prod_schema + 7 columns - payments /user/data/ bi_in…" at bounding box center [317, 227] width 564 height 455
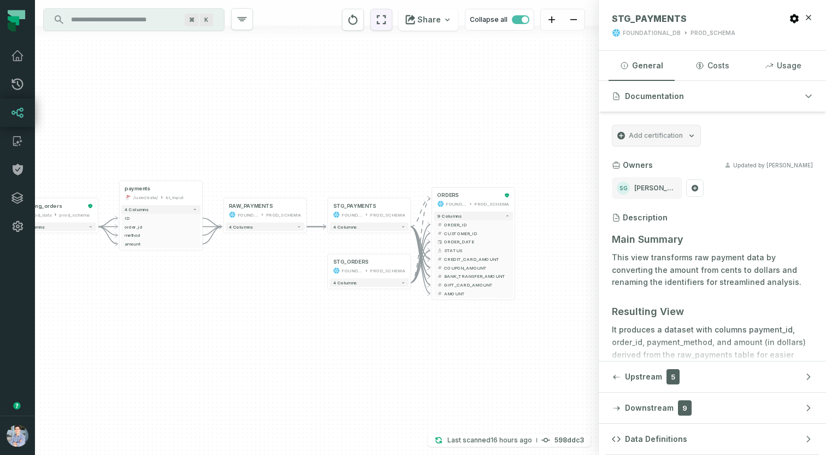
click at [391, 12] on button "reset" at bounding box center [381, 20] width 22 height 22
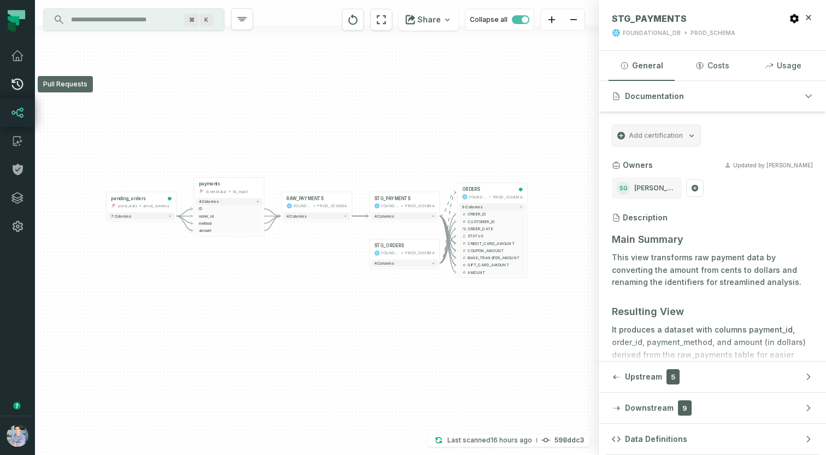
click at [18, 86] on icon at bounding box center [17, 84] width 13 height 13
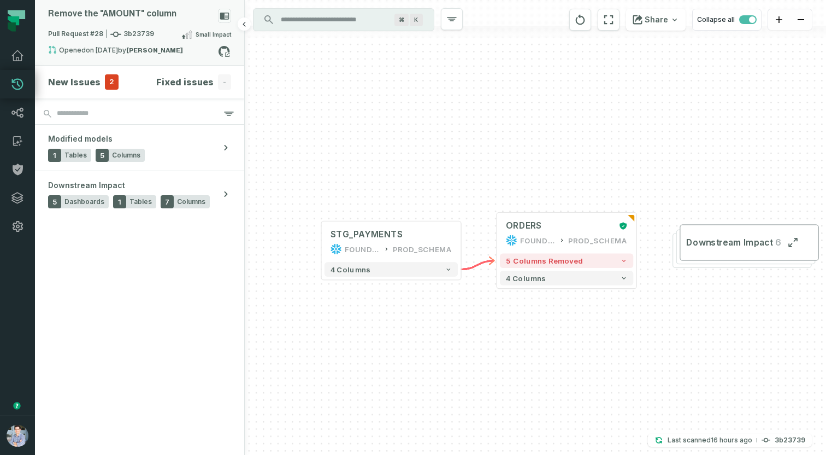
click at [156, 22] on div "Remove the "AMOUNT" column" at bounding box center [139, 18] width 183 height 19
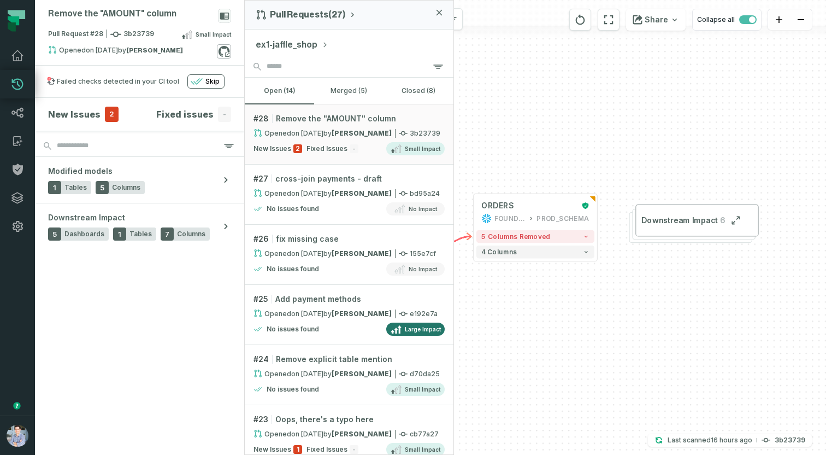
click at [224, 47] on icon at bounding box center [224, 51] width 11 height 11
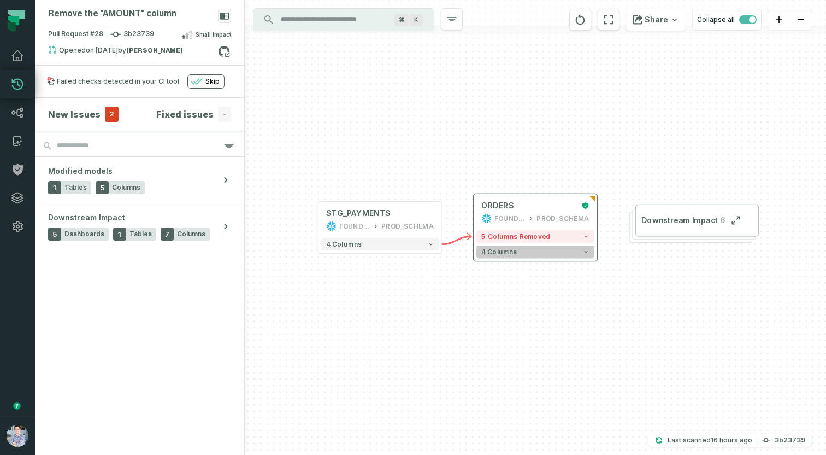
click at [571, 251] on button "4 columns" at bounding box center [535, 251] width 118 height 13
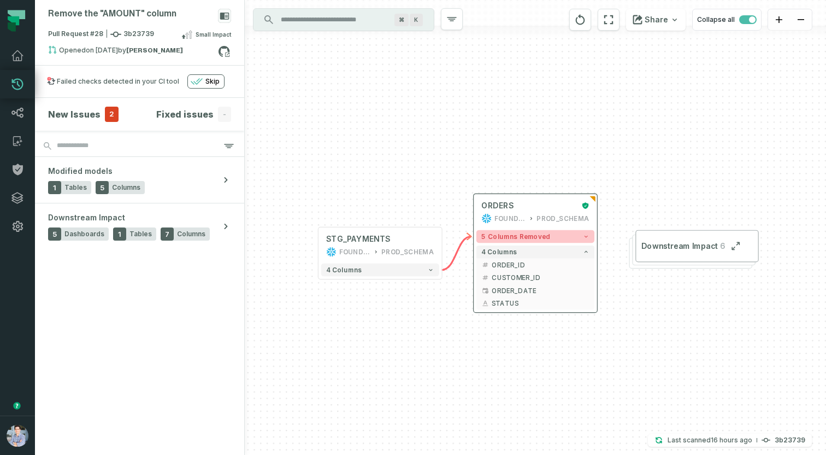
click at [576, 232] on button "5 columns removed" at bounding box center [535, 236] width 118 height 13
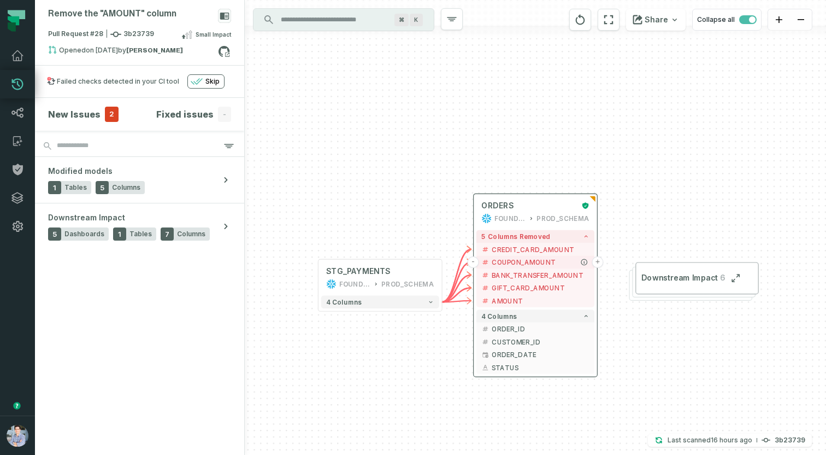
click at [597, 258] on button "+" at bounding box center [597, 261] width 11 height 11
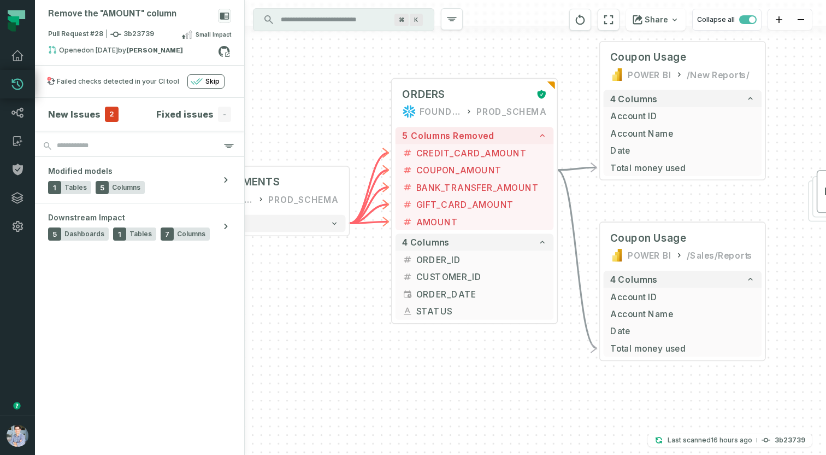
drag, startPoint x: 654, startPoint y: 355, endPoint x: 774, endPoint y: 211, distance: 187.8
click at [774, 211] on div "+ Coupon Usage POWER BI /New Reports/ 4 columns + Account ID + Account Name + D…" at bounding box center [535, 227] width 581 height 455
click at [152, 30] on div "Pull Request #28 3b23739 Small Impact" at bounding box center [139, 36] width 183 height 17
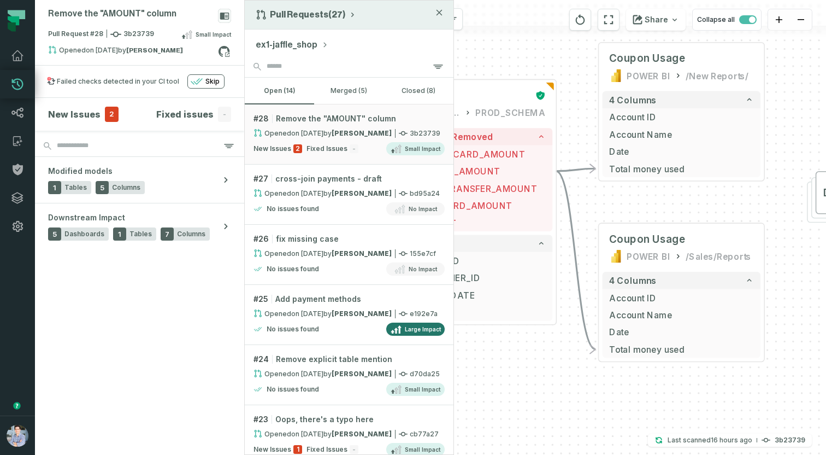
click at [301, 18] on button "Pull Requests (27)" at bounding box center [306, 14] width 101 height 11
click at [291, 64] on div "History of Changes" at bounding box center [310, 62] width 113 height 22
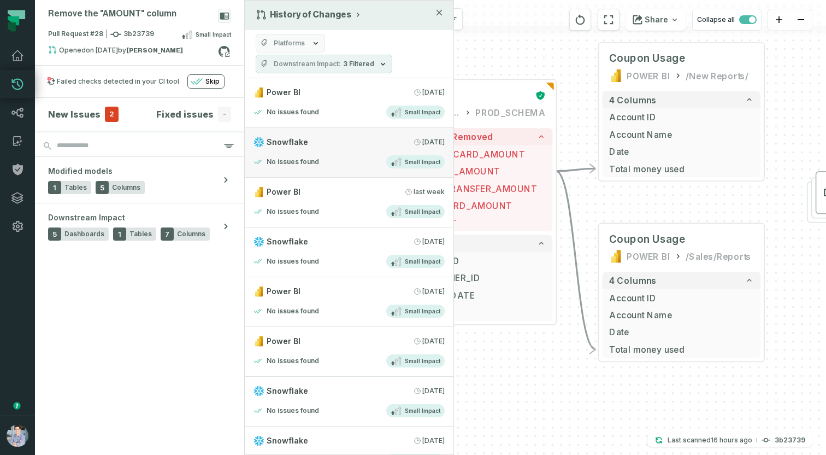
click at [325, 144] on div "Snowflake [DATE] 11:00:39 AM" at bounding box center [349, 142] width 191 height 11
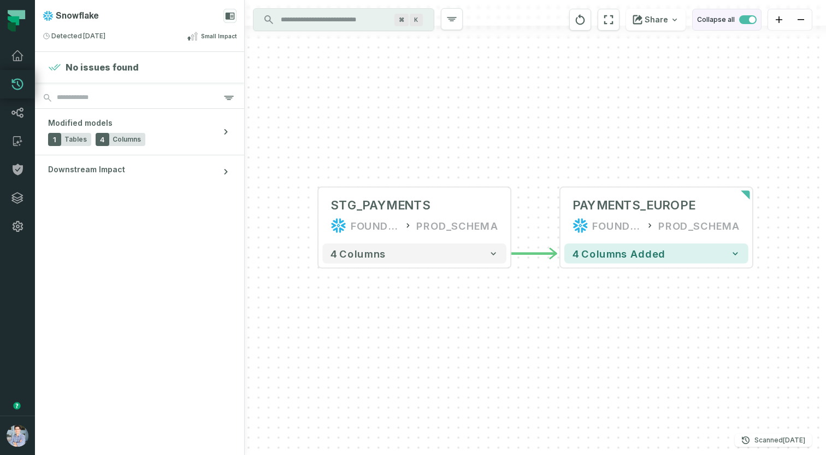
click at [745, 22] on span "button" at bounding box center [747, 19] width 17 height 9
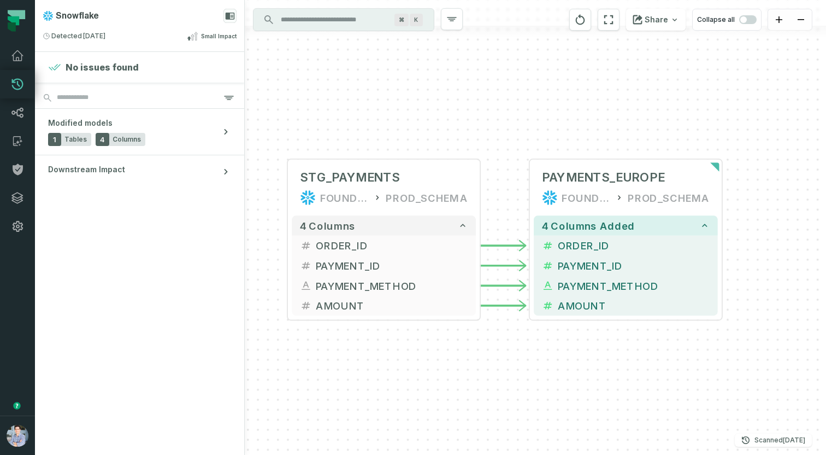
drag, startPoint x: 615, startPoint y: 150, endPoint x: 565, endPoint y: 108, distance: 65.5
click at [565, 109] on div "- PAYMENTS_EUROPE FOUNDATIONAL_DB PROD_SCHEMA 4 columns added - ORDER_ID - PAYM…" at bounding box center [535, 227] width 581 height 455
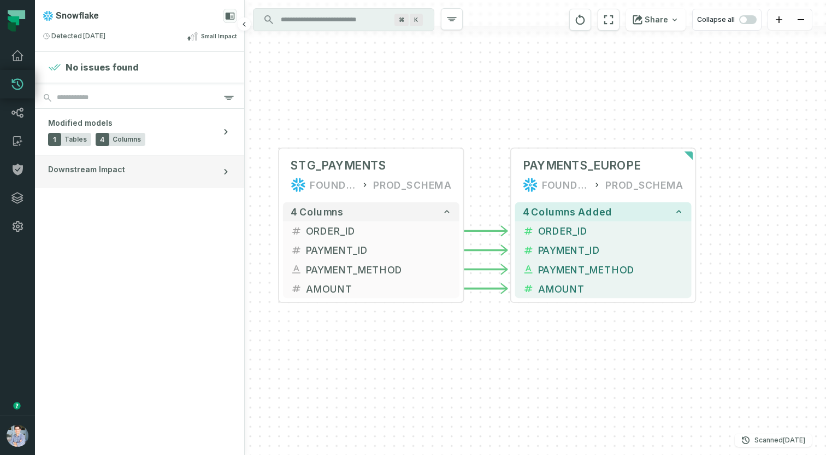
click at [182, 174] on button "Downstream Impact" at bounding box center [139, 171] width 209 height 33
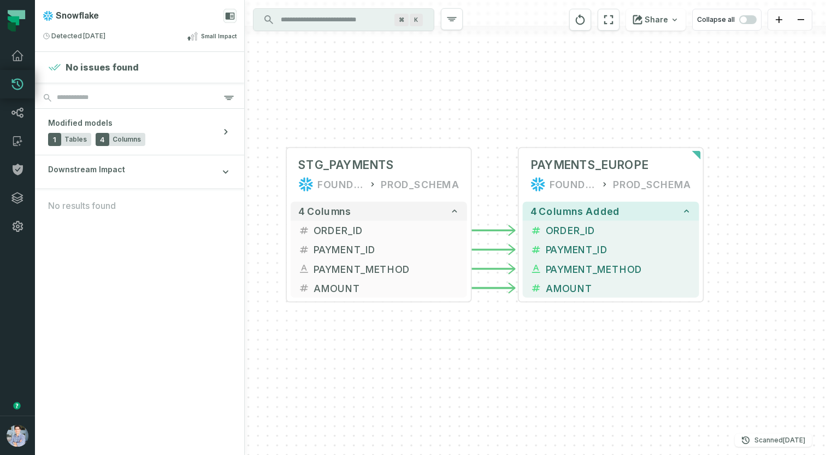
drag, startPoint x: 402, startPoint y: 363, endPoint x: 410, endPoint y: 363, distance: 8.2
click at [410, 363] on div "- PAYMENTS_EUROPE FOUNDATIONAL_DB PROD_SCHEMA 4 columns added - ORDER_ID - PAYM…" at bounding box center [535, 227] width 581 height 455
click at [623, 114] on div "- PAYMENTS_EUROPE FOUNDATIONAL_DB PROD_SCHEMA 4 columns added - ORDER_ID - PAYM…" at bounding box center [535, 227] width 581 height 455
click at [20, 168] on icon at bounding box center [18, 169] width 10 height 11
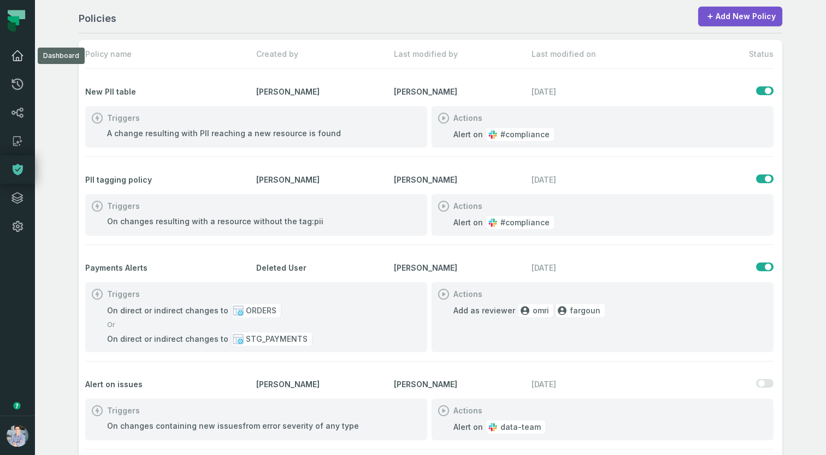
click at [20, 61] on icon at bounding box center [17, 55] width 13 height 13
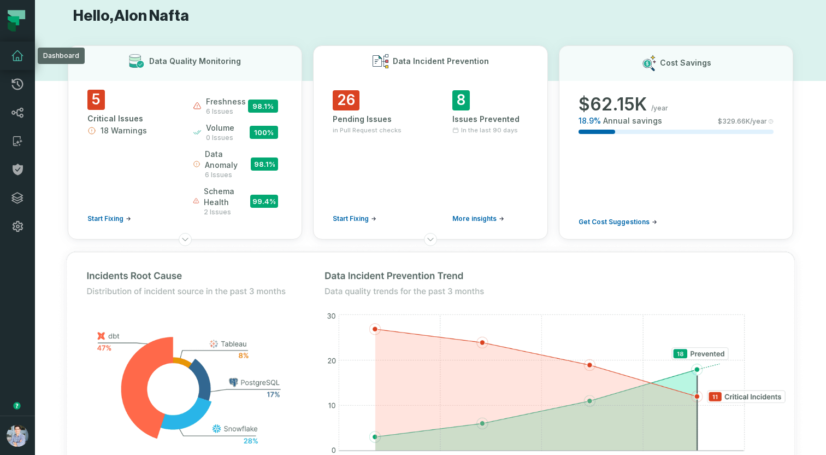
scroll to position [14, 0]
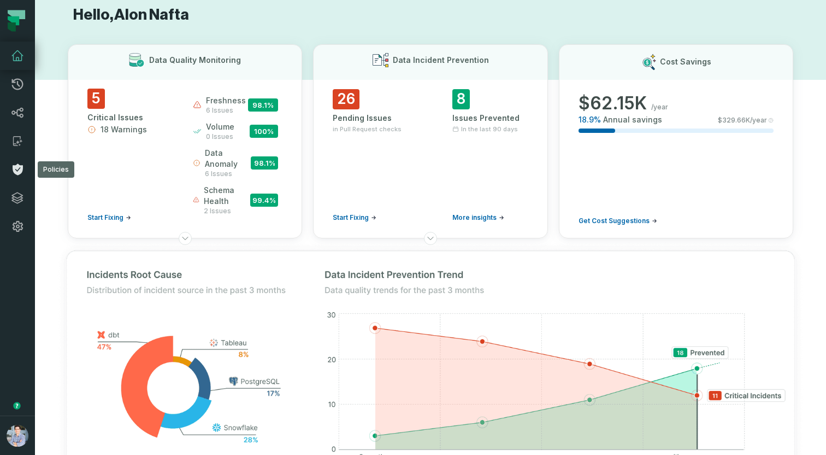
click at [16, 157] on link "Policies" at bounding box center [17, 169] width 35 height 28
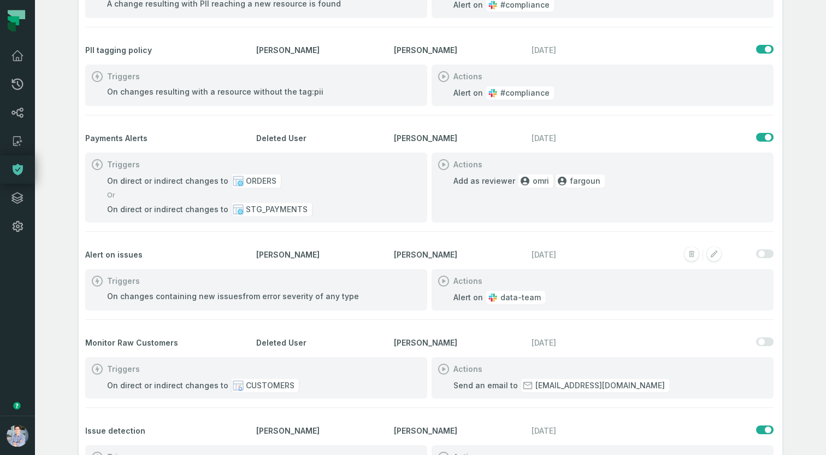
scroll to position [146, 0]
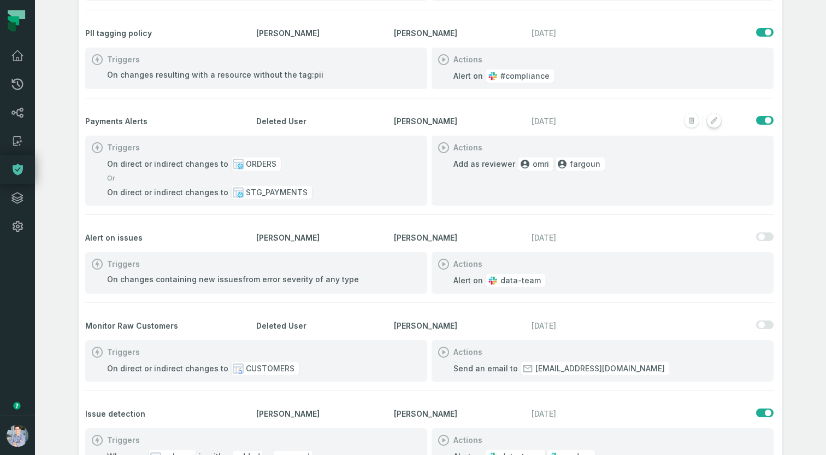
click at [712, 124] on rect "button" at bounding box center [714, 121] width 14 height 14
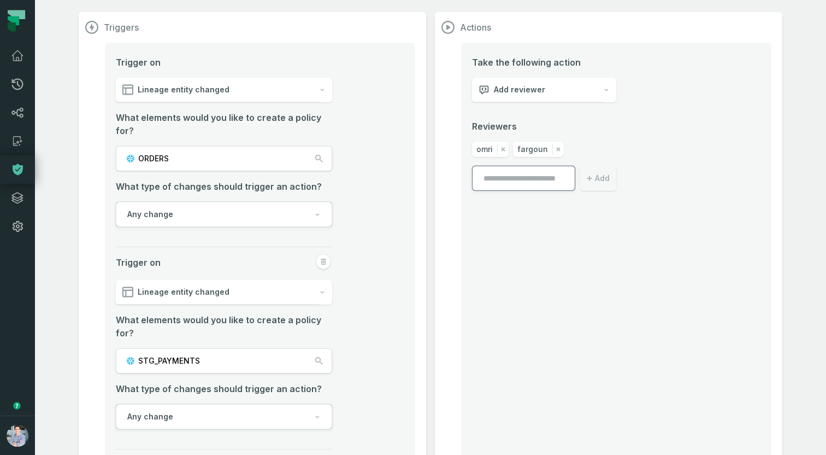
scroll to position [30, 0]
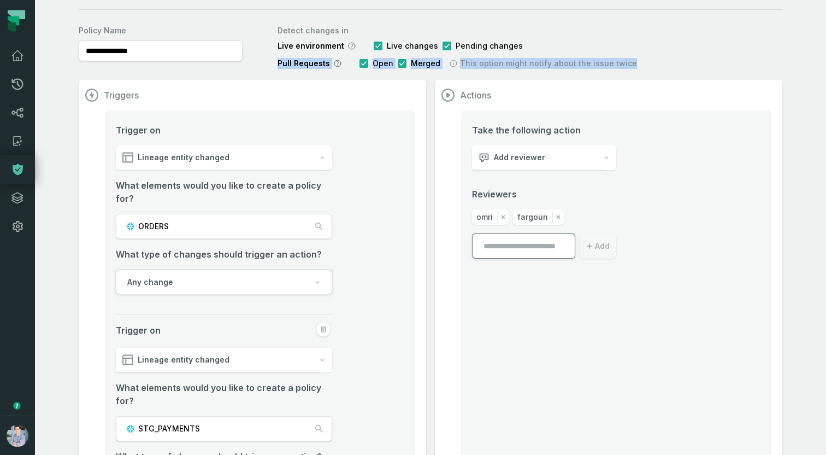
drag, startPoint x: 276, startPoint y: 64, endPoint x: 634, endPoint y: 62, distance: 357.3
click at [634, 62] on div "**********" at bounding box center [431, 45] width 704 height 48
click at [305, 72] on div "**********" at bounding box center [431, 294] width 704 height 546
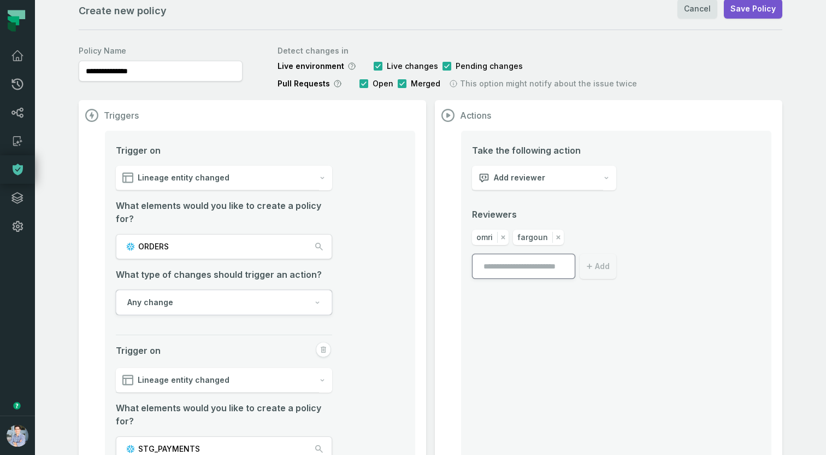
scroll to position [0, 0]
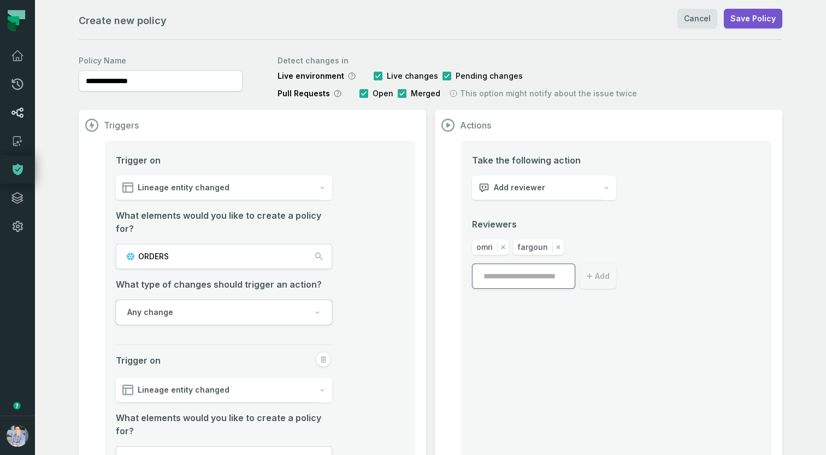
click at [19, 115] on icon at bounding box center [17, 113] width 12 height 10
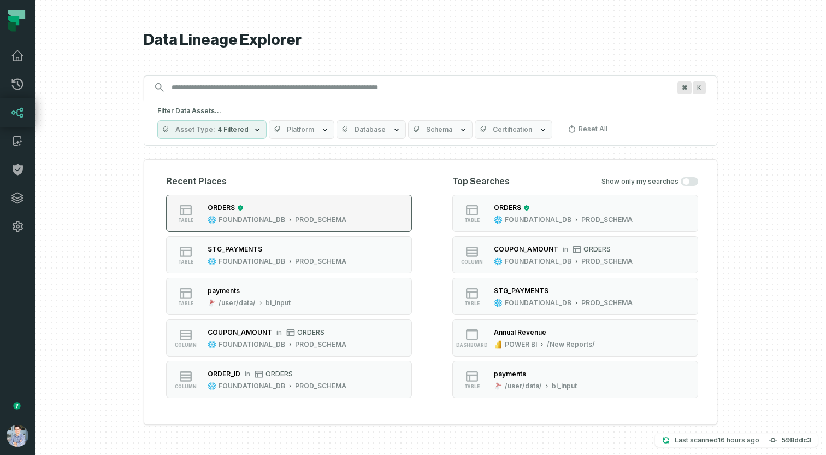
click at [267, 204] on div "ORDERS" at bounding box center [277, 207] width 139 height 11
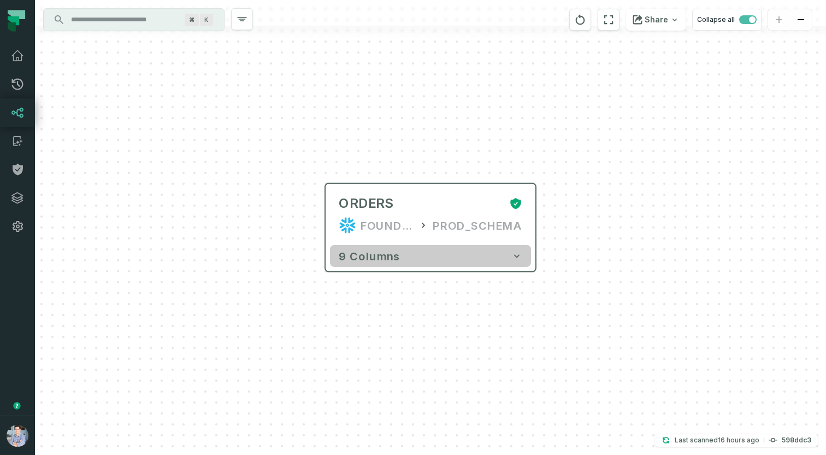
click at [397, 262] on button "9 columns" at bounding box center [430, 256] width 201 height 22
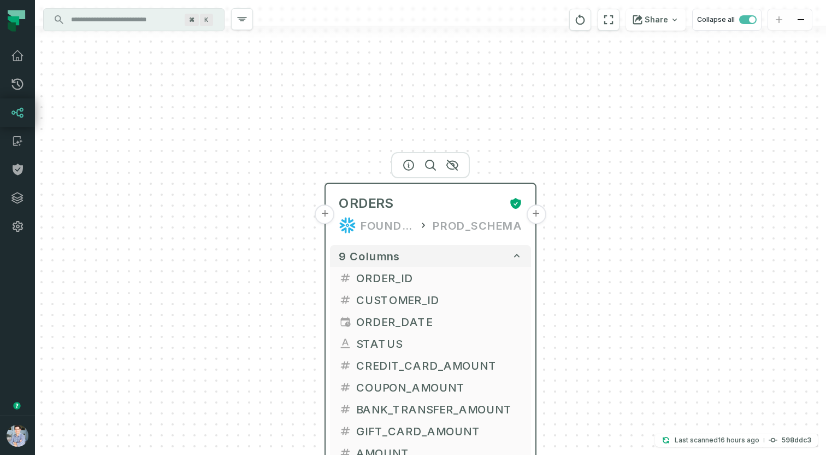
click at [328, 215] on button "+" at bounding box center [325, 214] width 20 height 20
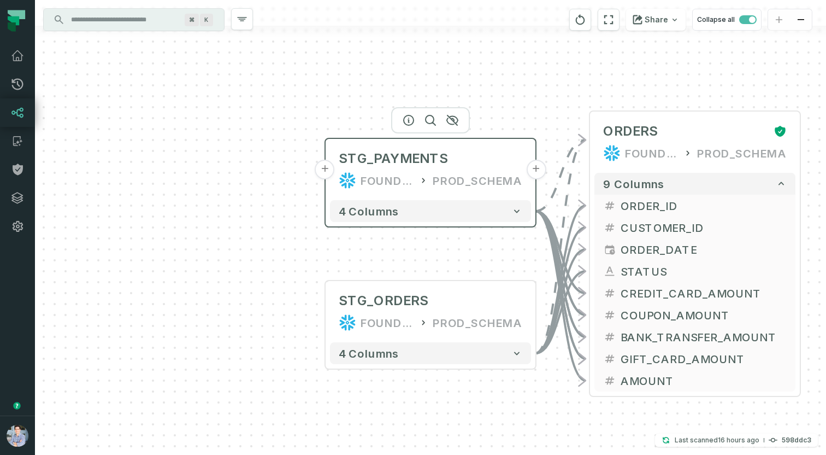
click at [328, 170] on button "+" at bounding box center [325, 170] width 20 height 20
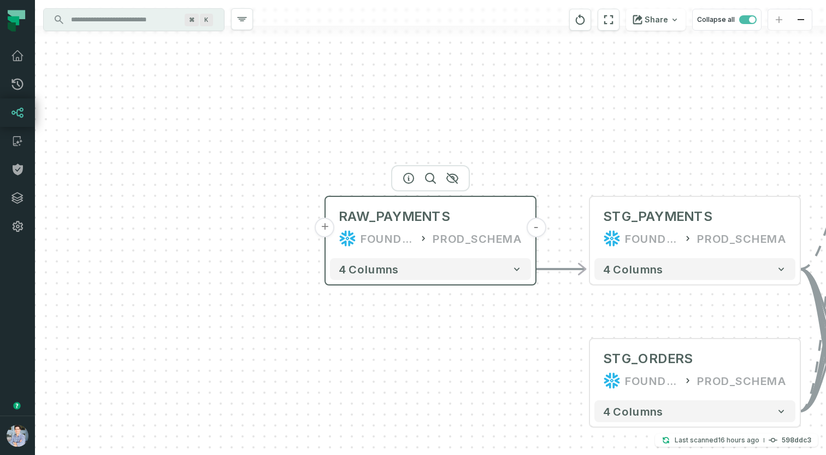
click at [329, 224] on button "+" at bounding box center [325, 227] width 20 height 20
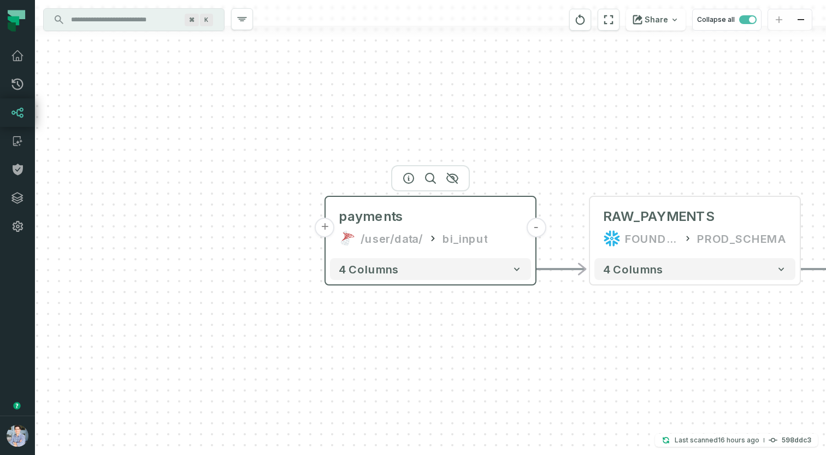
click at [327, 229] on button "+" at bounding box center [325, 227] width 20 height 20
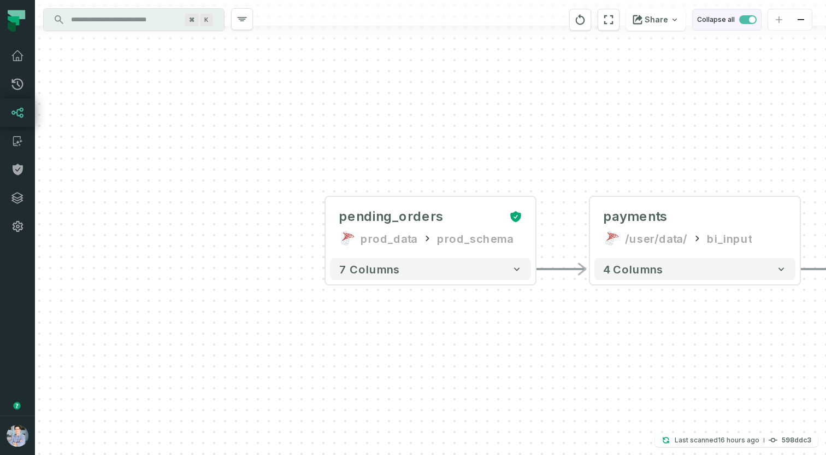
click at [748, 20] on span "button" at bounding box center [747, 19] width 17 height 9
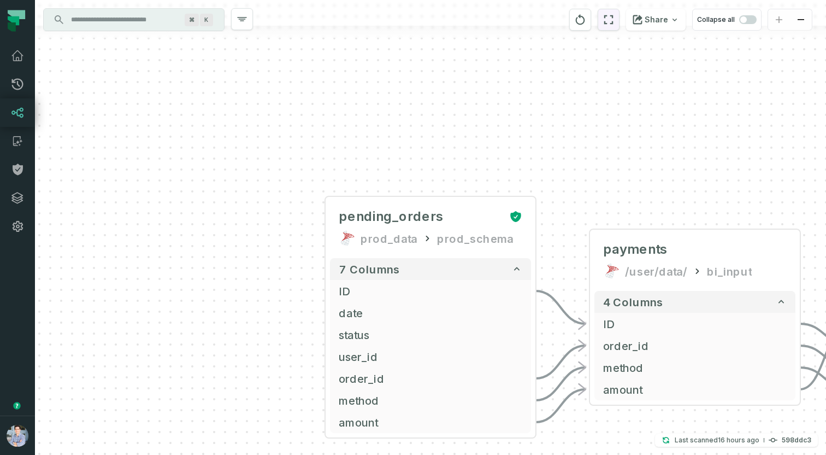
click at [610, 14] on icon "reset" at bounding box center [609, 19] width 12 height 13
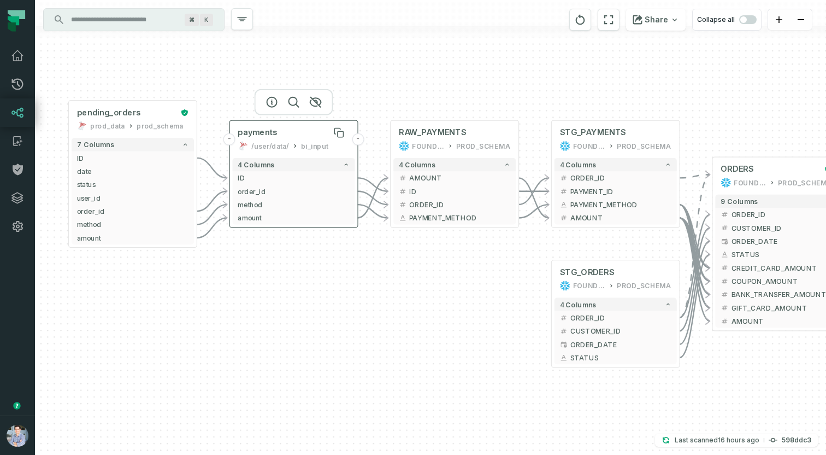
click at [308, 129] on div "payments" at bounding box center [294, 132] width 112 height 10
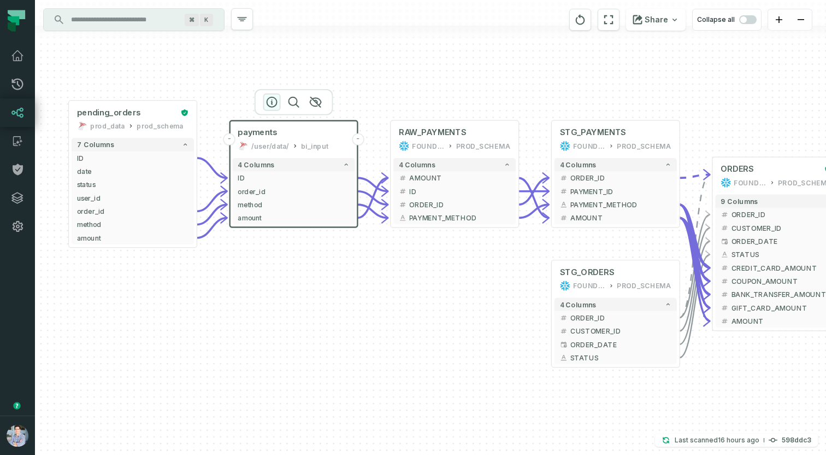
click at [279, 101] on button "button" at bounding box center [271, 101] width 17 height 17
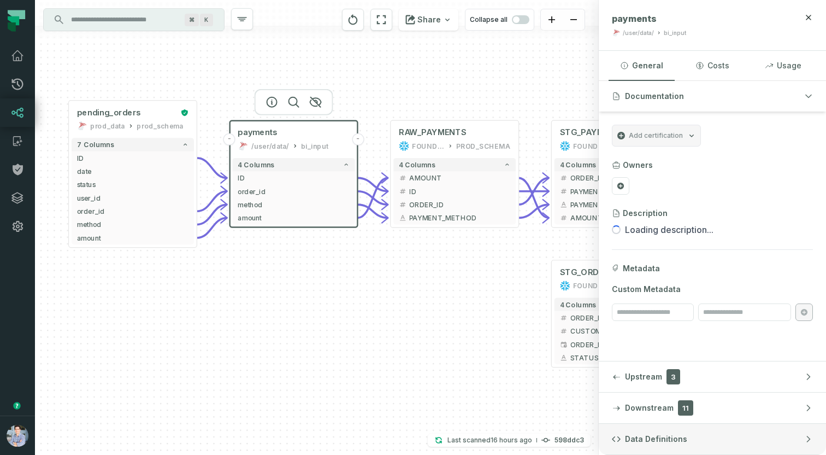
click at [747, 440] on button "Data Definitions" at bounding box center [712, 438] width 227 height 31
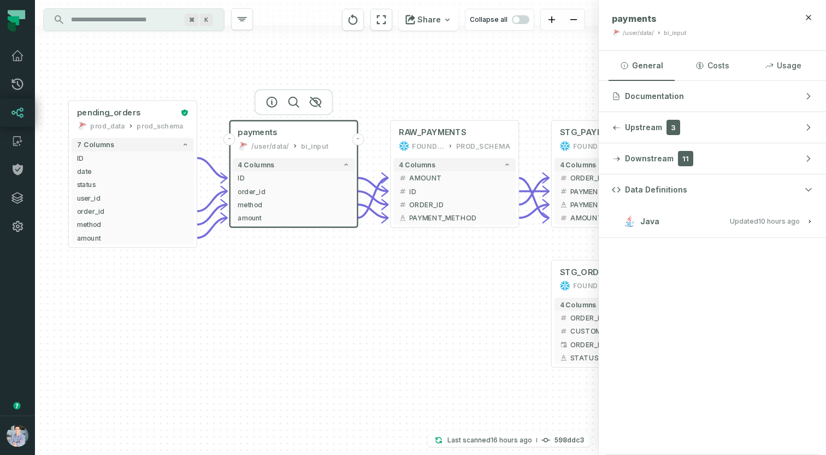
click at [739, 226] on button "Java Updated 9/25/2025, 1:01:26 AM" at bounding box center [712, 221] width 201 height 15
